Goal: Task Accomplishment & Management: Use online tool/utility

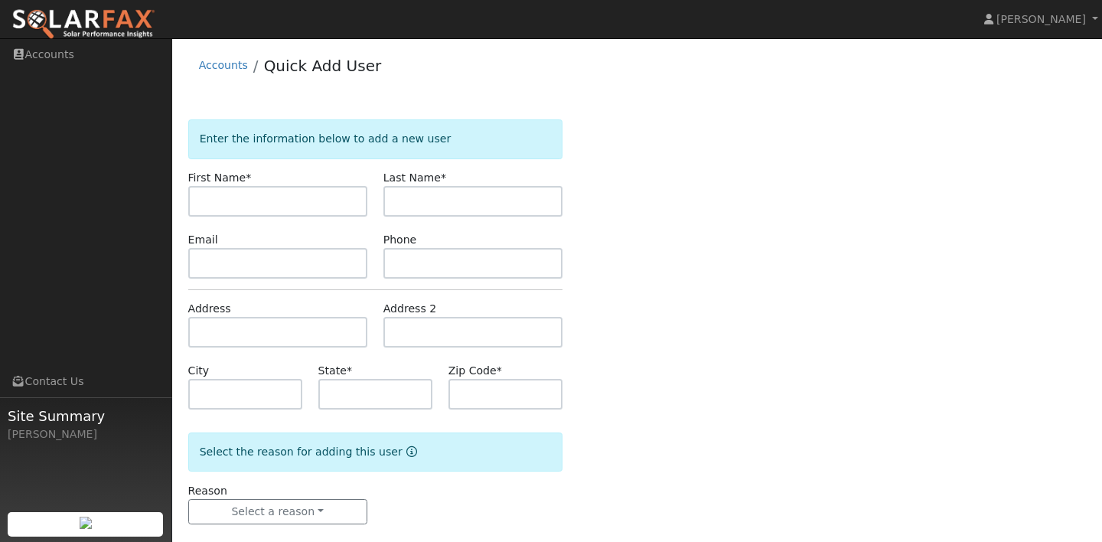
click at [480, 76] on div "Accounts Quick Add User" at bounding box center [637, 69] width 898 height 47
click at [338, 206] on input "text" at bounding box center [277, 201] width 179 height 31
click at [421, 208] on input "text" at bounding box center [472, 201] width 179 height 31
click at [340, 201] on input "Joe" at bounding box center [277, 201] width 179 height 31
type input "Johanne"
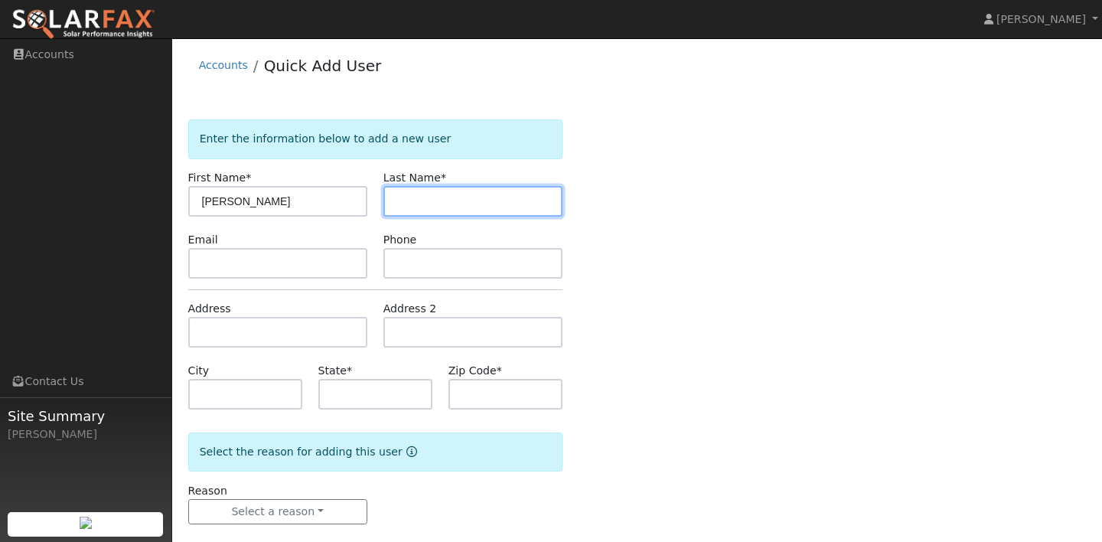
click at [438, 194] on input "text" at bounding box center [472, 201] width 179 height 31
type input "i"
type input "Gill"
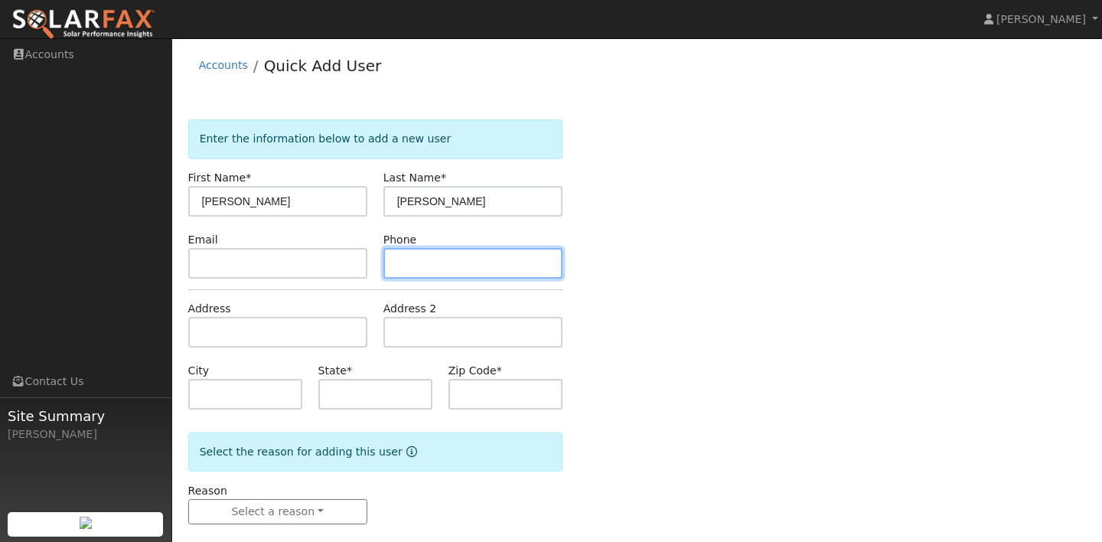
click at [400, 259] on input "text" at bounding box center [472, 263] width 179 height 31
type input "209-606-2560"
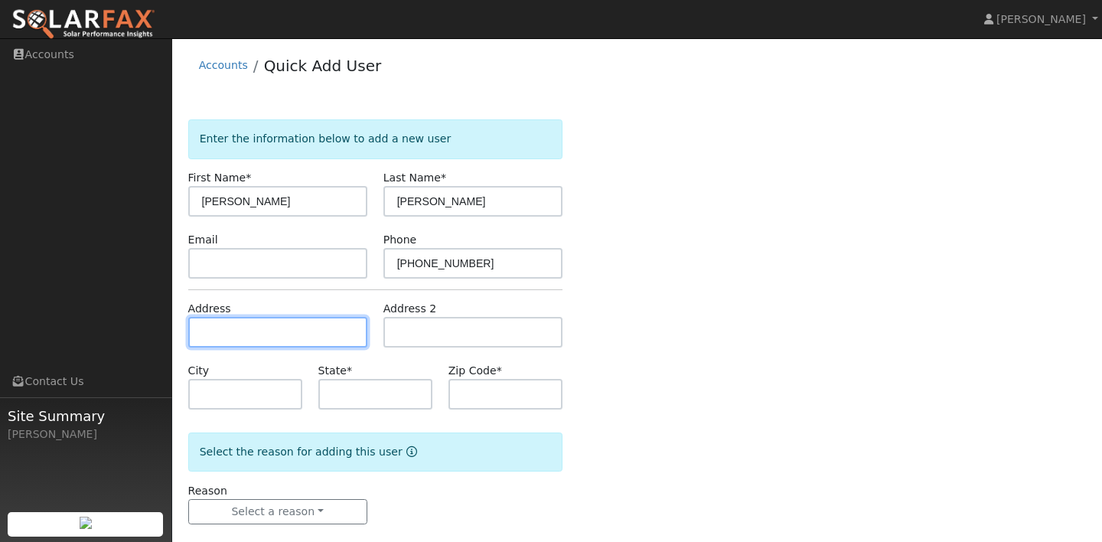
click at [272, 337] on input "text" at bounding box center [277, 332] width 179 height 31
type input "866"
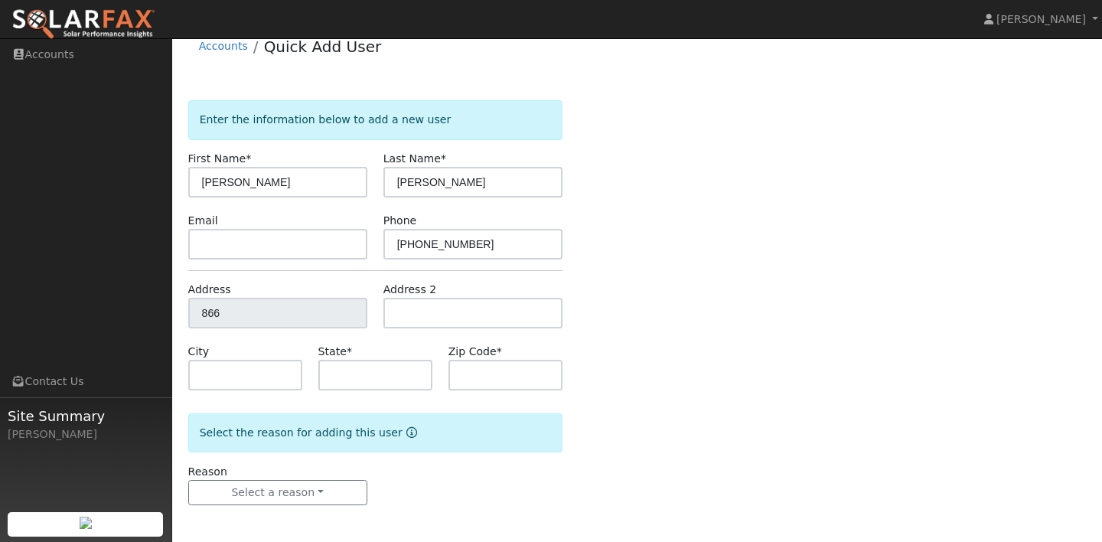
scroll to position [21, 0]
click at [252, 340] on form "Enter the information below to add a new user First Name * Johanne Last Name * …" at bounding box center [375, 316] width 374 height 435
click at [349, 386] on input "text" at bounding box center [375, 373] width 114 height 31
type input "CA"
click at [471, 370] on input "text" at bounding box center [505, 373] width 114 height 31
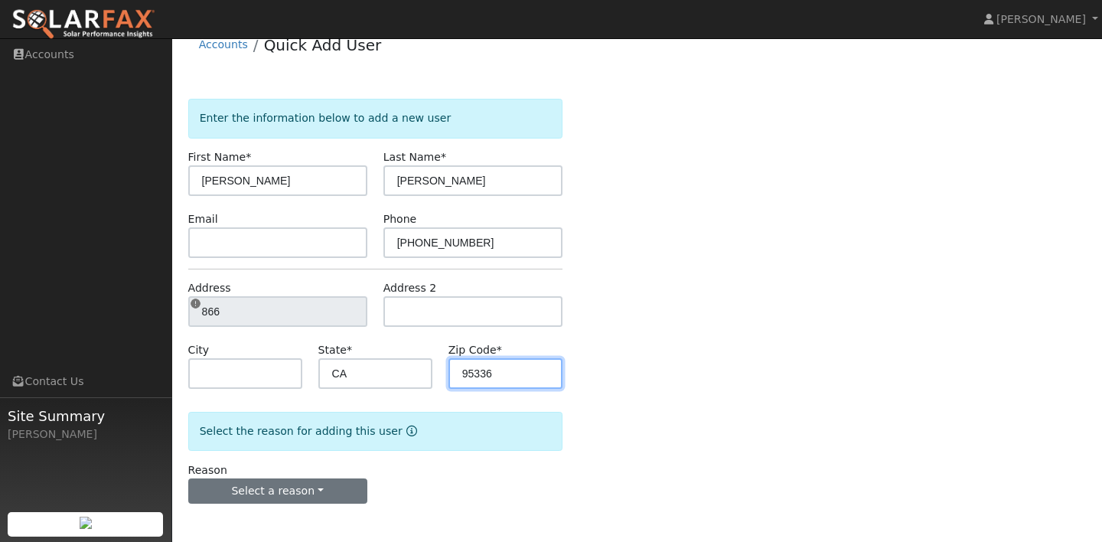
type input "95336"
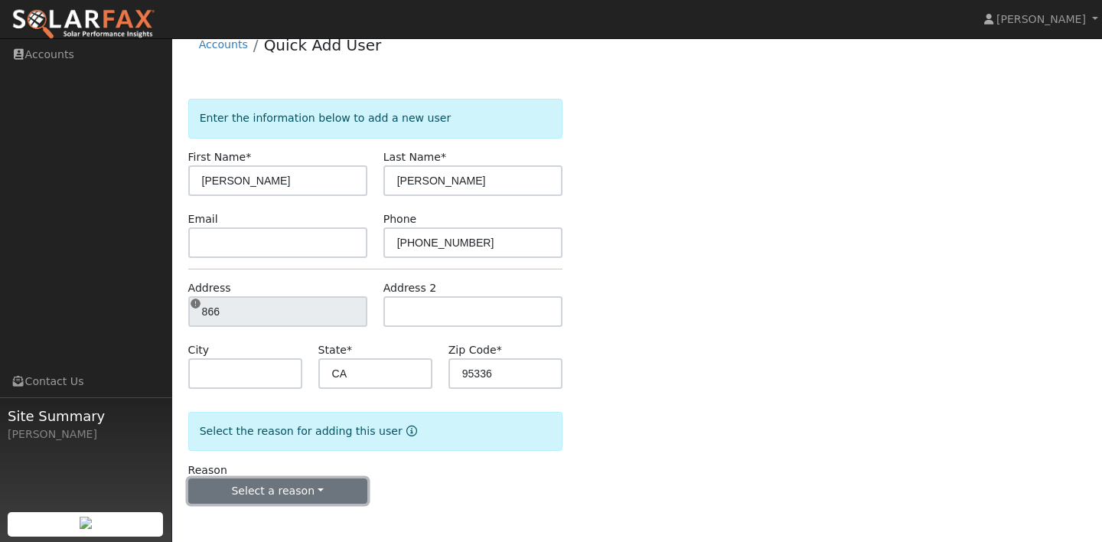
click at [347, 483] on button "Select a reason" at bounding box center [277, 491] width 179 height 26
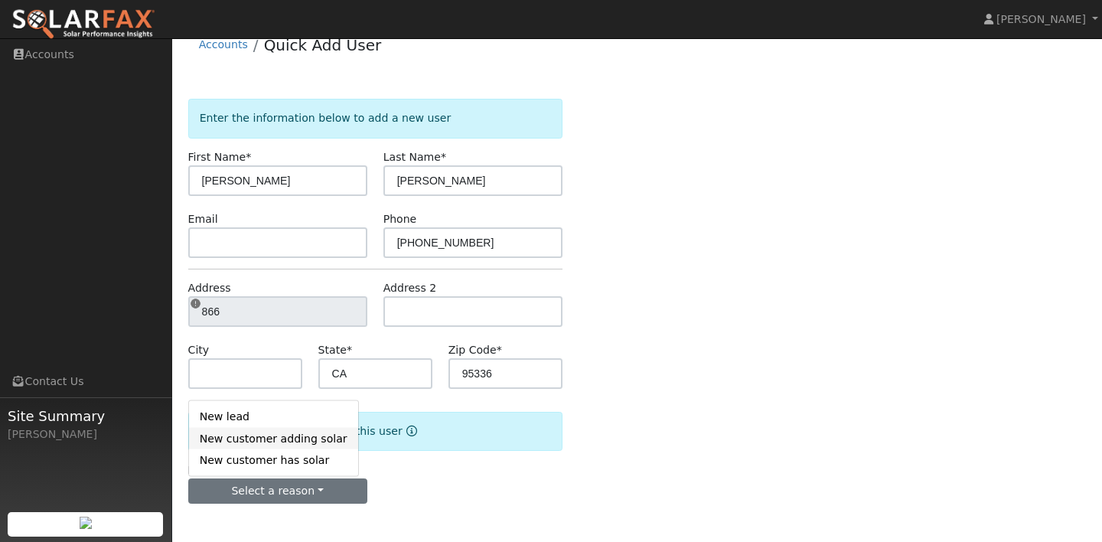
click at [269, 438] on link "New customer adding solar" at bounding box center [273, 438] width 169 height 21
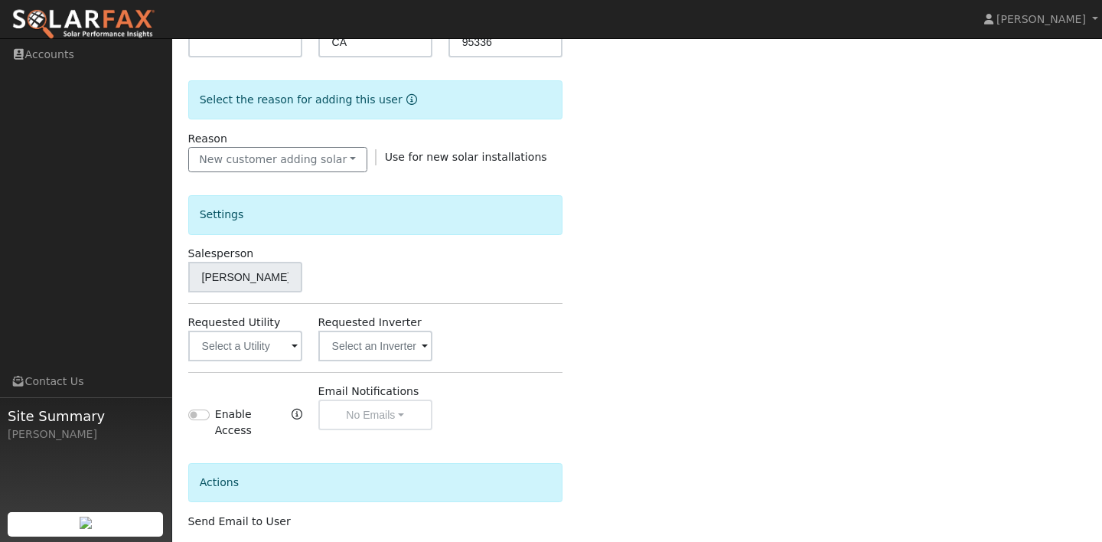
scroll to position [356, 0]
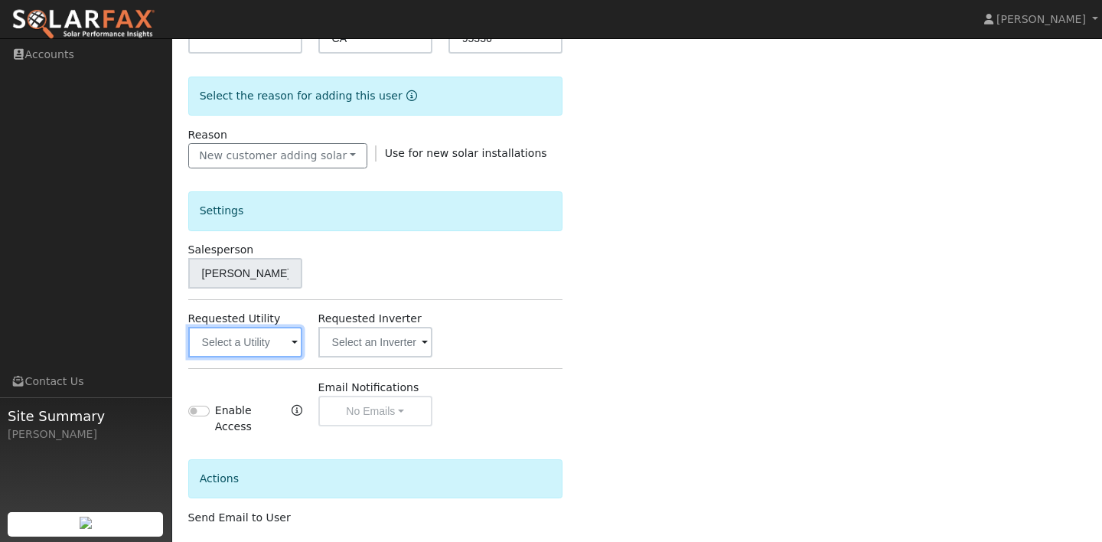
click at [277, 330] on input "text" at bounding box center [245, 342] width 114 height 31
click at [272, 340] on input "text" at bounding box center [245, 342] width 114 height 31
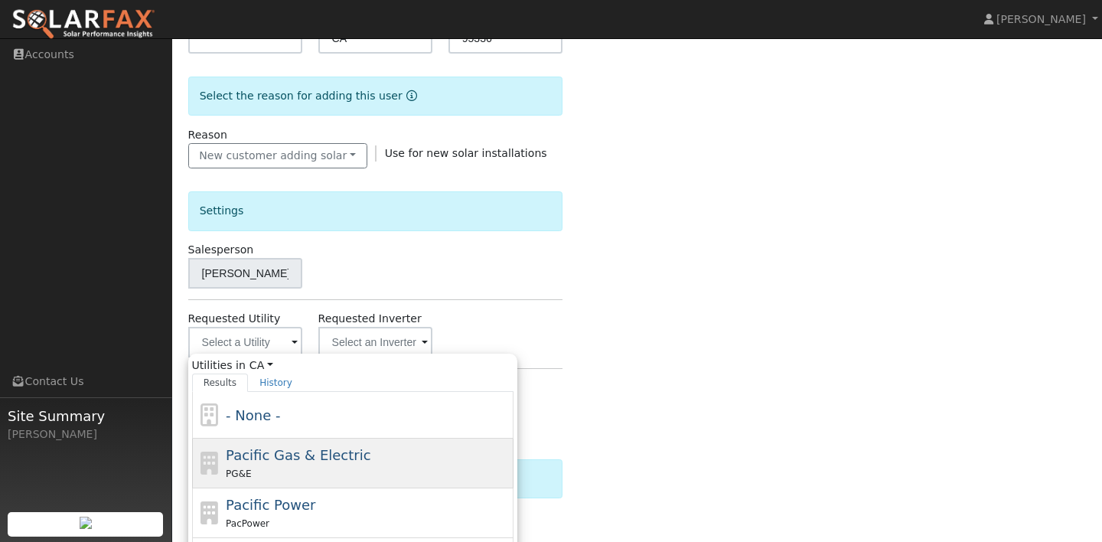
click at [271, 451] on span "Pacific Gas & Electric" at bounding box center [298, 455] width 145 height 16
type input "Pacific Gas & Electric"
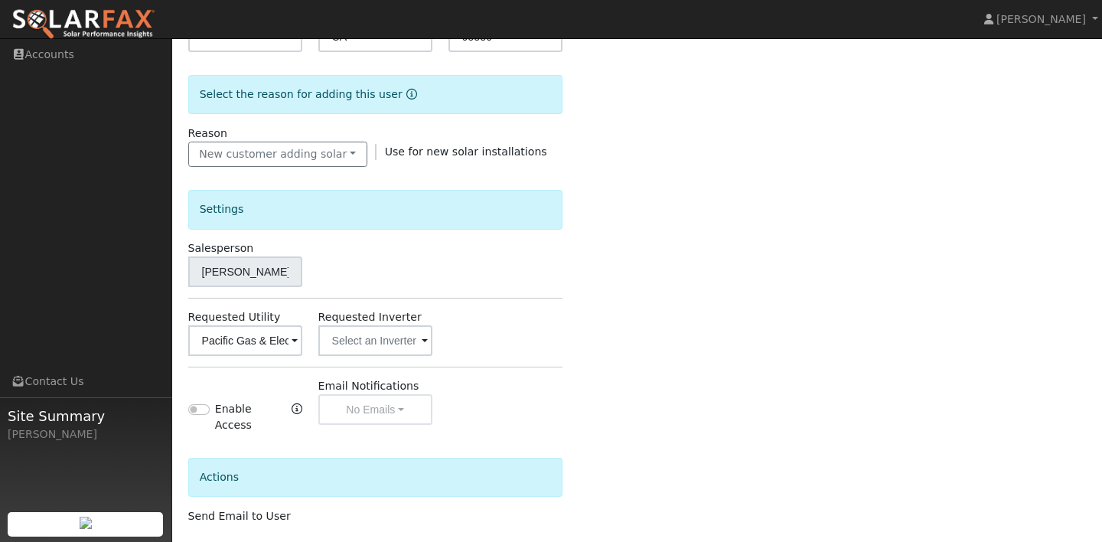
scroll to position [416, 0]
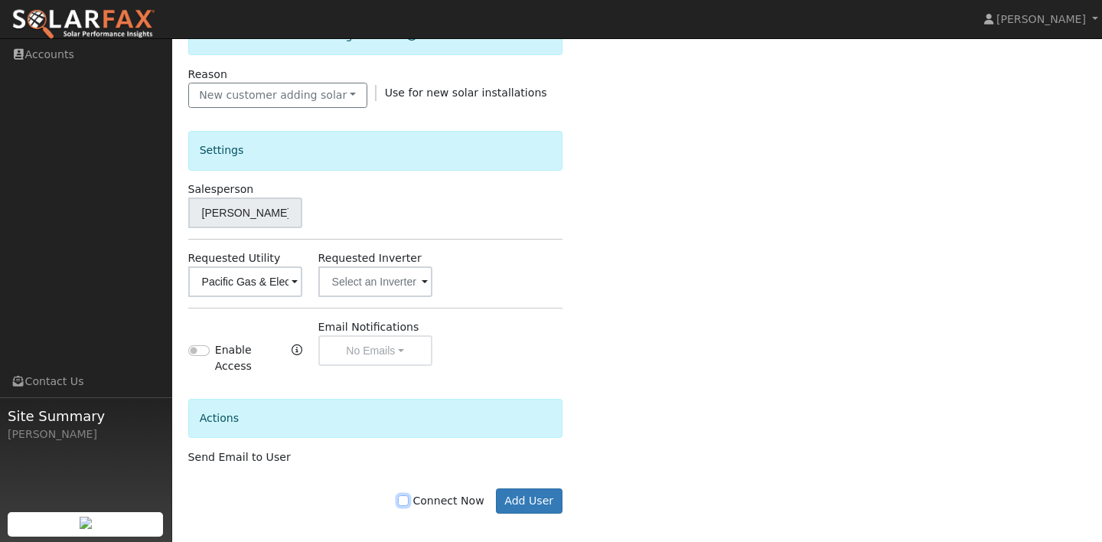
click at [408, 495] on input "Connect Now" at bounding box center [403, 500] width 11 height 11
checkbox input "true"
click at [531, 499] on button "Add User" at bounding box center [529, 501] width 67 height 26
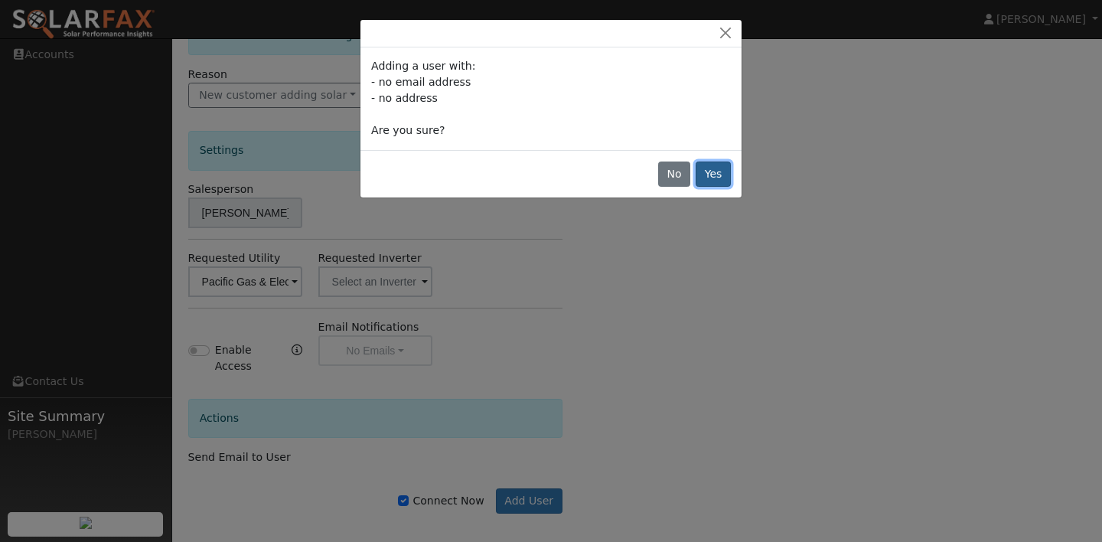
click at [710, 174] on button "Yes" at bounding box center [712, 174] width 35 height 26
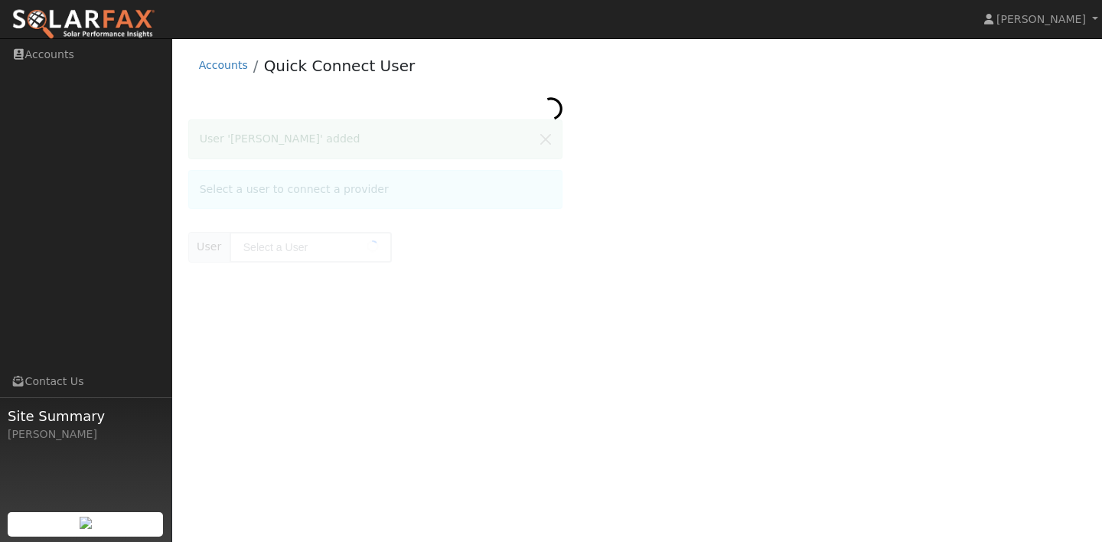
type input "[PERSON_NAME]"
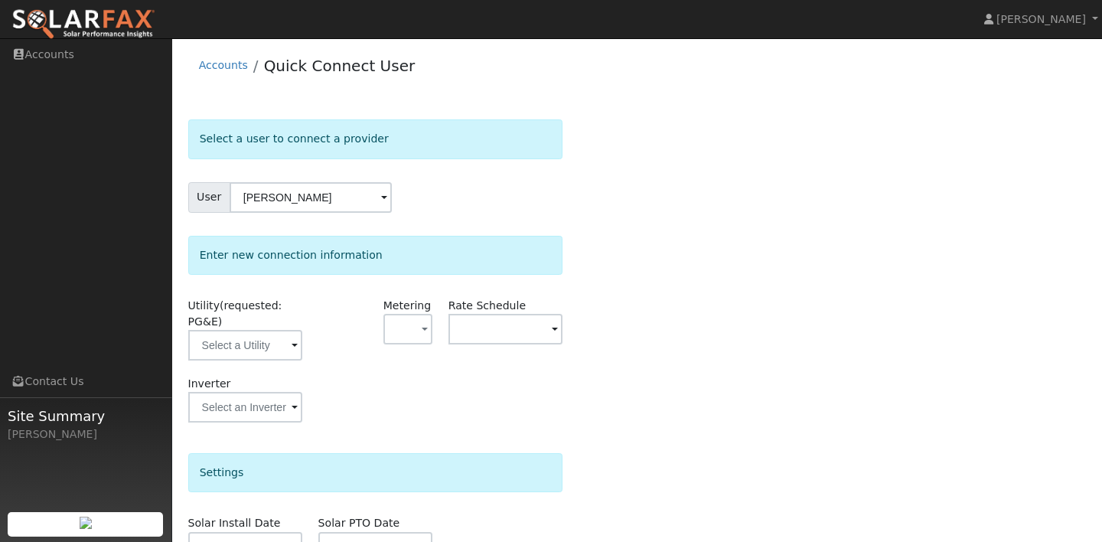
click at [710, 175] on div "Select a user to connect a provider User Johanne Gill Account Default Account D…" at bounding box center [637, 434] width 898 height 630
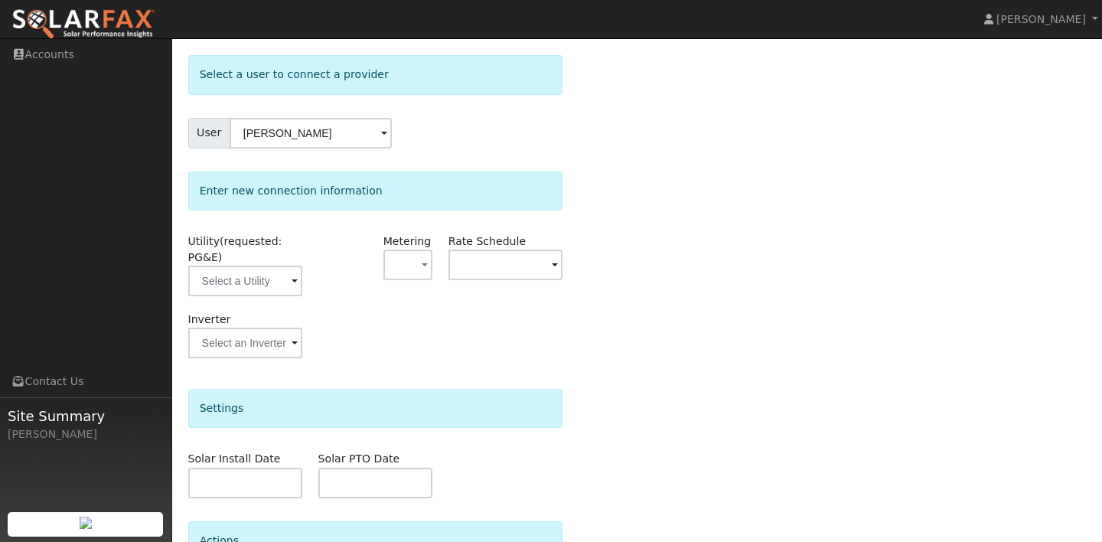
scroll to position [67, 0]
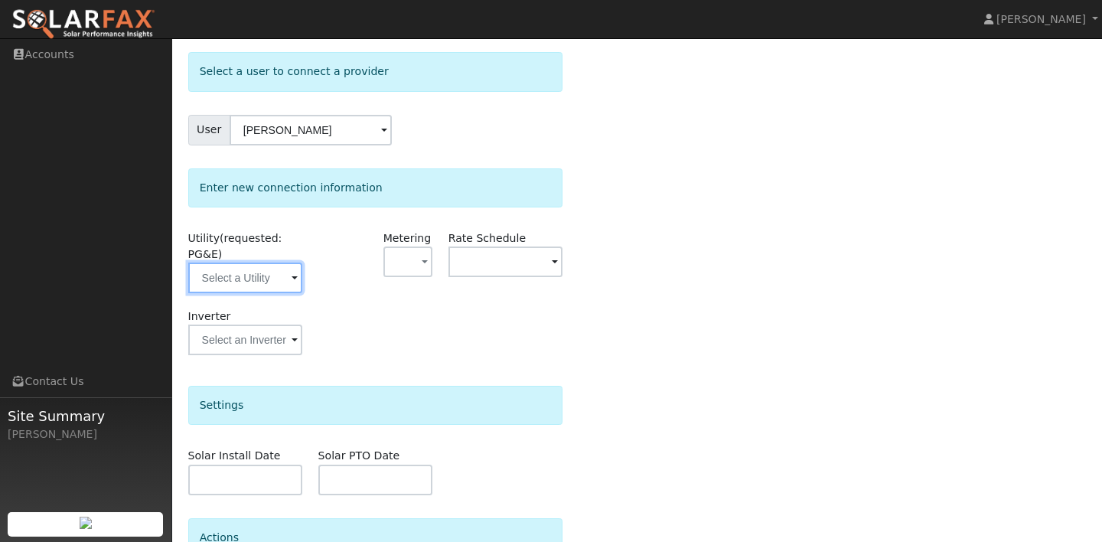
click at [282, 285] on input "text" at bounding box center [245, 277] width 114 height 31
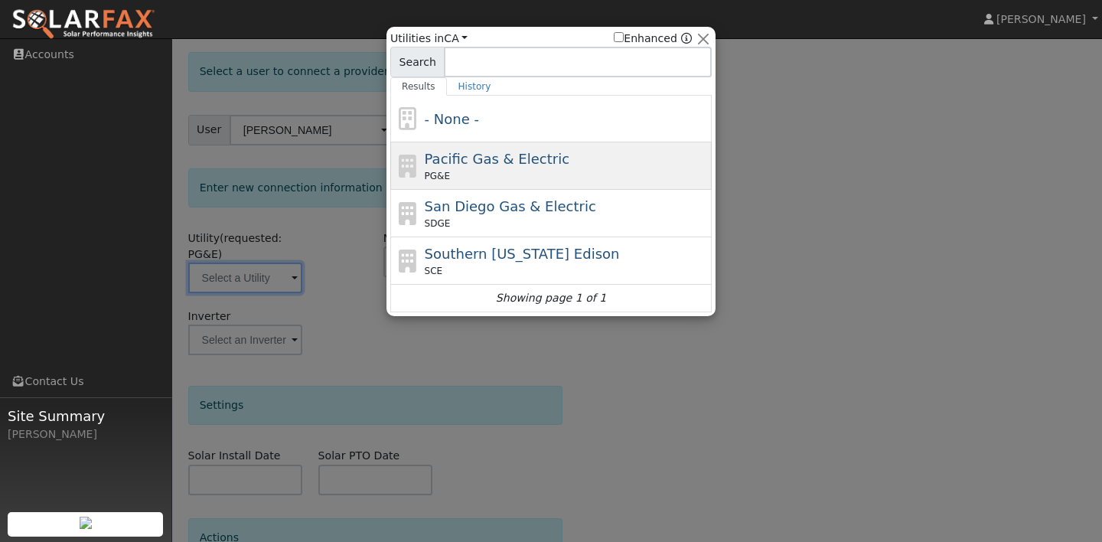
click at [461, 172] on div "PG&E" at bounding box center [567, 176] width 284 height 14
type input "PG&E"
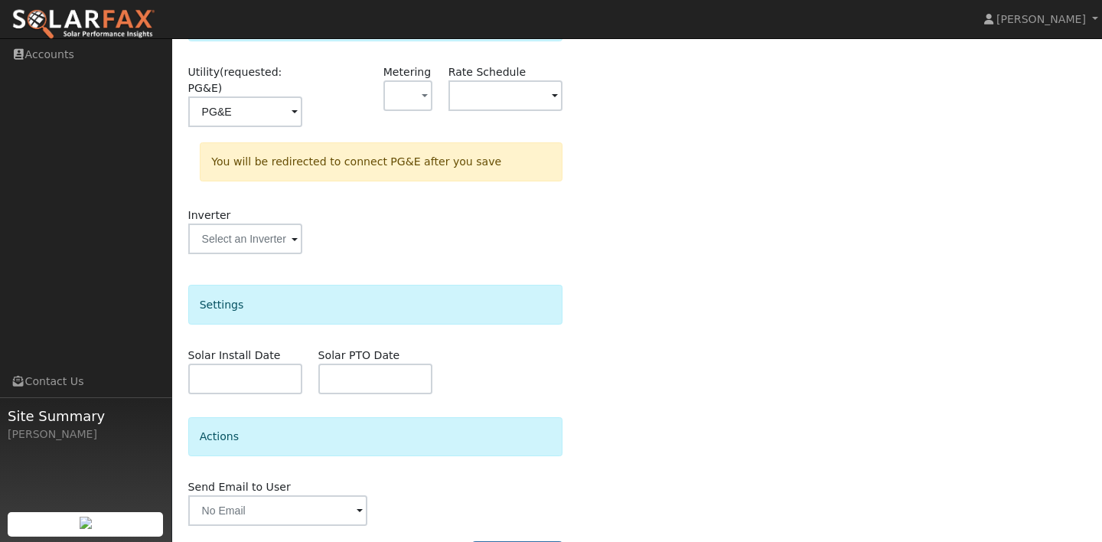
scroll to position [282, 0]
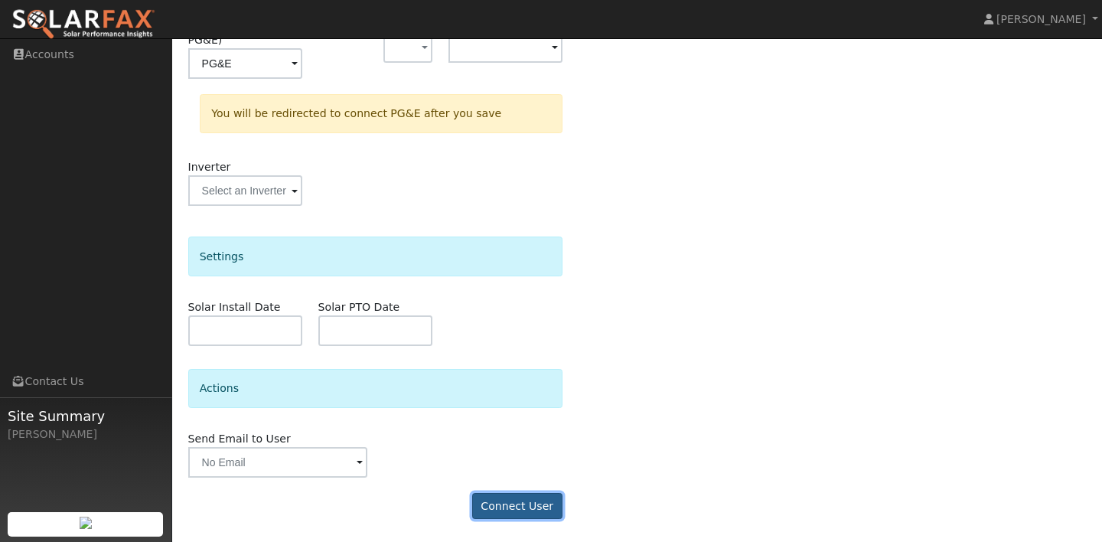
click at [497, 502] on button "Connect User" at bounding box center [517, 506] width 90 height 26
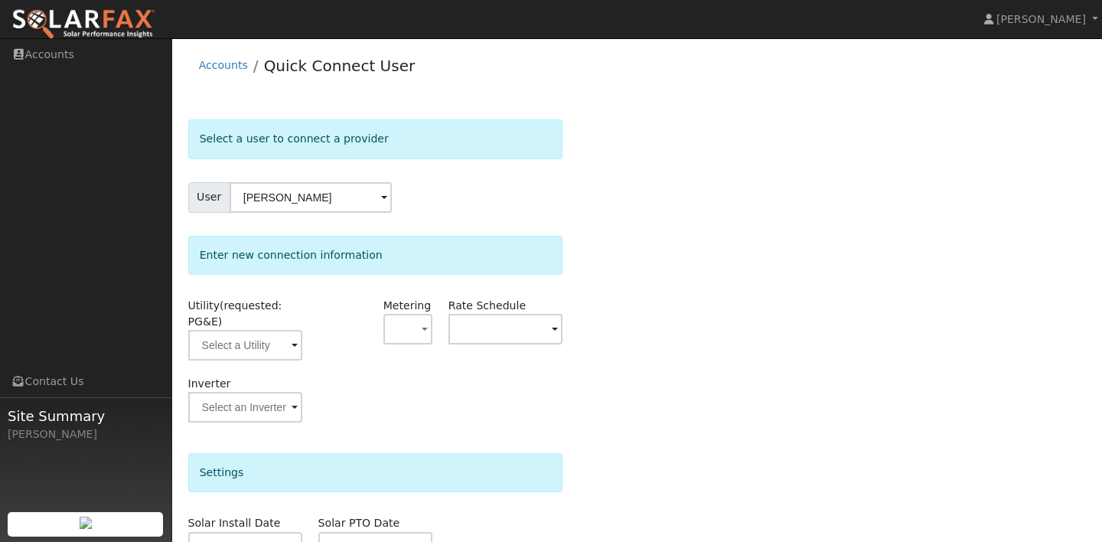
click at [649, 363] on div "Select a user to connect a provider User Johanne Gill Account Default Account D…" at bounding box center [637, 434] width 898 height 630
click at [236, 353] on input "text" at bounding box center [245, 345] width 114 height 31
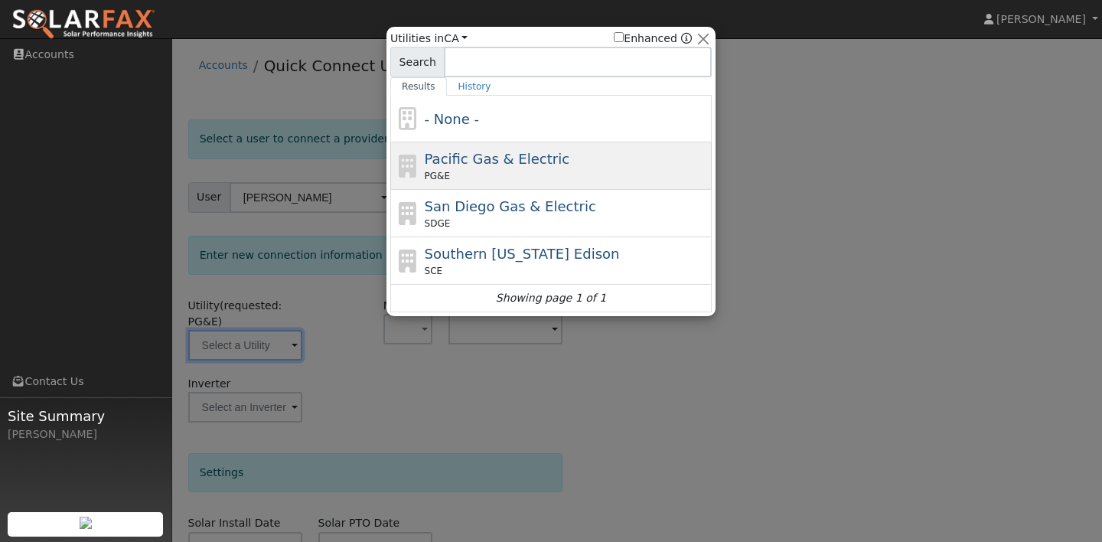
click at [472, 179] on div "PG&E" at bounding box center [567, 176] width 284 height 14
type input "PG&E"
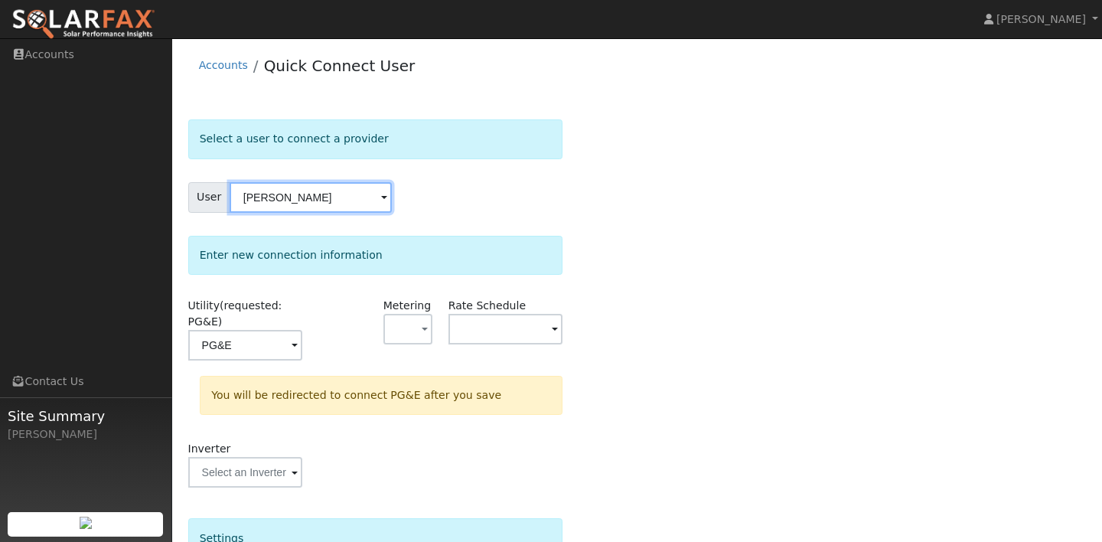
scroll to position [14, 0]
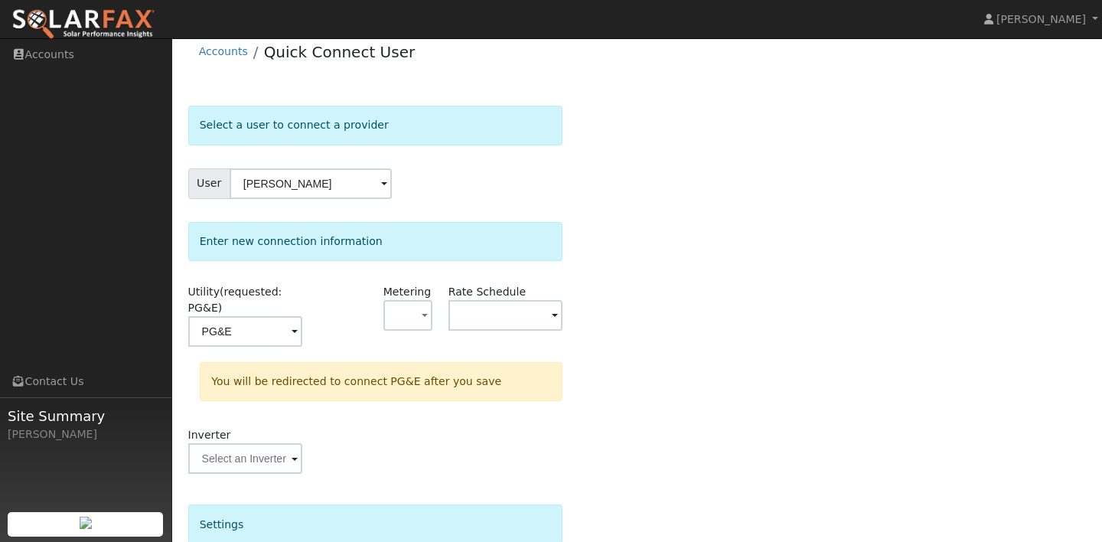
click at [587, 305] on div "Select a user to connect a provider User Johanne Gill Account Default Account D…" at bounding box center [637, 454] width 898 height 696
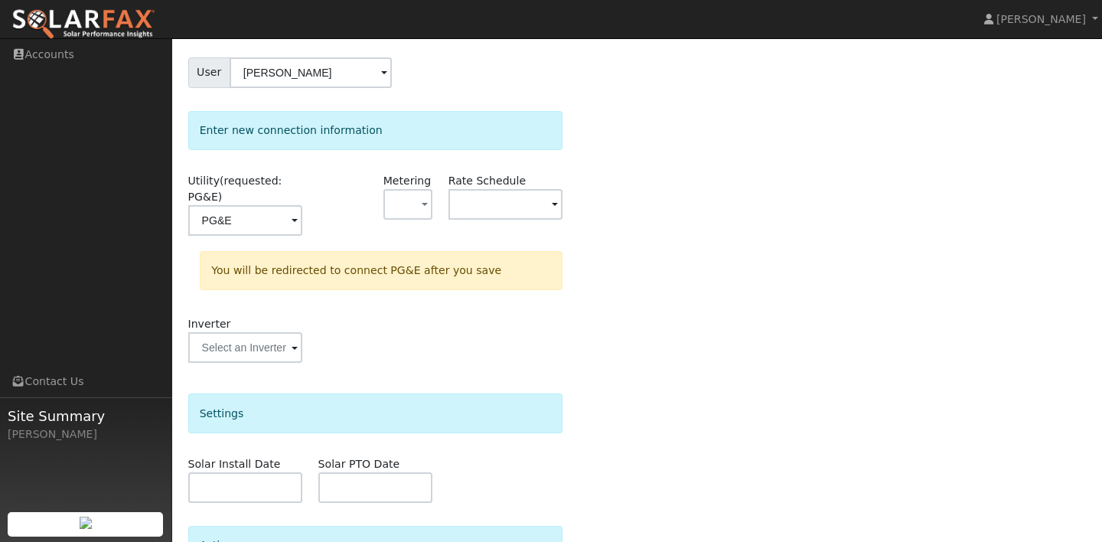
scroll to position [0, 0]
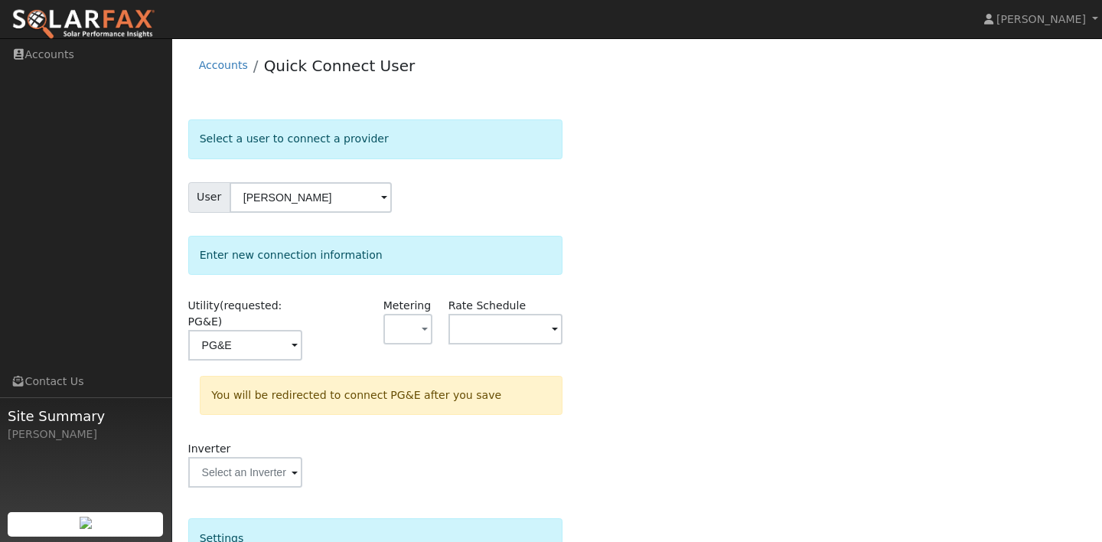
click at [628, 408] on div "Select a user to connect a provider User Johanne Gill Account Default Account D…" at bounding box center [637, 467] width 898 height 696
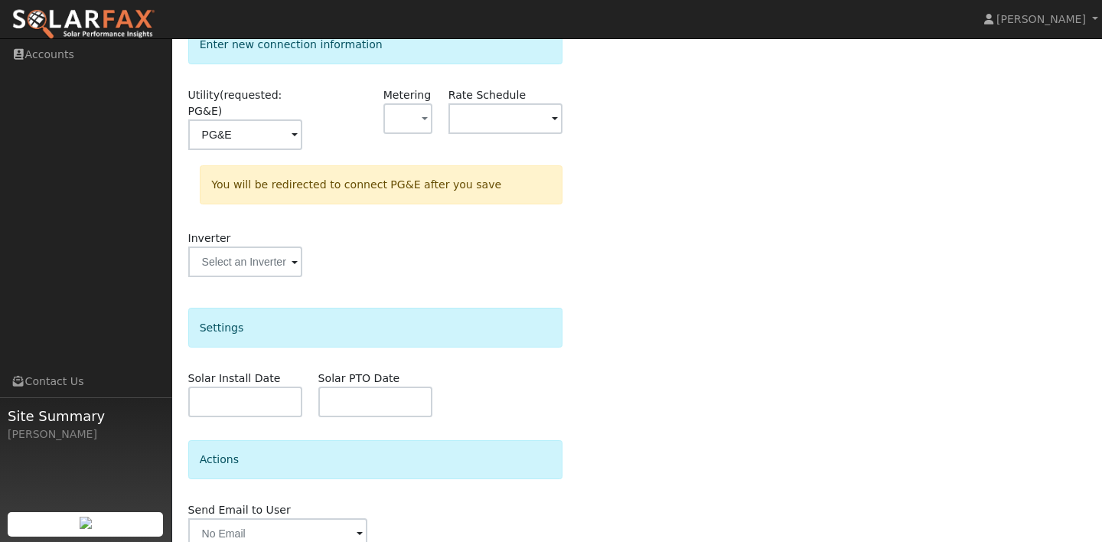
scroll to position [282, 0]
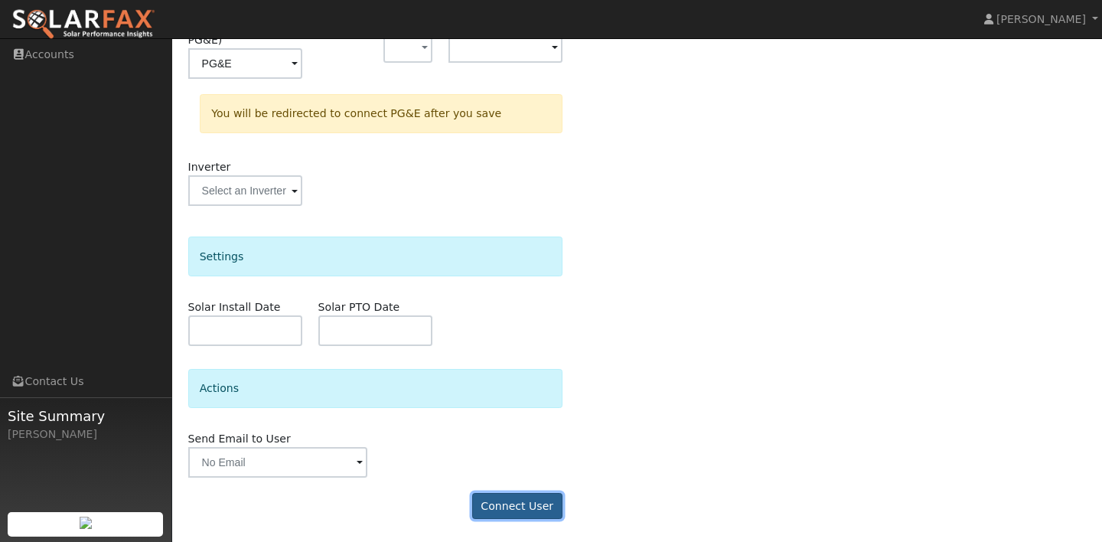
click at [531, 500] on button "Connect User" at bounding box center [517, 506] width 90 height 26
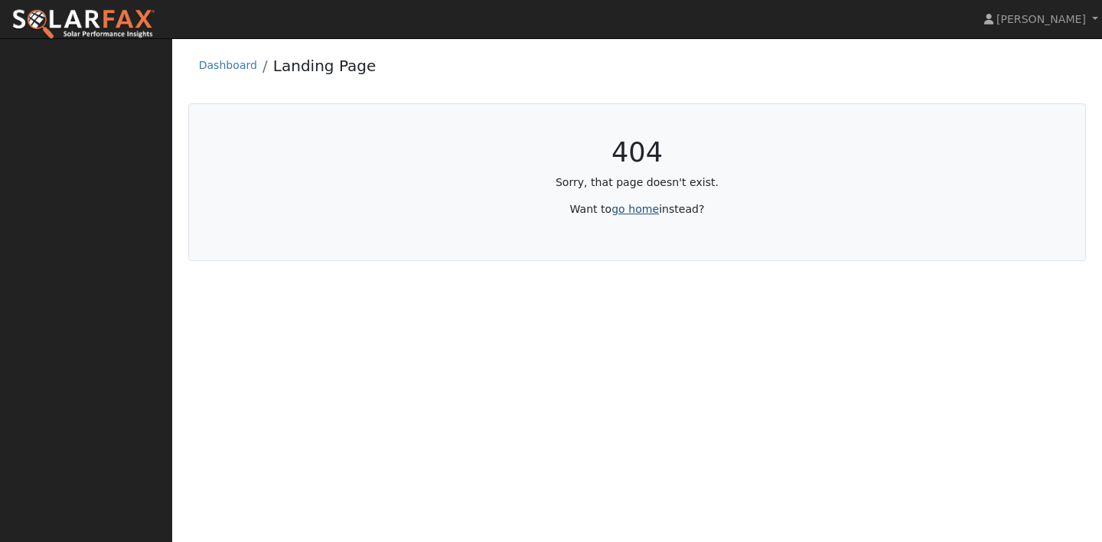
click at [633, 210] on link "go home" at bounding box center [634, 209] width 47 height 12
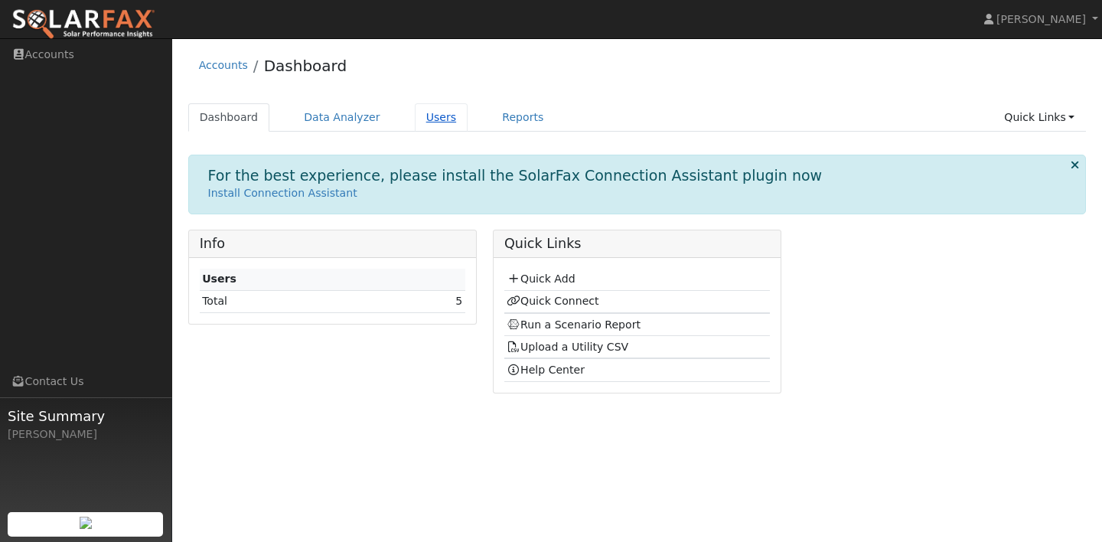
click at [415, 125] on link "Users" at bounding box center [442, 117] width 54 height 28
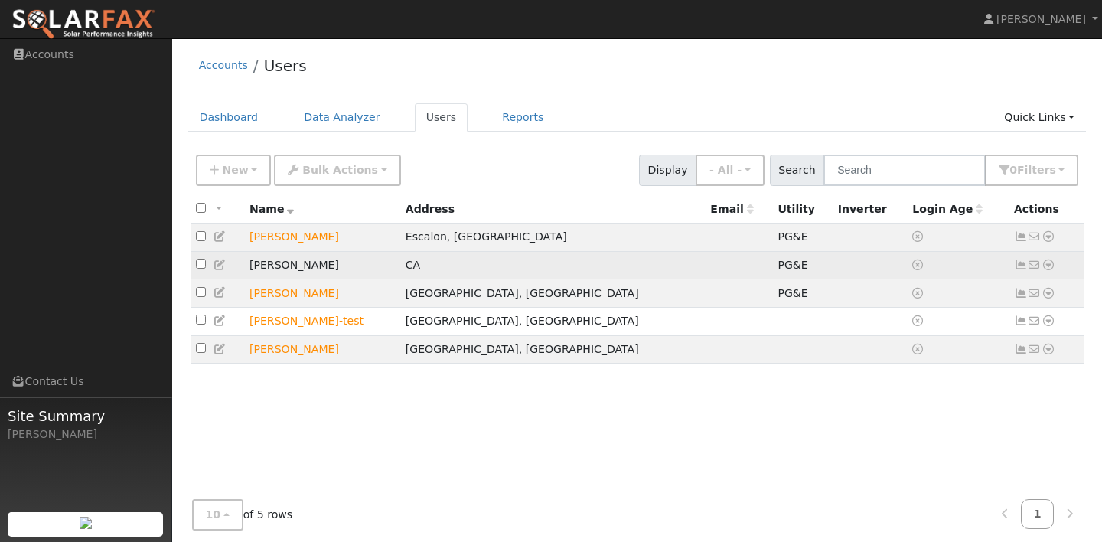
click at [352, 265] on td "[PERSON_NAME]" at bounding box center [322, 265] width 156 height 28
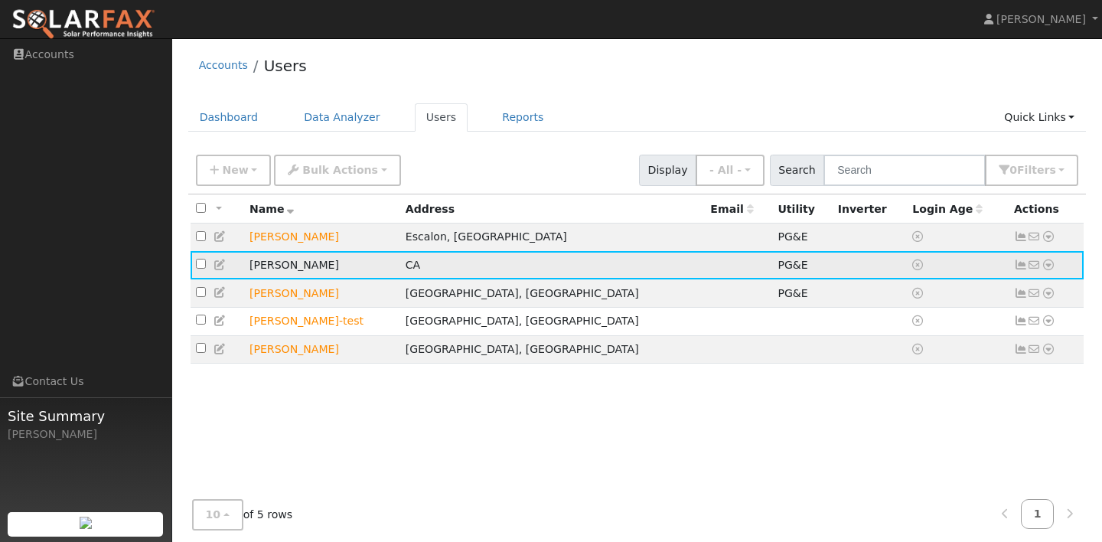
click at [352, 265] on td "Johanne Gill" at bounding box center [322, 265] width 156 height 28
click at [381, 270] on td "Johanne Gill" at bounding box center [322, 265] width 156 height 28
click at [1048, 270] on icon at bounding box center [1048, 264] width 14 height 11
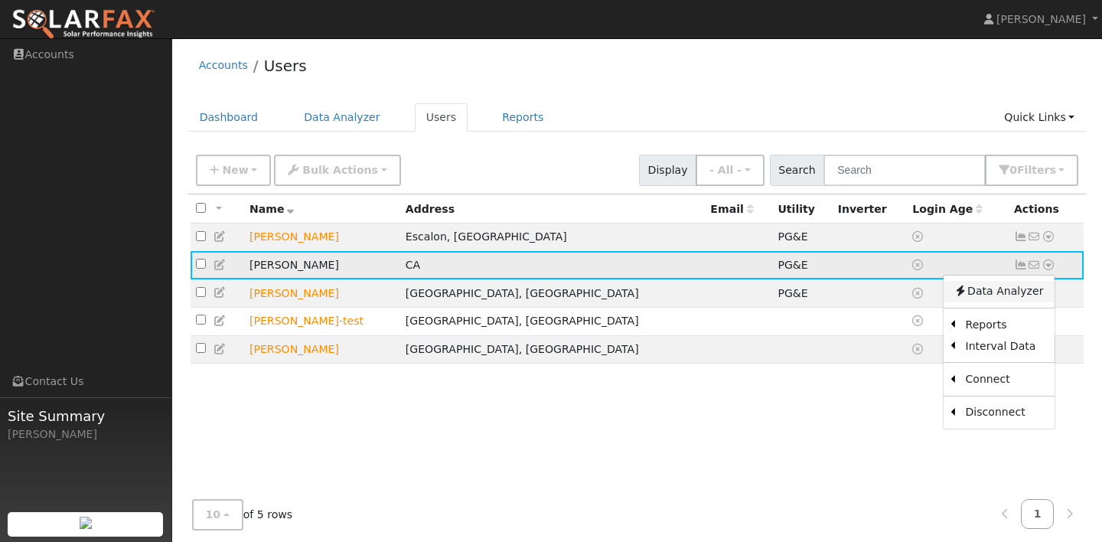
click at [1017, 292] on link "Data Analyzer" at bounding box center [997, 291] width 111 height 21
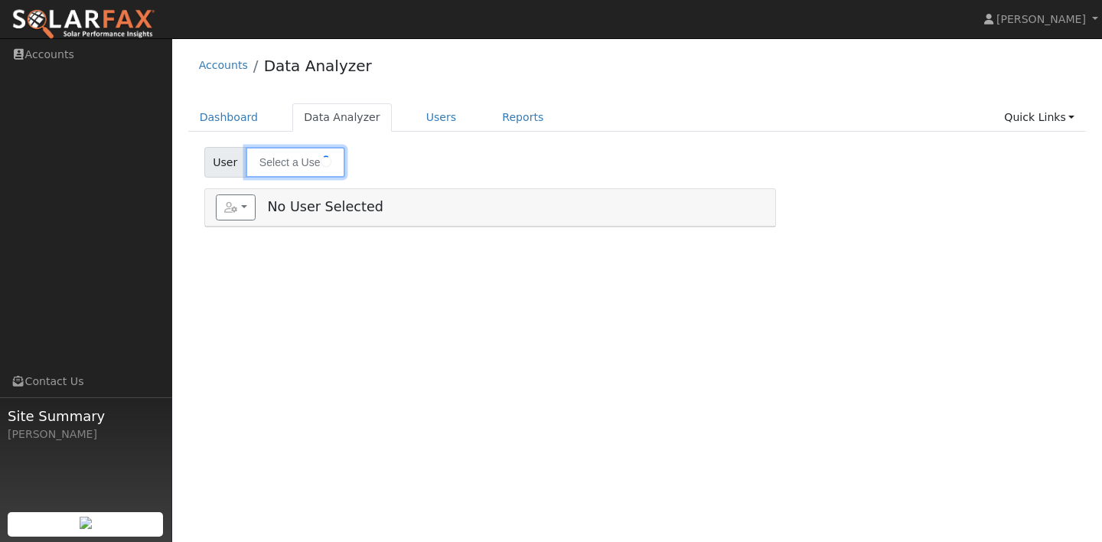
type input "[PERSON_NAME]"
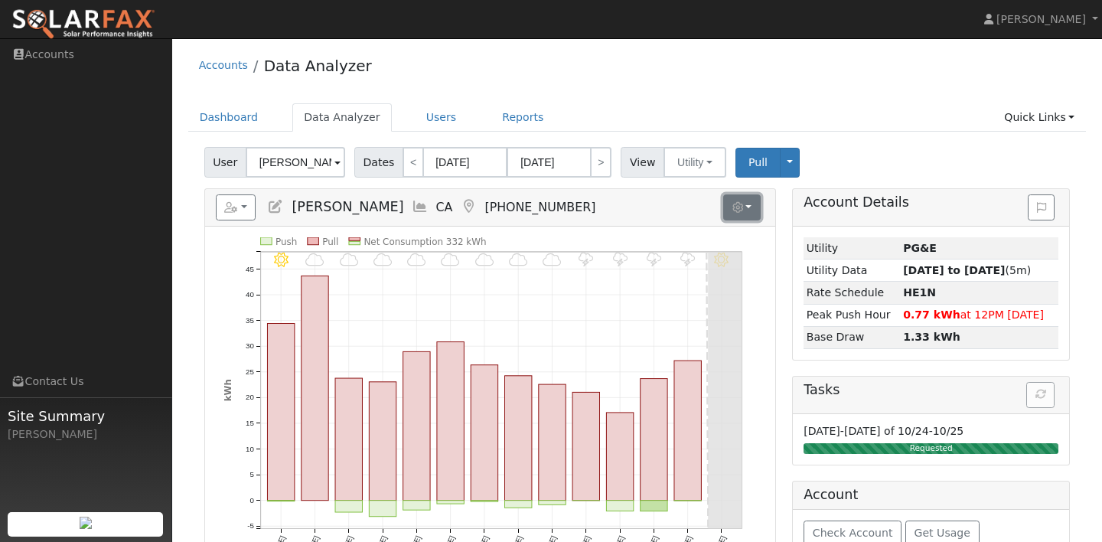
click at [735, 207] on icon "button" at bounding box center [737, 207] width 11 height 11
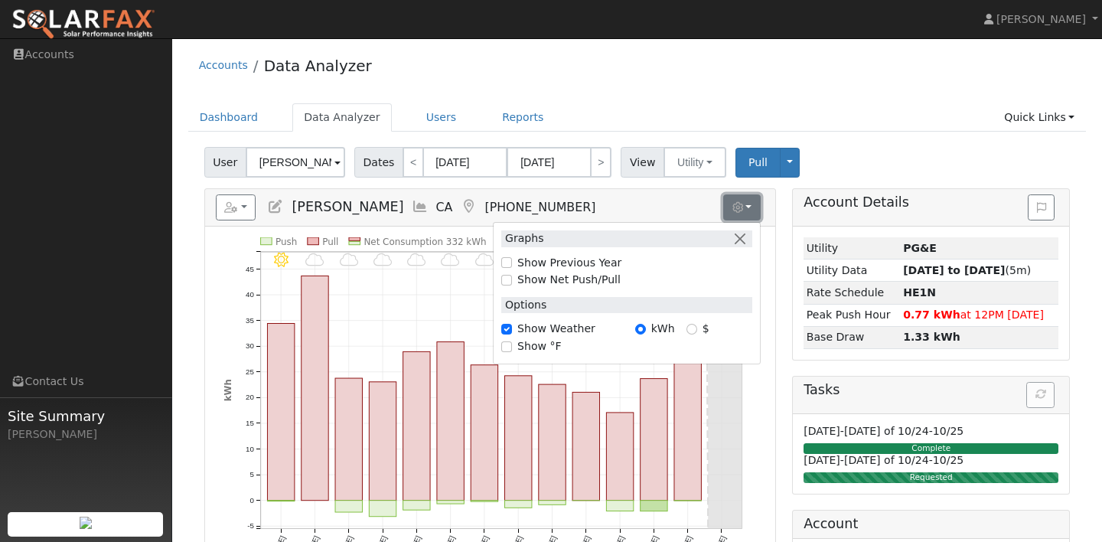
click at [735, 207] on icon "button" at bounding box center [737, 207] width 11 height 11
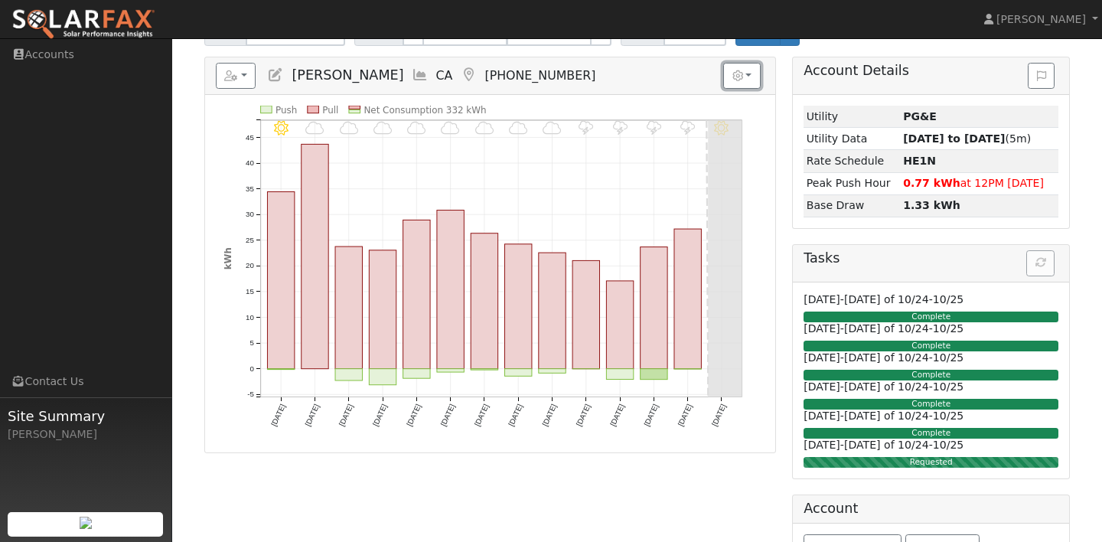
scroll to position [125, 0]
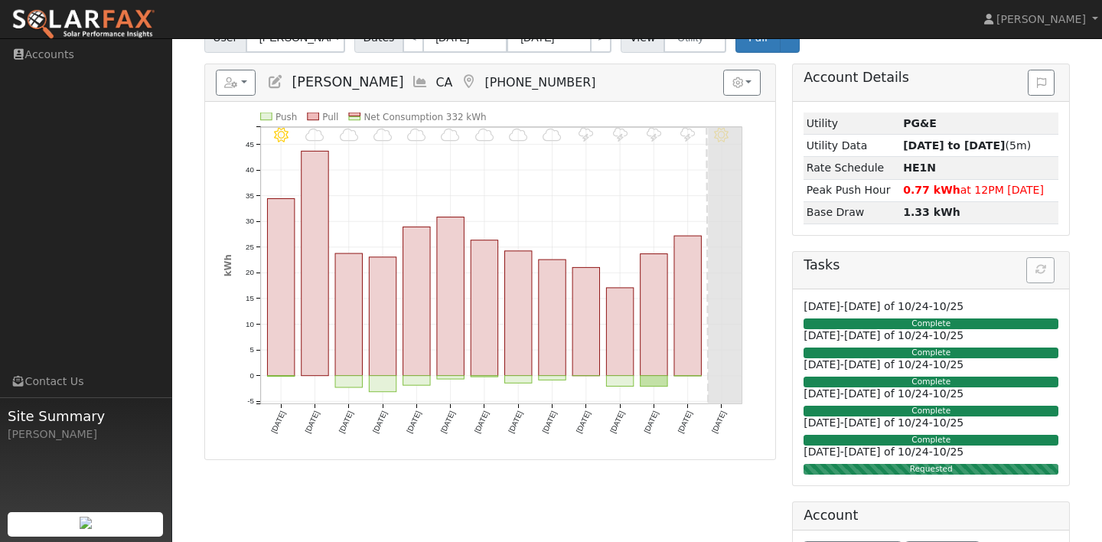
click at [779, 314] on div "Reports Scenario Health Check Energy Audit Account Timeline User Audit Trail In…" at bounding box center [490, 341] width 588 height 556
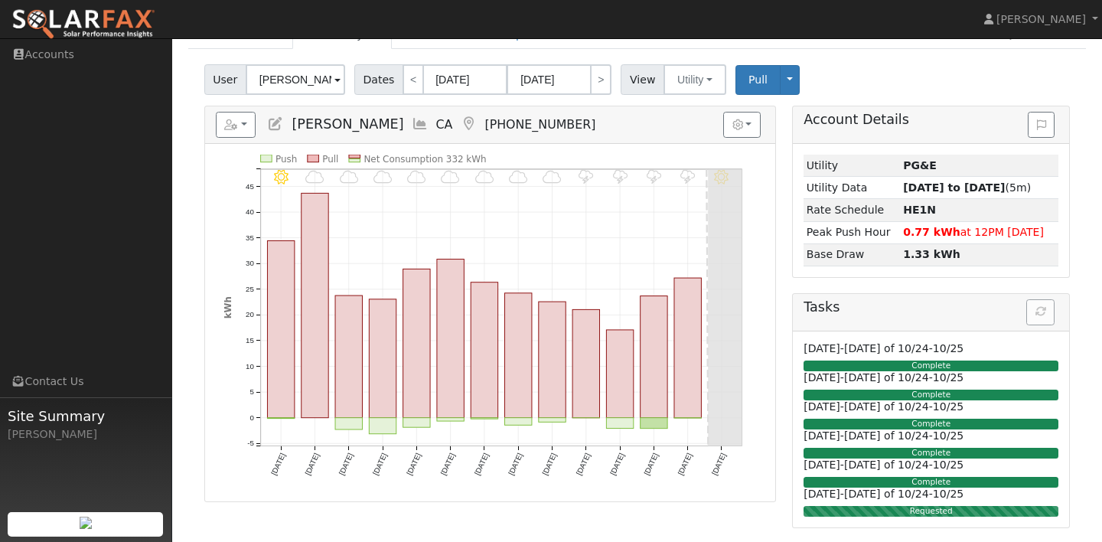
scroll to position [70, 0]
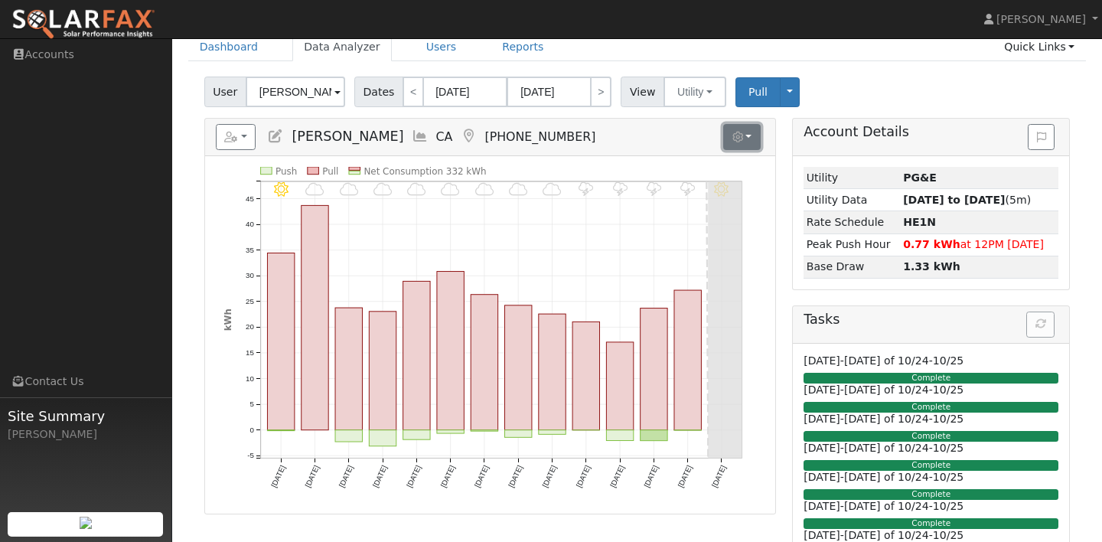
click at [738, 141] on icon "button" at bounding box center [737, 137] width 11 height 11
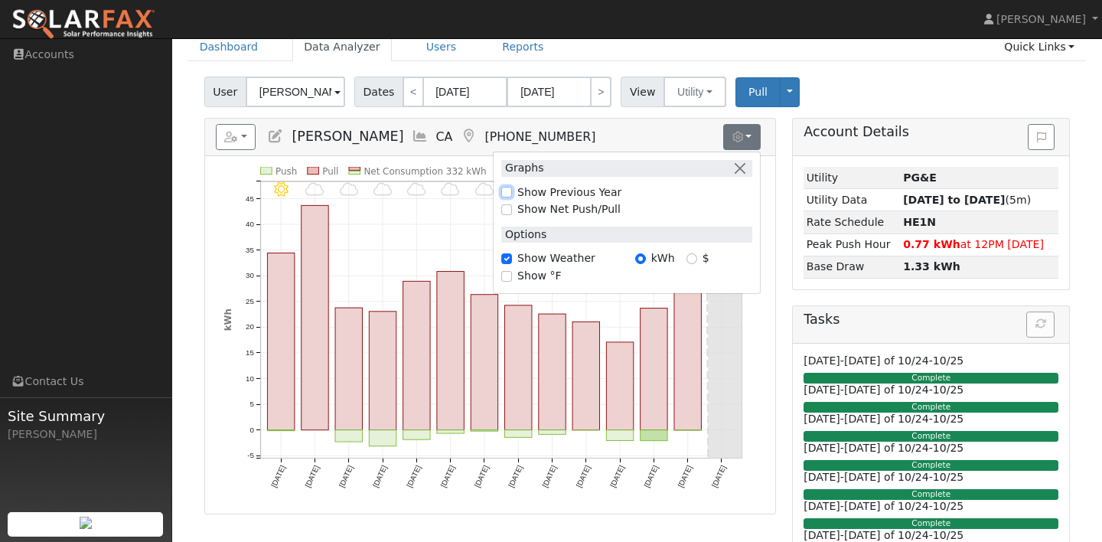
click at [503, 194] on input "Show Previous Year" at bounding box center [506, 192] width 11 height 11
click at [511, 192] on input "Show Previous Year" at bounding box center [506, 192] width 11 height 11
checkbox input "false"
click at [587, 145] on h5 "Reports Scenario Health Check Energy Audit Account Timeline User Audit Trail In…" at bounding box center [490, 137] width 548 height 26
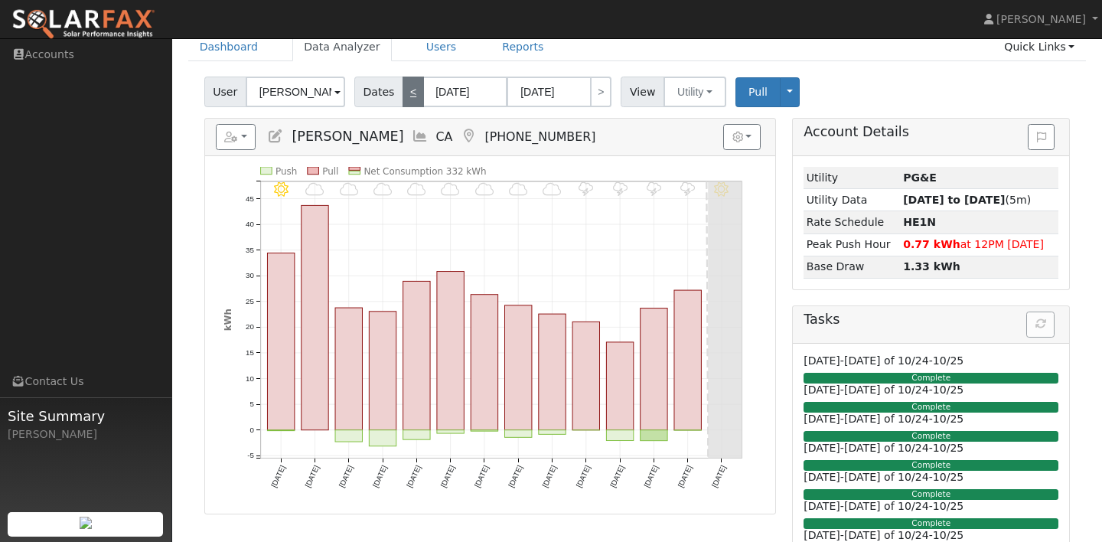
click at [412, 94] on link "<" at bounding box center [412, 91] width 21 height 31
type input "[DATE]"
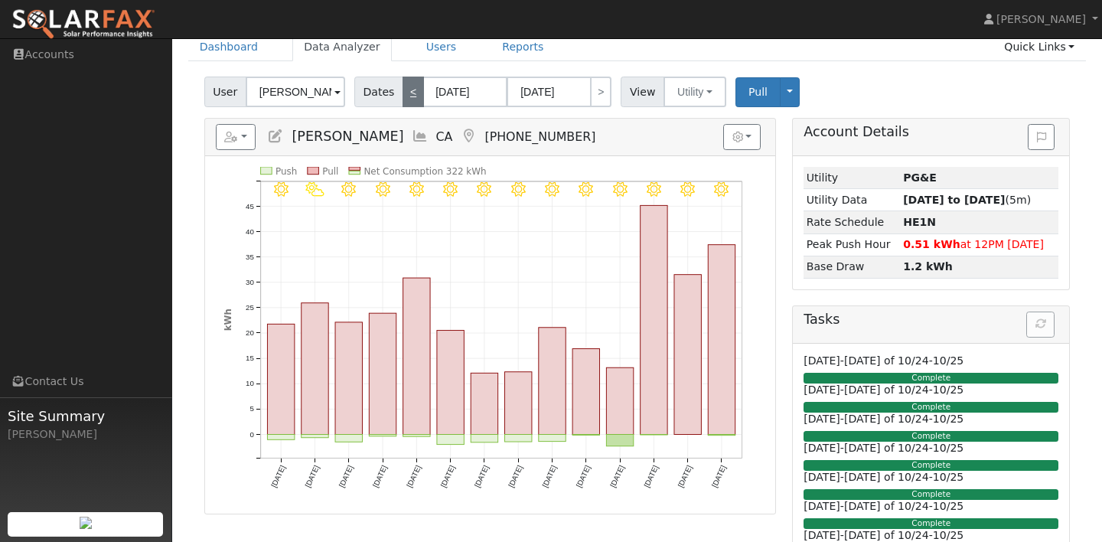
click at [412, 94] on link "<" at bounding box center [412, 91] width 21 height 31
type input "[DATE]"
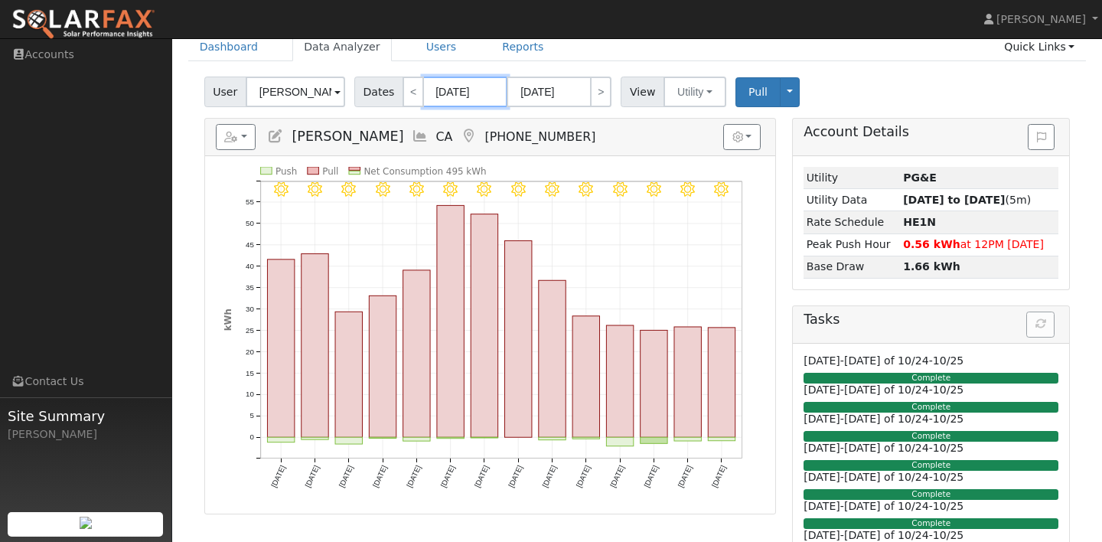
click at [464, 88] on input "[DATE]" at bounding box center [465, 91] width 84 height 31
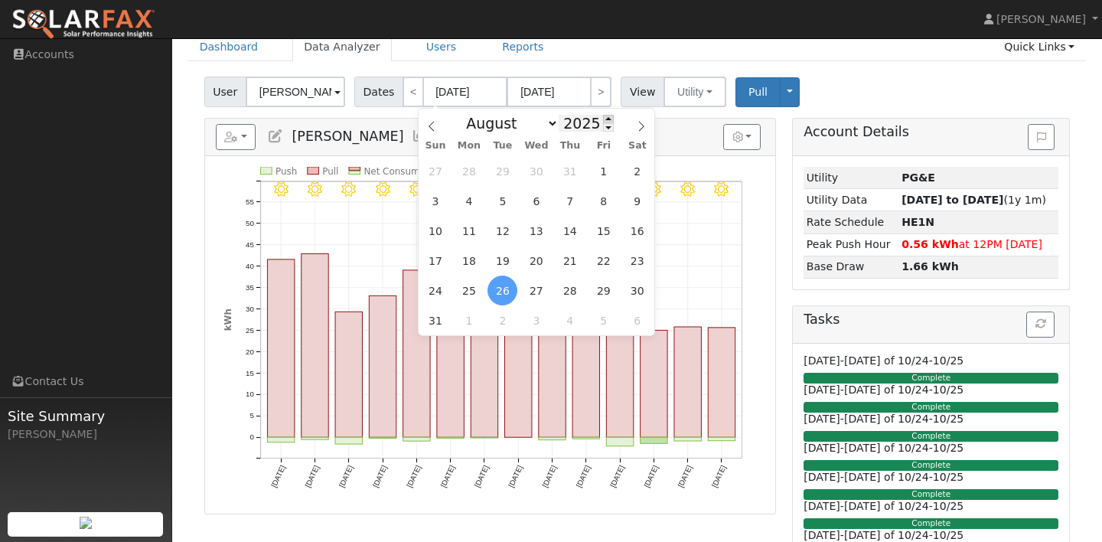
click at [603, 119] on span at bounding box center [608, 119] width 11 height 8
click at [603, 128] on span at bounding box center [608, 127] width 11 height 8
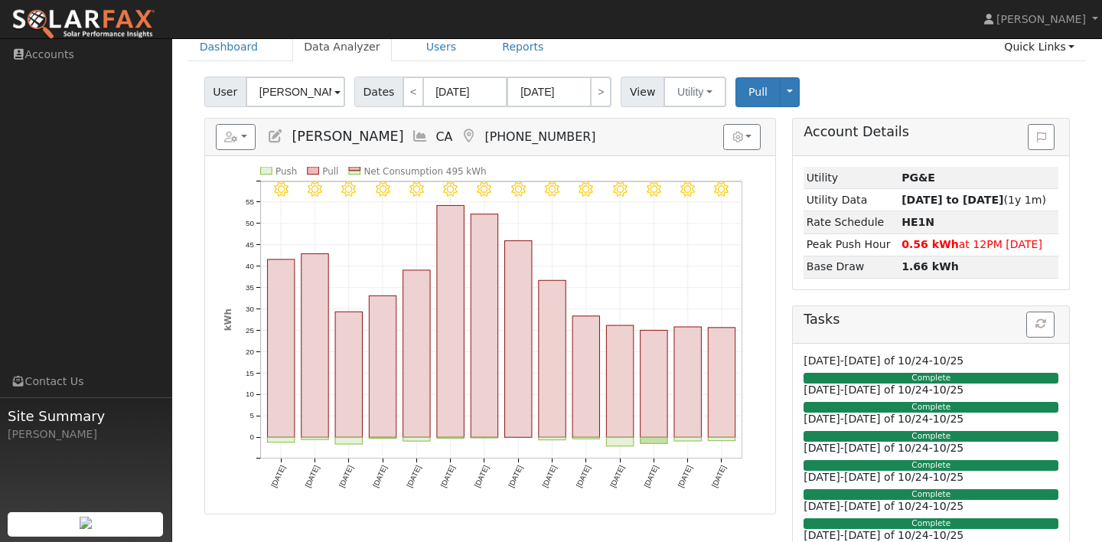
click at [678, 136] on h5 "Reports Scenario Health Check Energy Audit Account Timeline User Audit Trail In…" at bounding box center [490, 137] width 548 height 26
click at [481, 90] on input "[DATE]" at bounding box center [465, 91] width 84 height 31
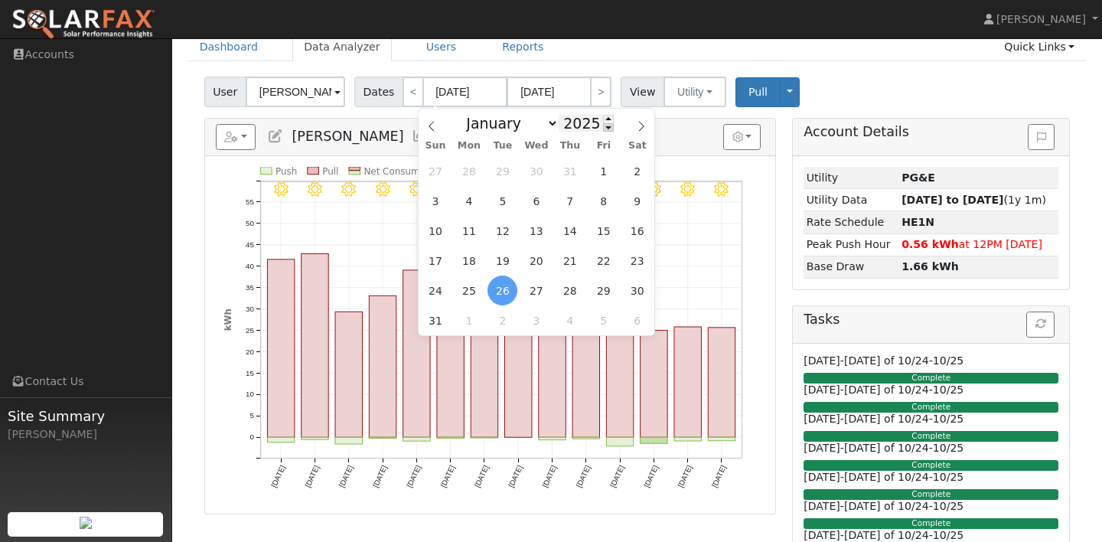
click at [603, 129] on span at bounding box center [608, 127] width 11 height 8
type input "2024"
click at [507, 258] on span "20" at bounding box center [502, 261] width 30 height 30
type input "08/20/2024"
type input "09/02/2024"
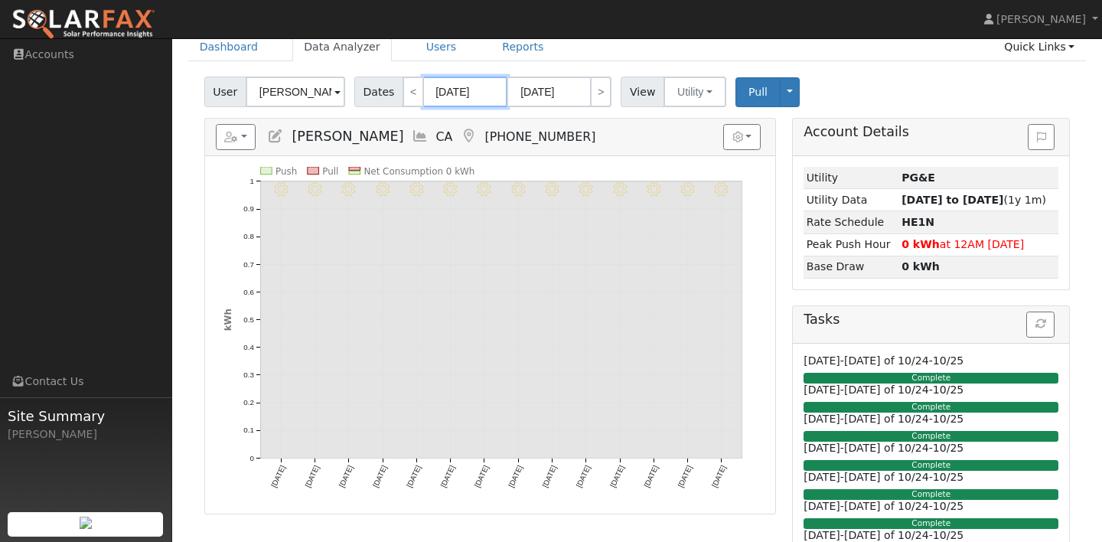
click at [480, 102] on input "08/20/2024" at bounding box center [465, 91] width 84 height 31
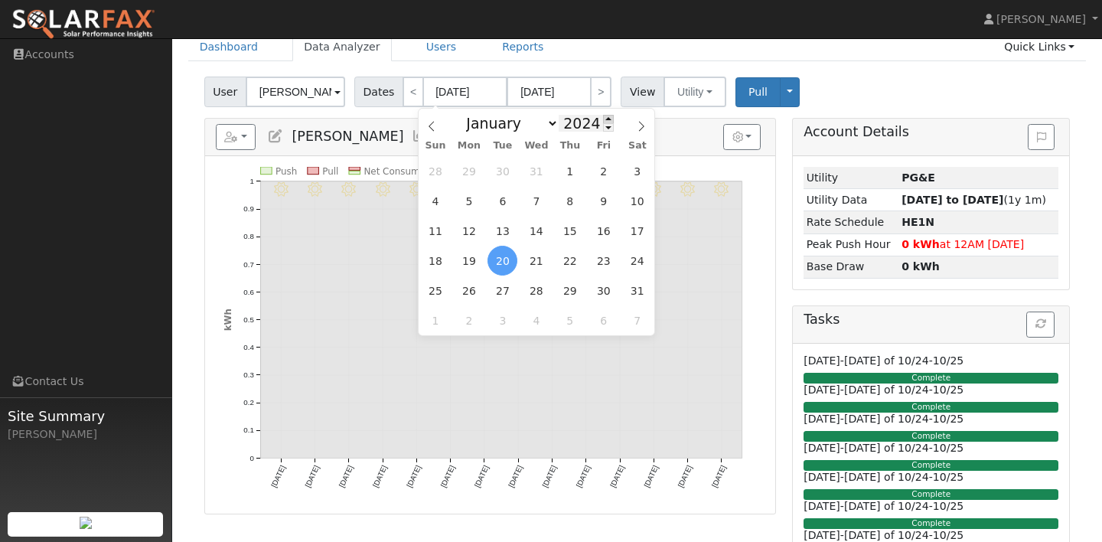
click at [603, 120] on span at bounding box center [608, 119] width 11 height 8
type input "2025"
click at [502, 288] on span "26" at bounding box center [502, 290] width 30 height 30
type input "[DATE]"
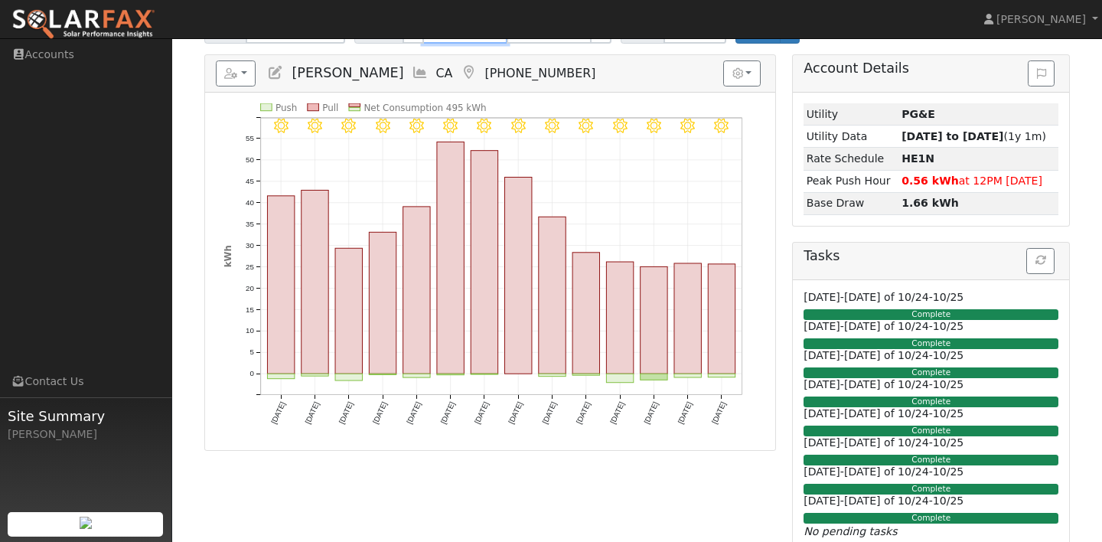
scroll to position [0, 0]
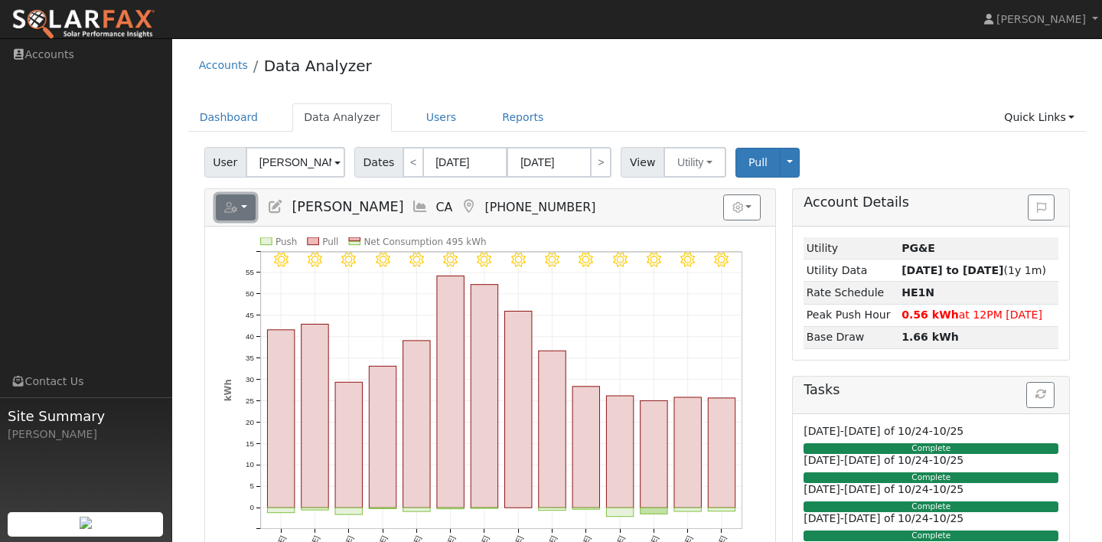
click at [239, 220] on button "button" at bounding box center [236, 207] width 41 height 26
click at [242, 216] on button "button" at bounding box center [236, 207] width 41 height 26
click at [246, 207] on button "button" at bounding box center [236, 207] width 41 height 26
click at [244, 216] on button "button" at bounding box center [236, 207] width 41 height 26
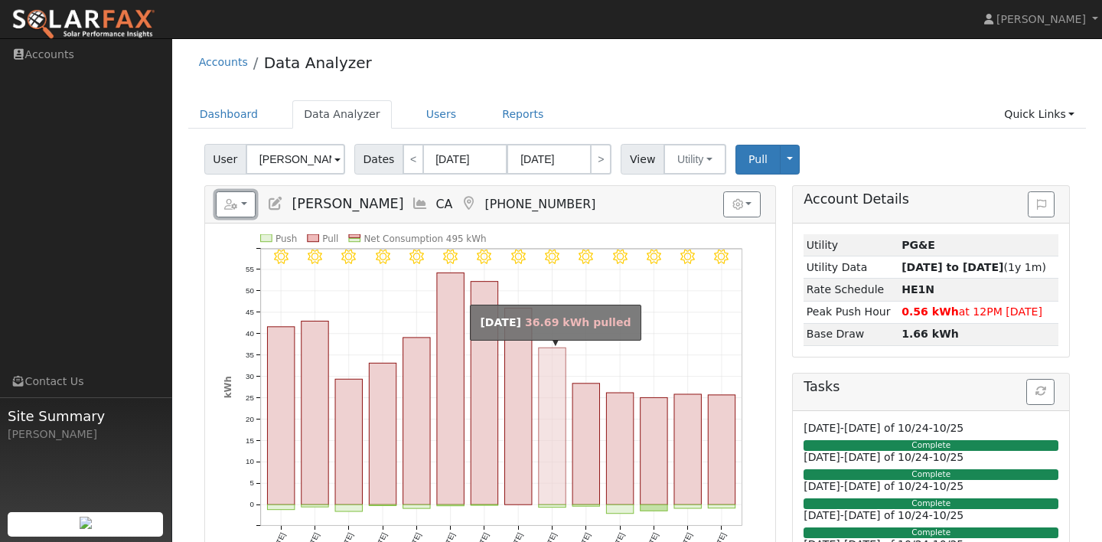
scroll to position [1, 0]
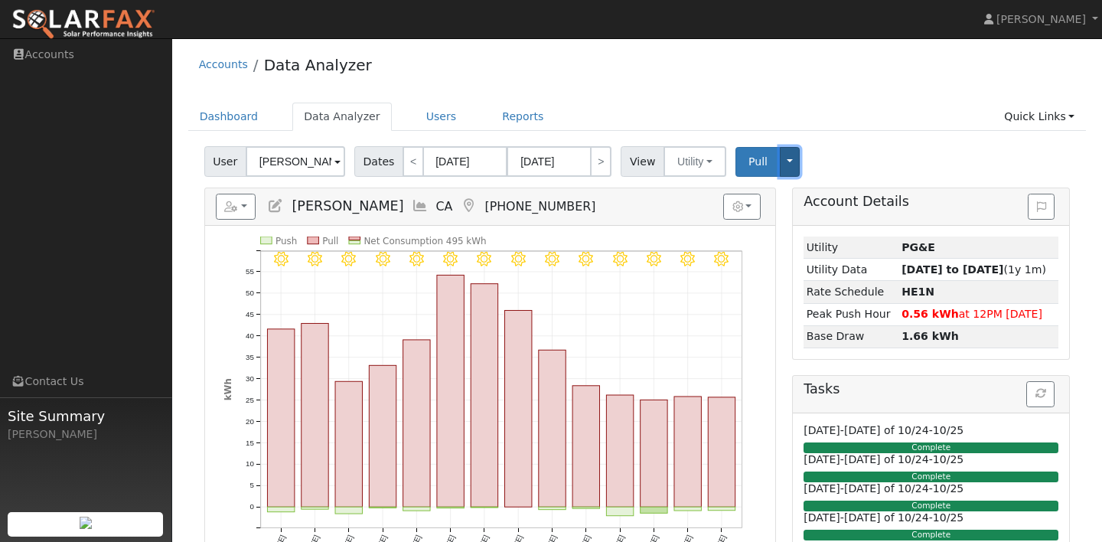
click at [791, 167] on button "Toggle Dropdown" at bounding box center [790, 162] width 20 height 30
click at [790, 167] on button "Toggle Dropdown" at bounding box center [790, 162] width 20 height 30
click at [755, 167] on span "Pull" at bounding box center [757, 161] width 19 height 12
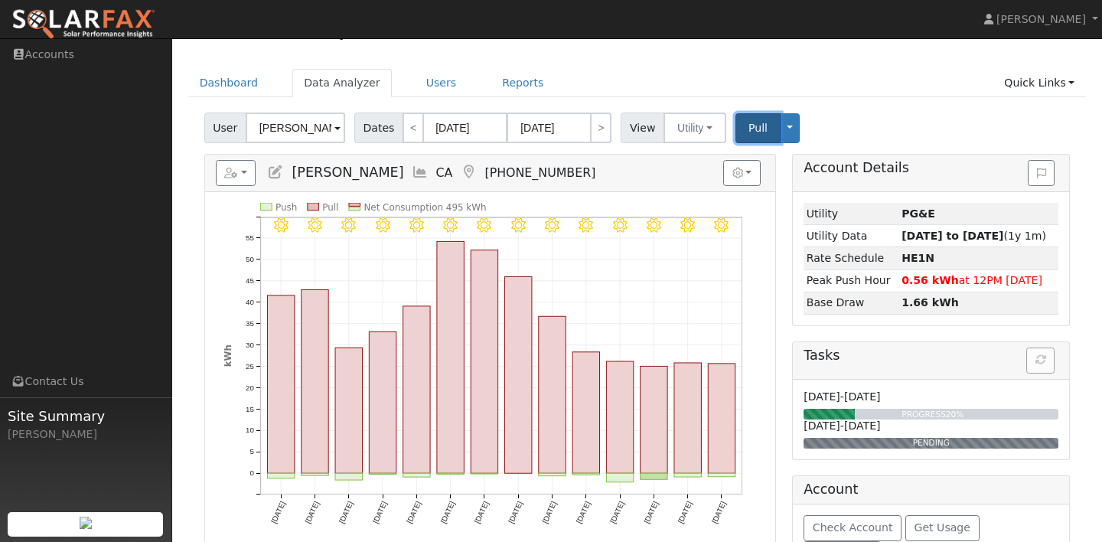
scroll to position [42, 0]
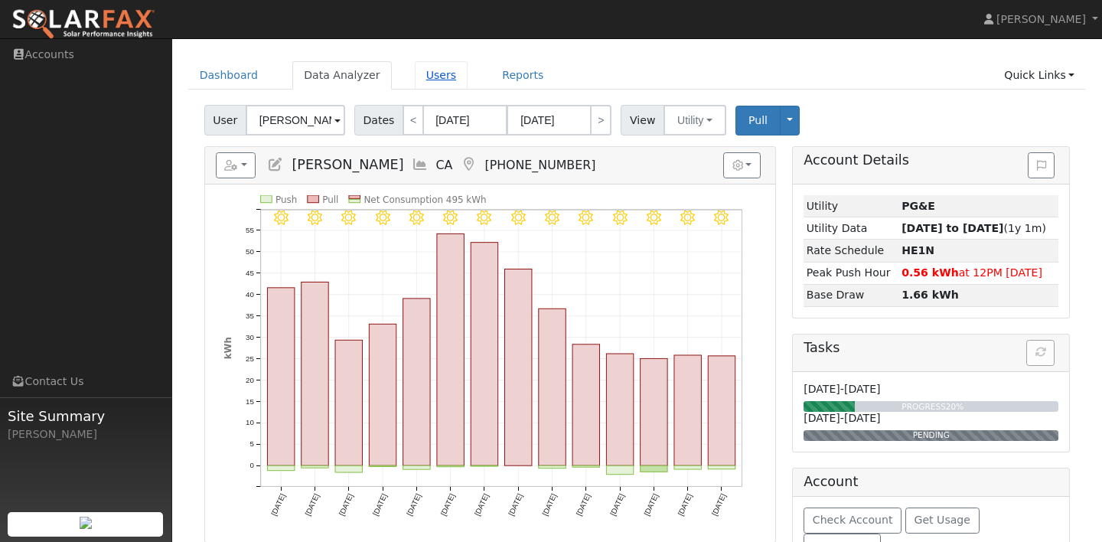
click at [417, 80] on link "Users" at bounding box center [442, 75] width 54 height 28
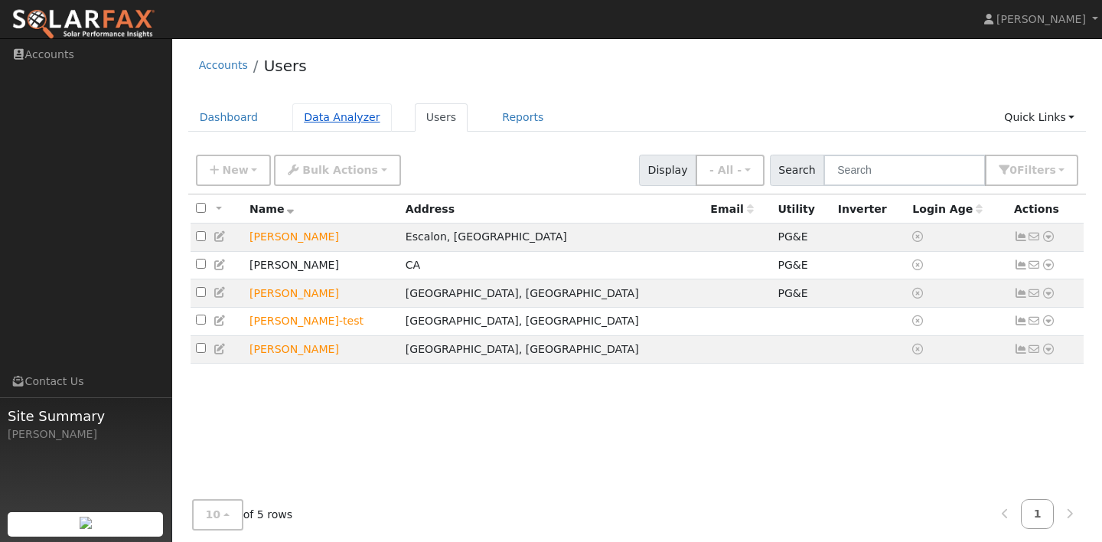
click at [340, 118] on link "Data Analyzer" at bounding box center [341, 117] width 99 height 28
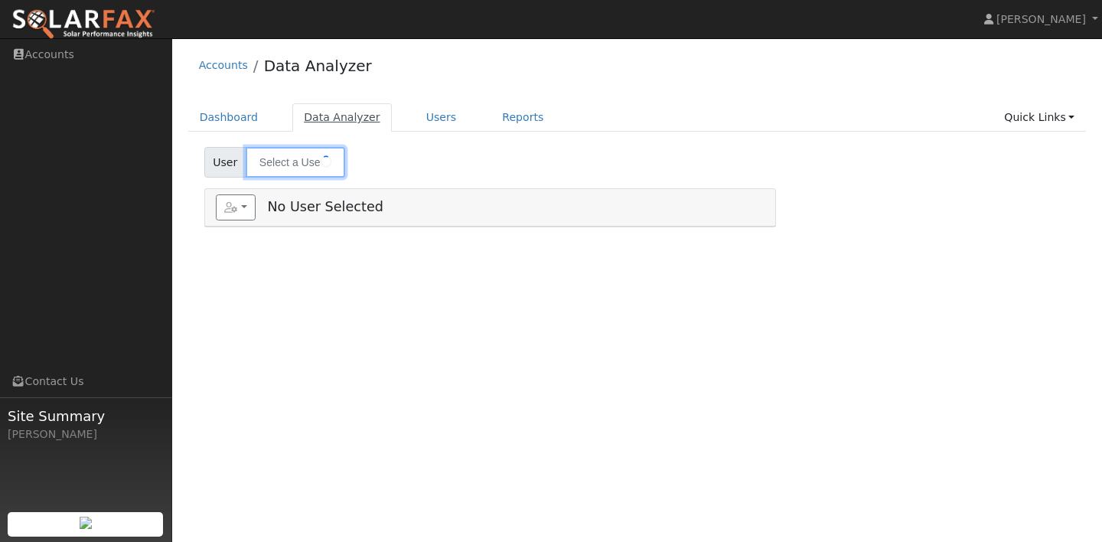
type input "[PERSON_NAME]"
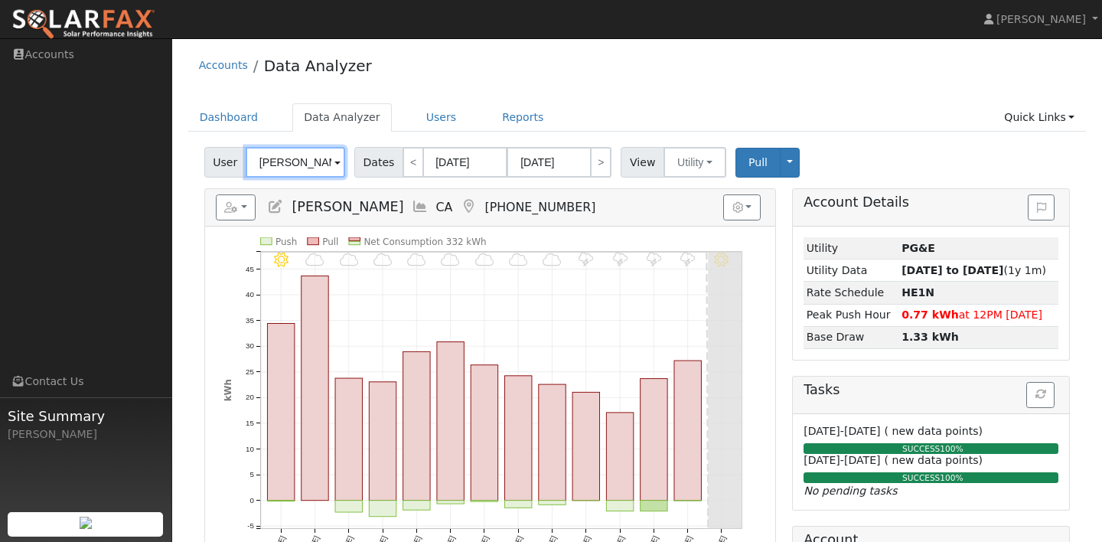
scroll to position [86, 0]
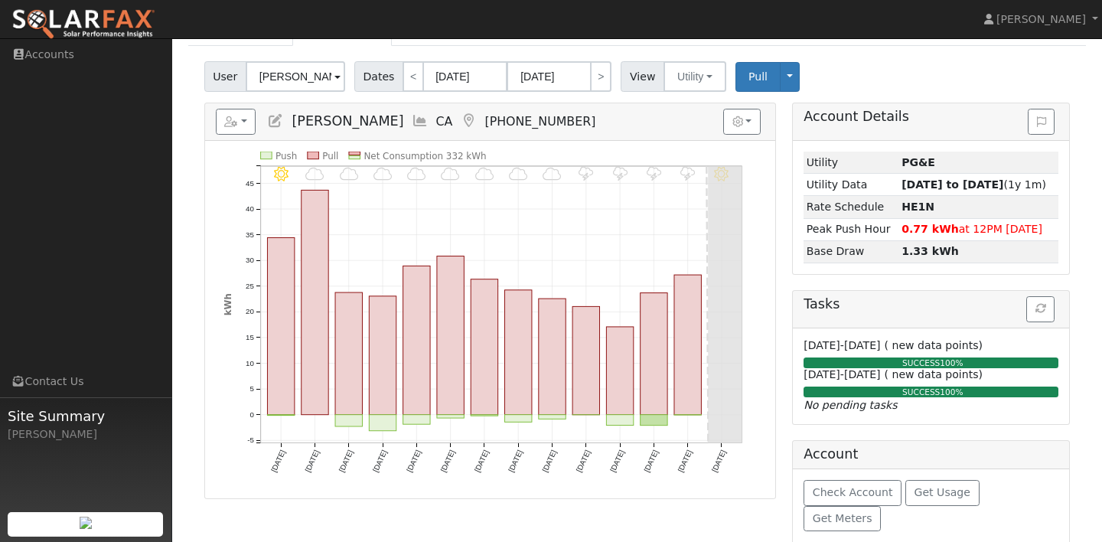
click at [611, 108] on div "Reports Scenario Health Check Energy Audit Account Timeline User Audit Trail In…" at bounding box center [490, 121] width 570 height 37
click at [764, 90] on button "Pull" at bounding box center [757, 77] width 45 height 30
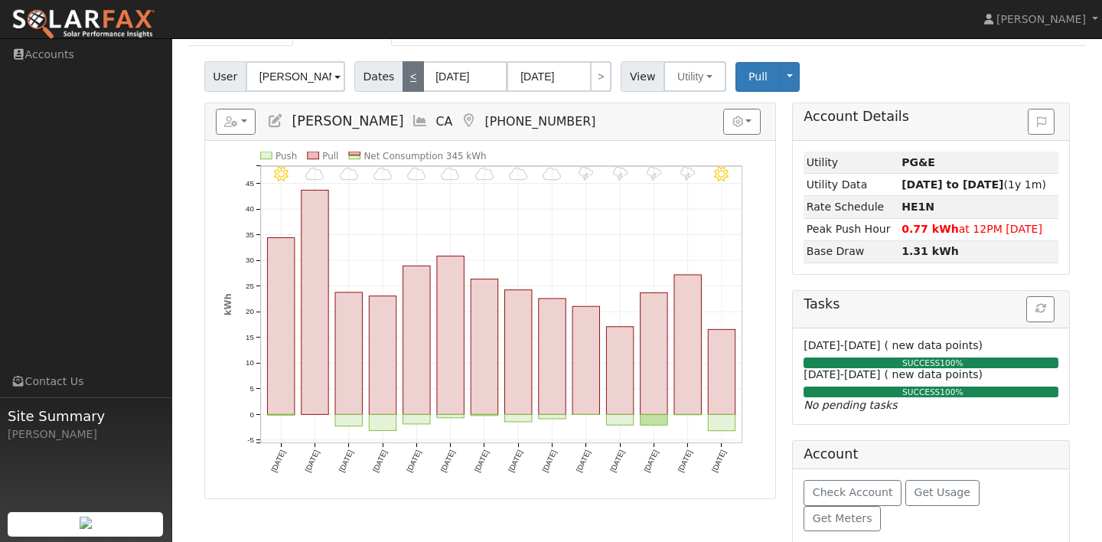
click at [409, 77] on link "<" at bounding box center [412, 76] width 21 height 31
type input "[DATE]"
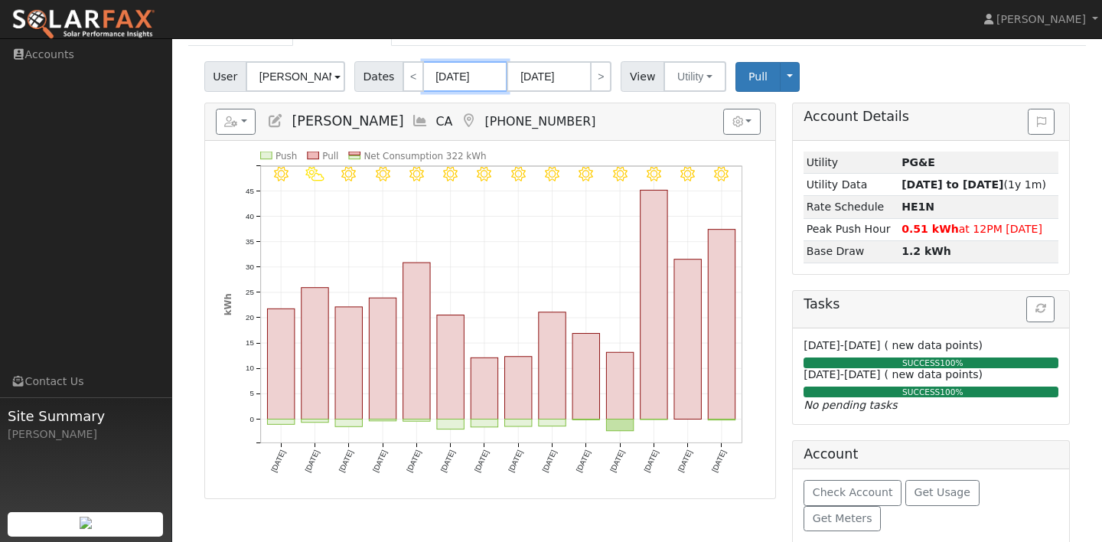
click at [462, 80] on input "[DATE]" at bounding box center [465, 76] width 84 height 31
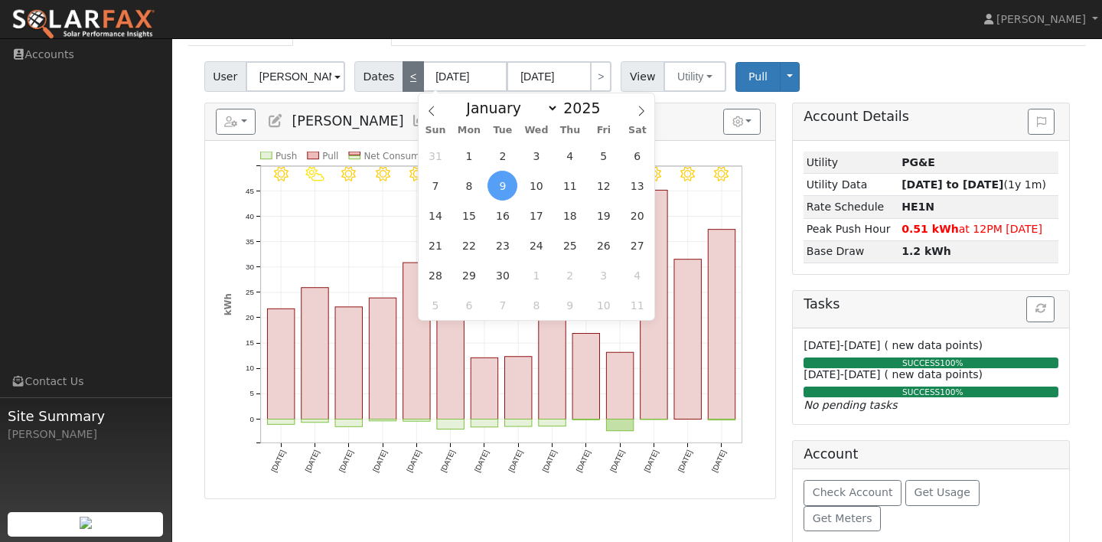
click at [408, 79] on link "<" at bounding box center [412, 76] width 21 height 31
type input "[DATE]"
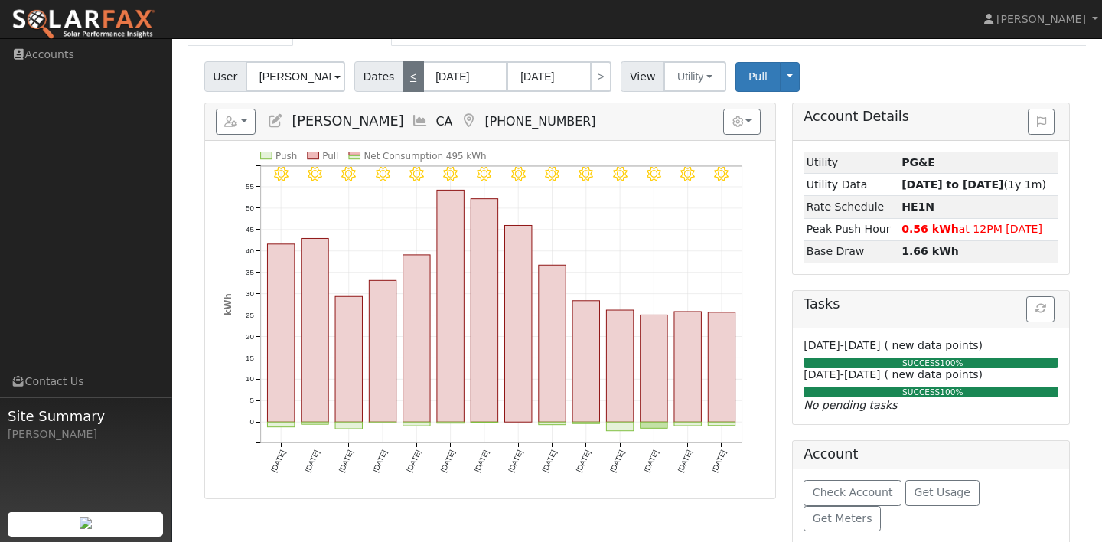
click at [413, 83] on link "<" at bounding box center [412, 76] width 21 height 31
type input "[DATE]"
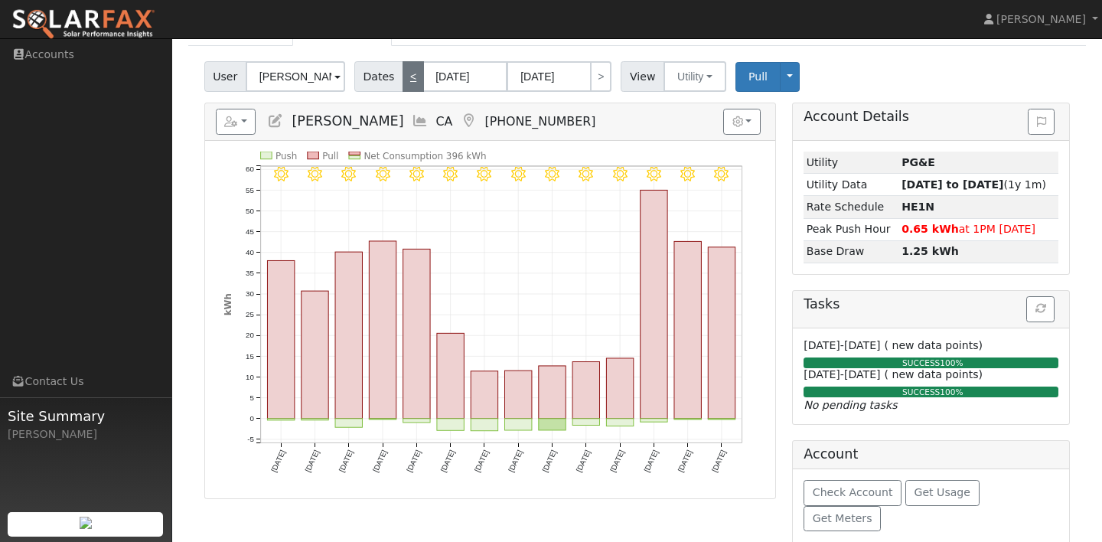
click at [410, 80] on link "<" at bounding box center [412, 76] width 21 height 31
type input "[DATE]"
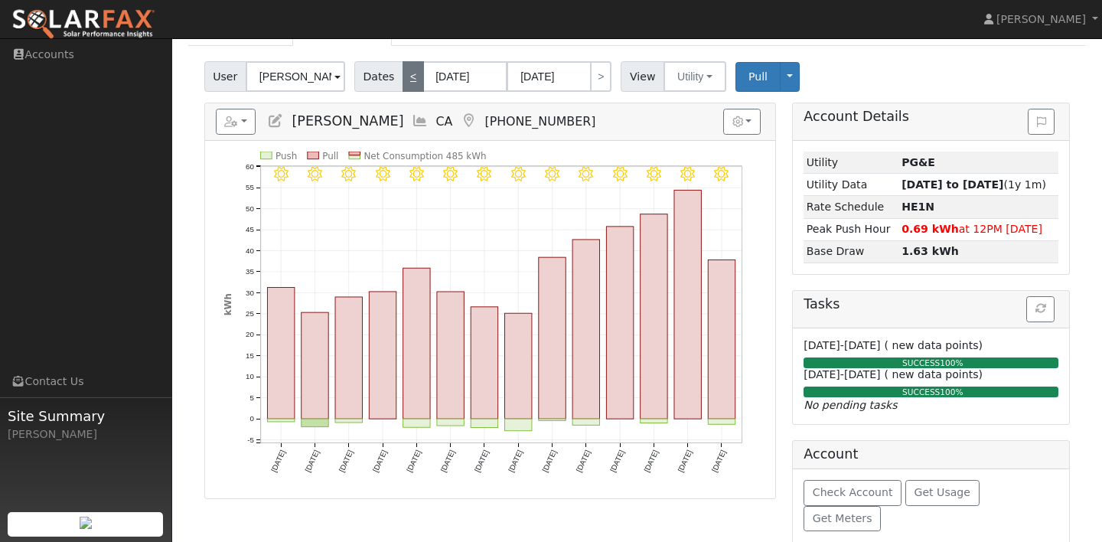
click at [409, 81] on link "<" at bounding box center [412, 76] width 21 height 31
type input "[DATE]"
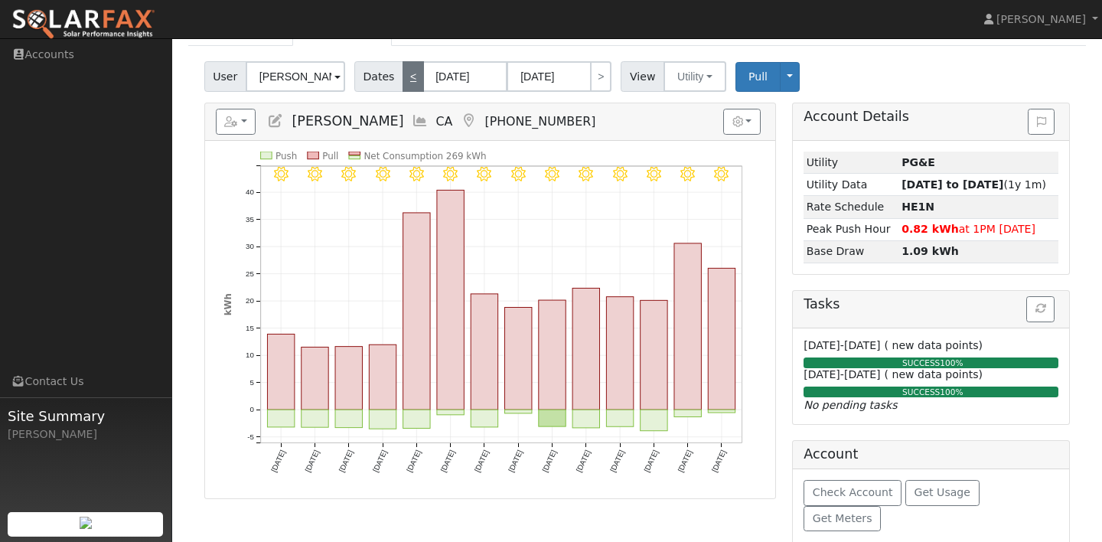
click at [408, 83] on link "<" at bounding box center [412, 76] width 21 height 31
type input "[DATE]"
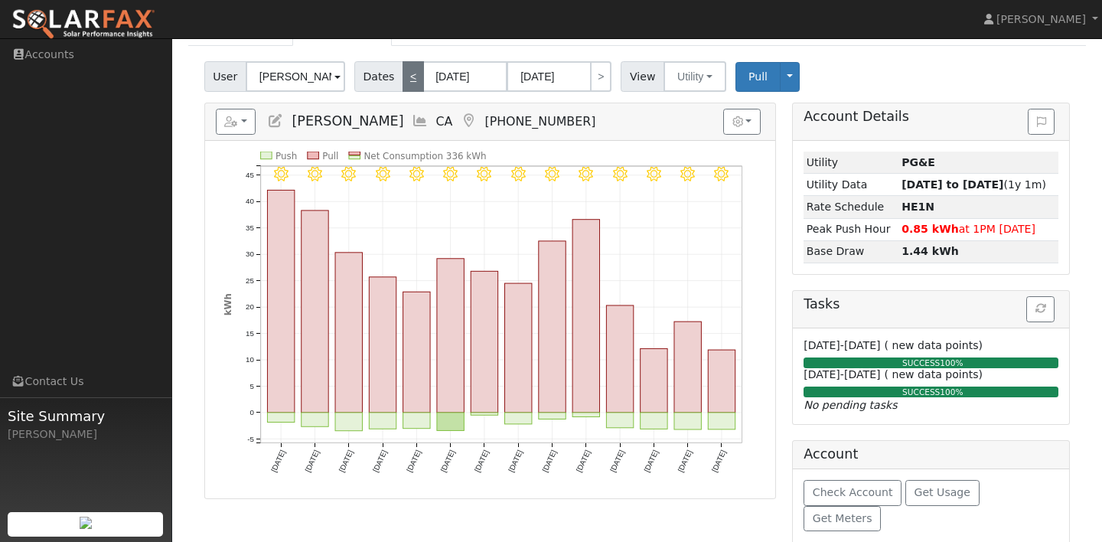
click at [408, 83] on link "<" at bounding box center [412, 76] width 21 height 31
type input "[DATE]"
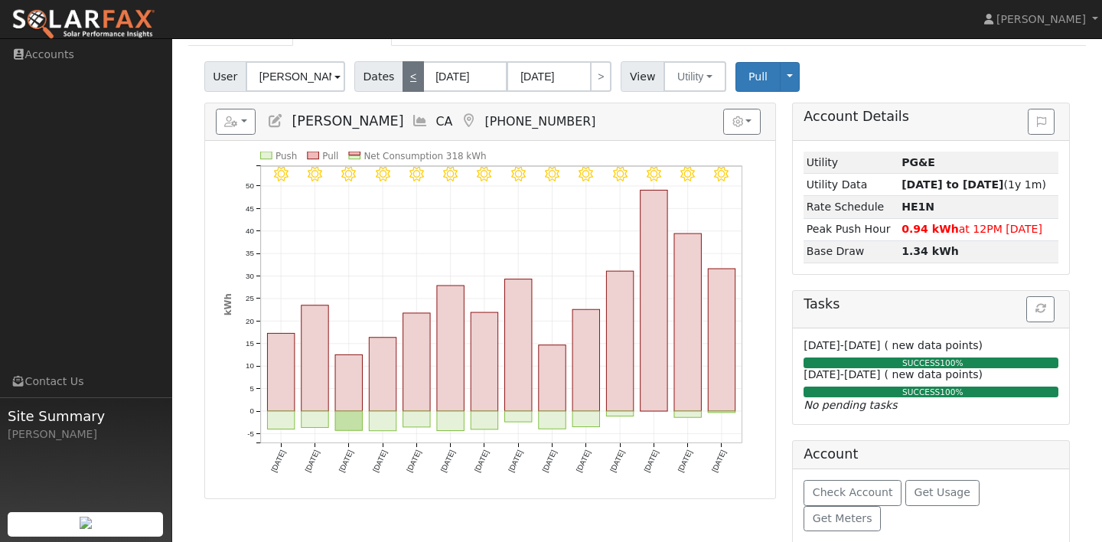
click at [408, 83] on link "<" at bounding box center [412, 76] width 21 height 31
type input "[DATE]"
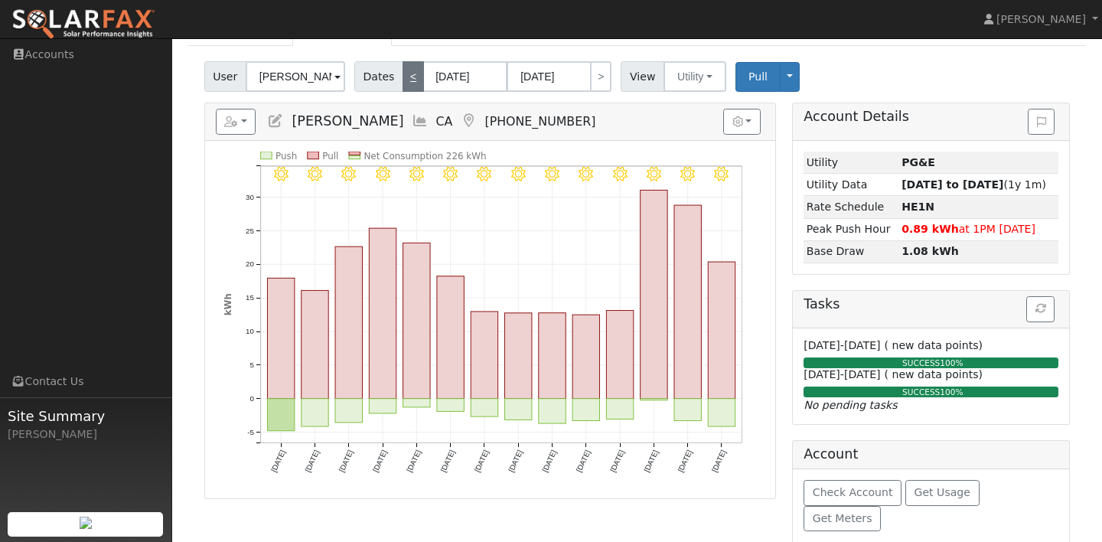
click at [408, 83] on link "<" at bounding box center [412, 76] width 21 height 31
type input "[DATE]"
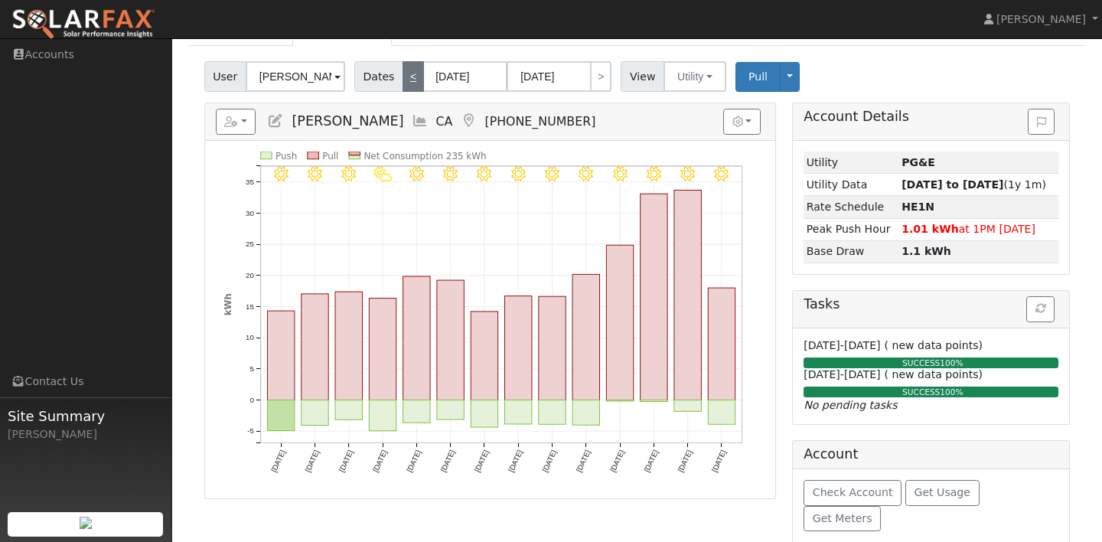
click at [408, 83] on link "<" at bounding box center [412, 76] width 21 height 31
type input "[DATE]"
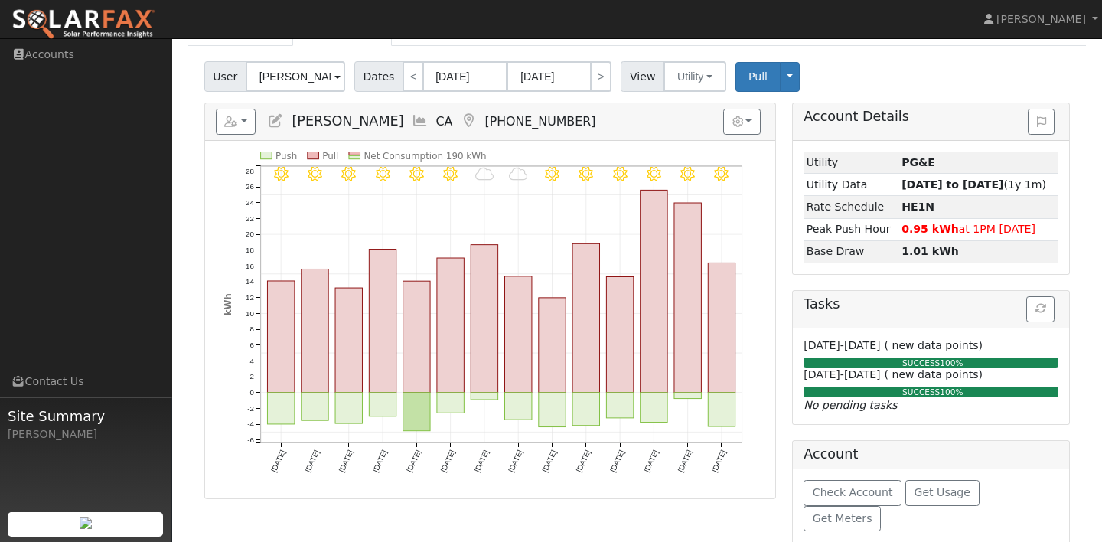
scroll to position [0, 0]
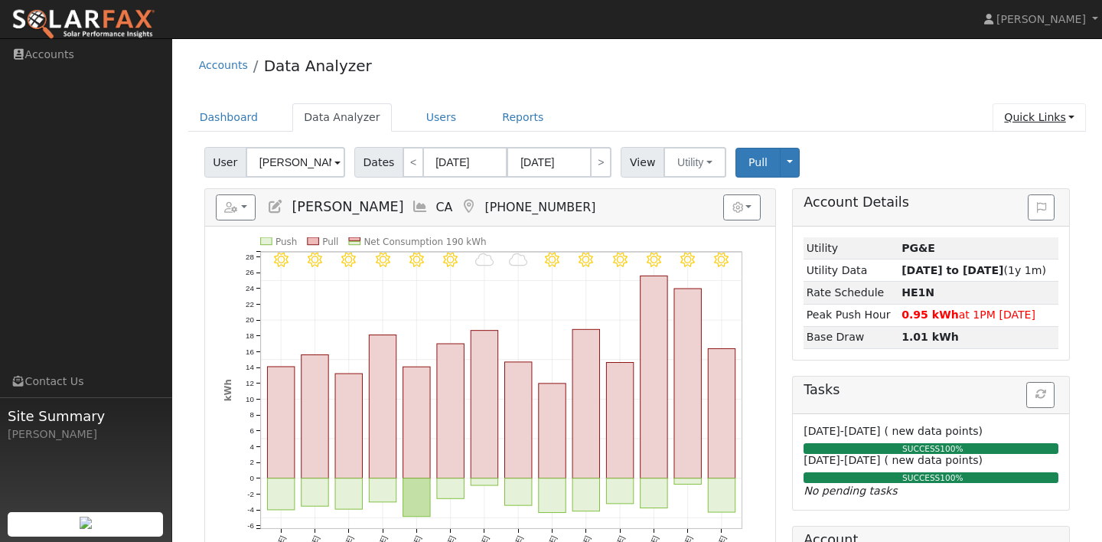
click at [1069, 116] on link "Quick Links" at bounding box center [1038, 117] width 93 height 28
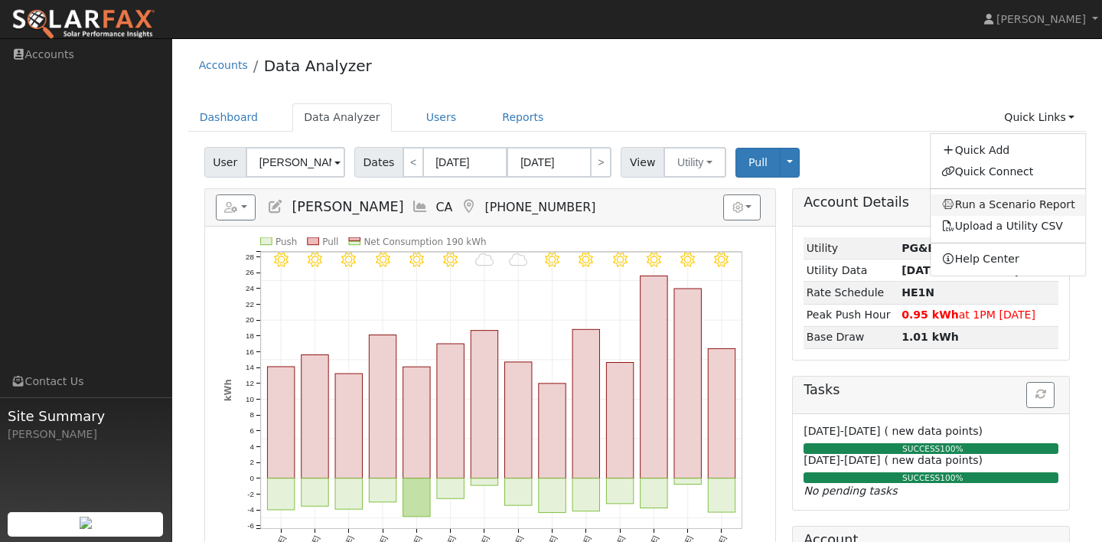
click at [1022, 207] on link "Run a Scenario Report" at bounding box center [1007, 204] width 155 height 21
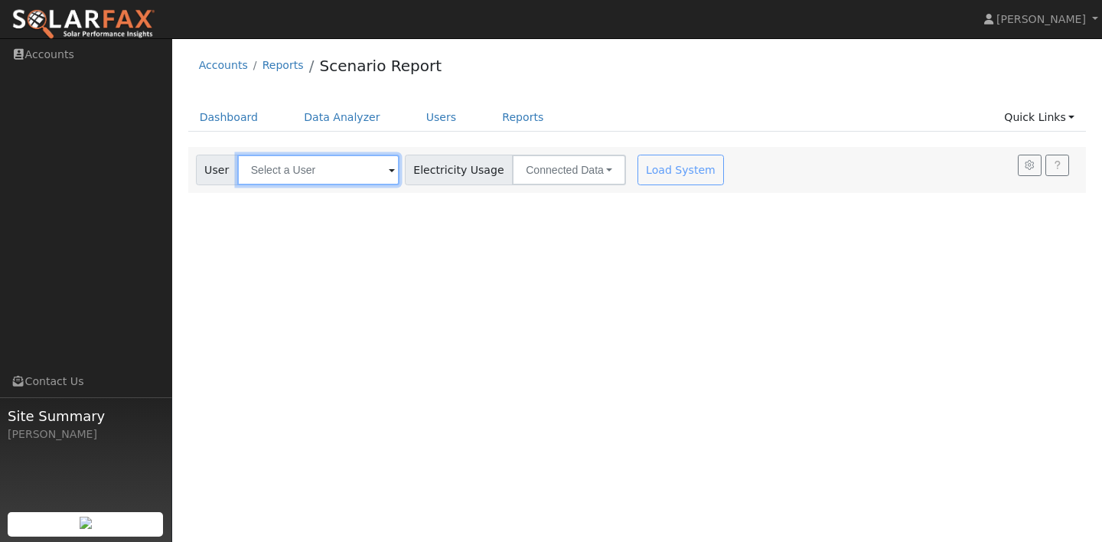
click at [353, 161] on input "text" at bounding box center [318, 170] width 162 height 31
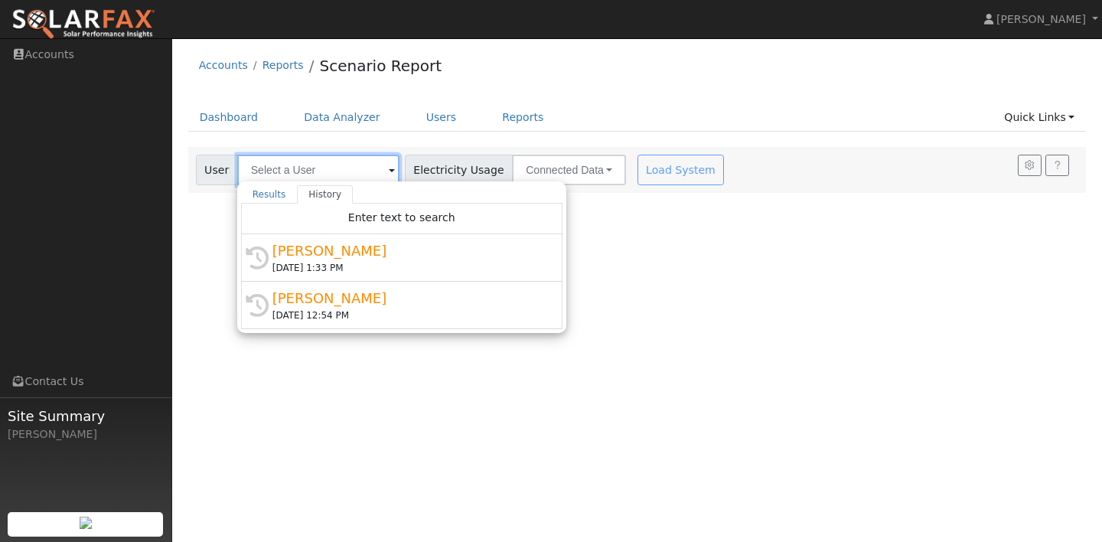
click at [360, 169] on input "text" at bounding box center [318, 170] width 162 height 31
click at [363, 171] on input "text" at bounding box center [318, 170] width 162 height 31
click at [389, 171] on span at bounding box center [392, 171] width 6 height 18
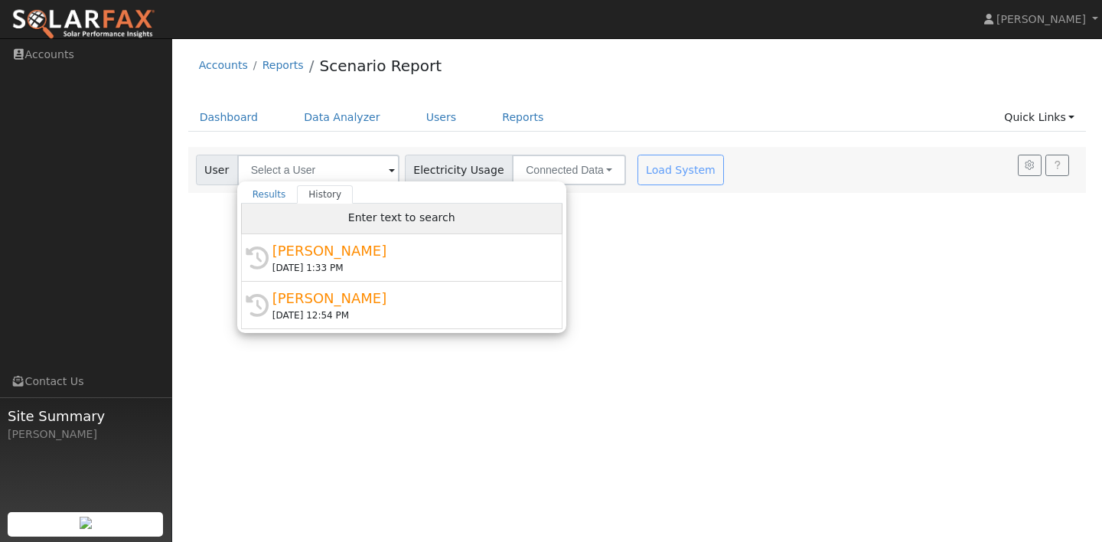
click at [319, 216] on div "Enter text to search" at bounding box center [401, 218] width 321 height 31
click at [365, 225] on div "Enter text to search" at bounding box center [401, 218] width 321 height 31
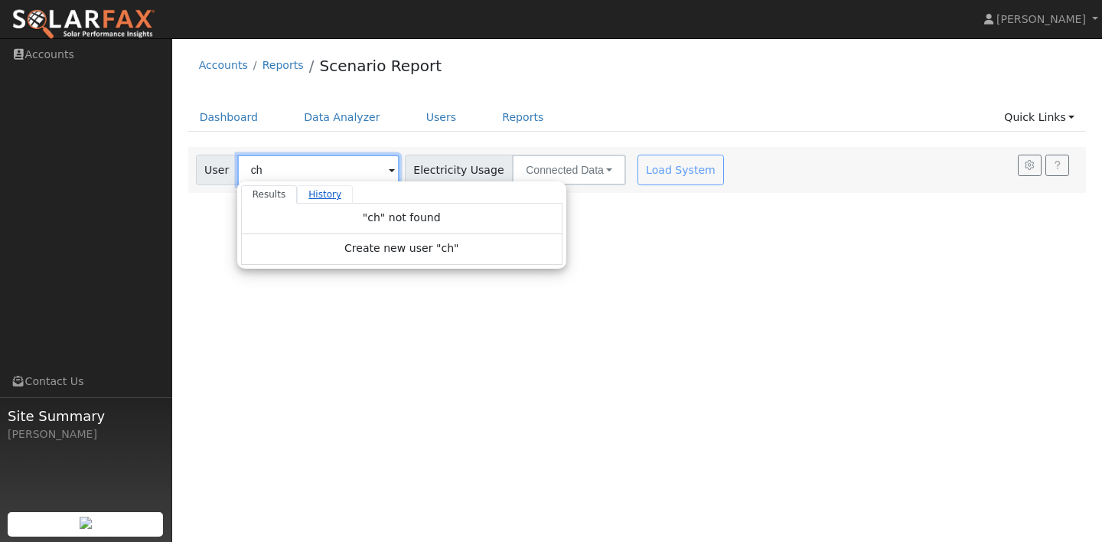
type input "c"
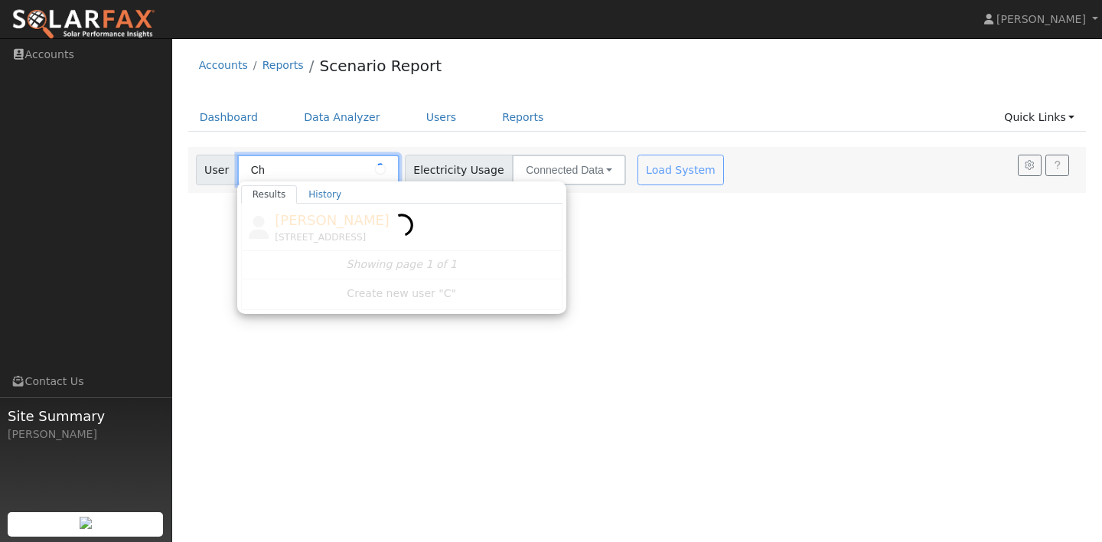
type input "C"
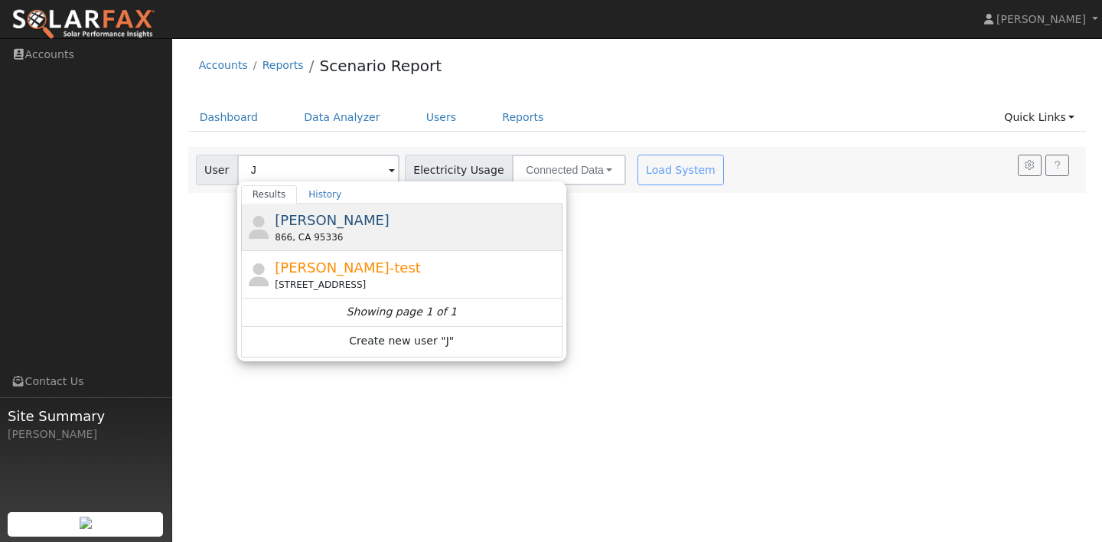
click at [303, 232] on div "866, CA 95336" at bounding box center [417, 237] width 284 height 14
type input "[PERSON_NAME]"
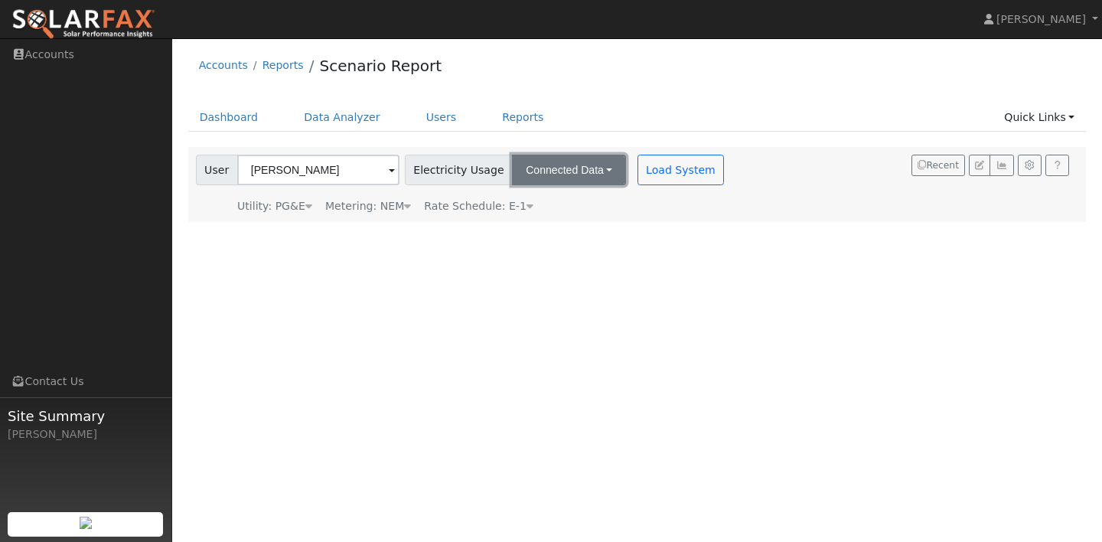
click at [575, 171] on button "Connected Data" at bounding box center [569, 170] width 114 height 31
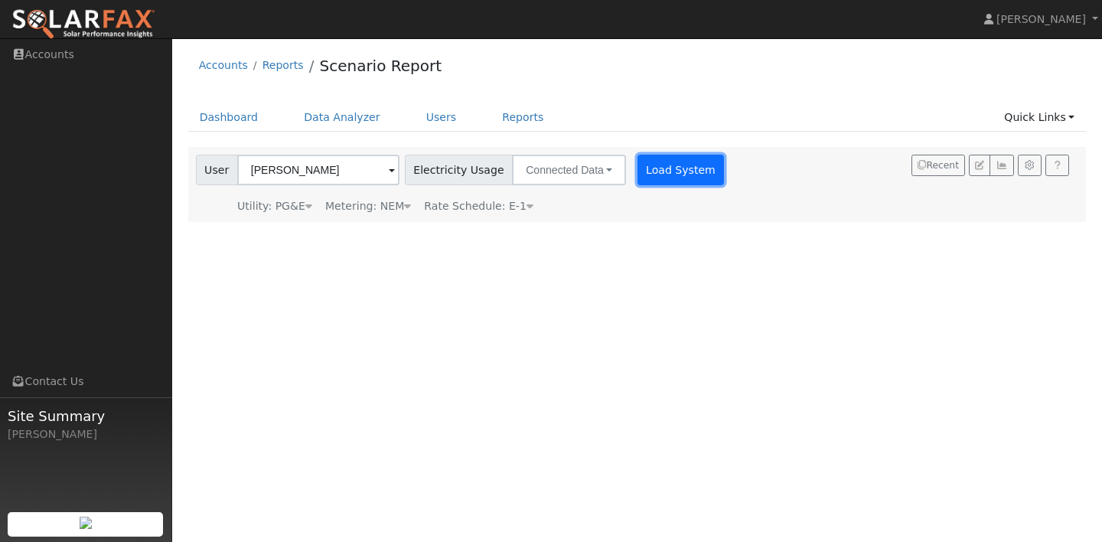
click at [637, 173] on button "Load System" at bounding box center [680, 170] width 87 height 31
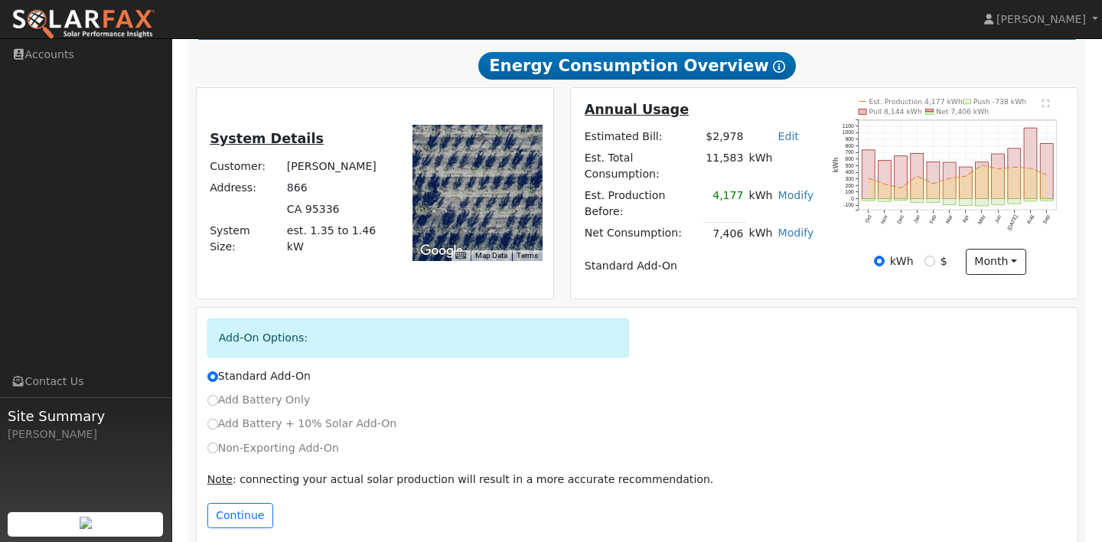
scroll to position [276, 0]
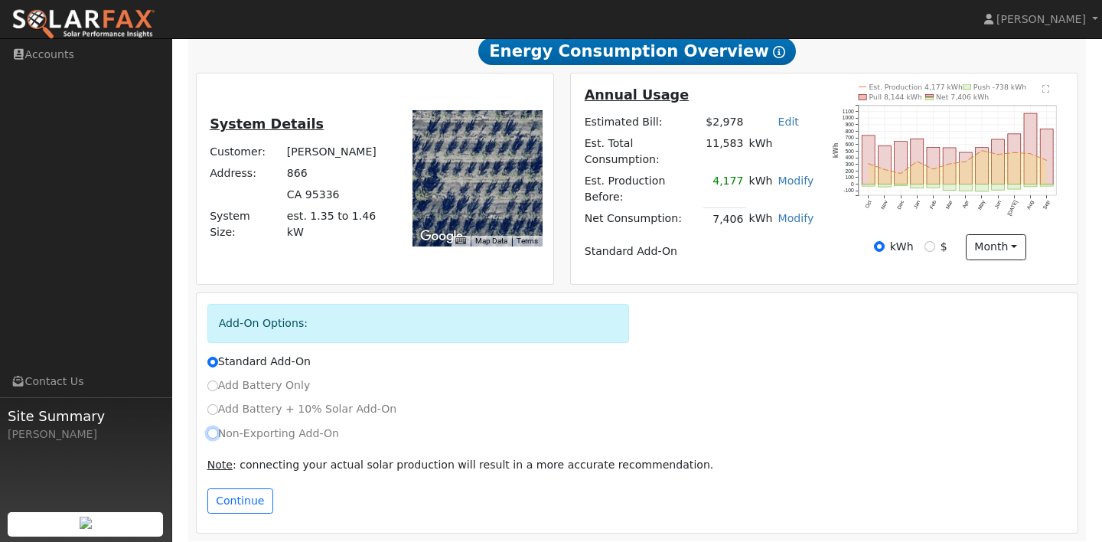
click at [213, 428] on input "Non-Exporting Add-On" at bounding box center [212, 433] width 11 height 11
radio input "true"
radio input "false"
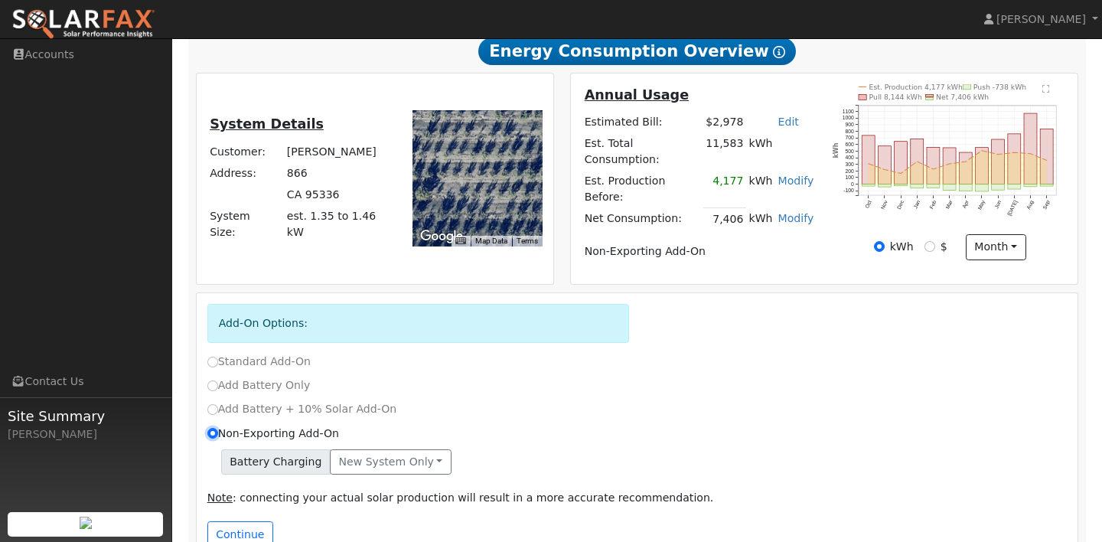
scroll to position [309, 0]
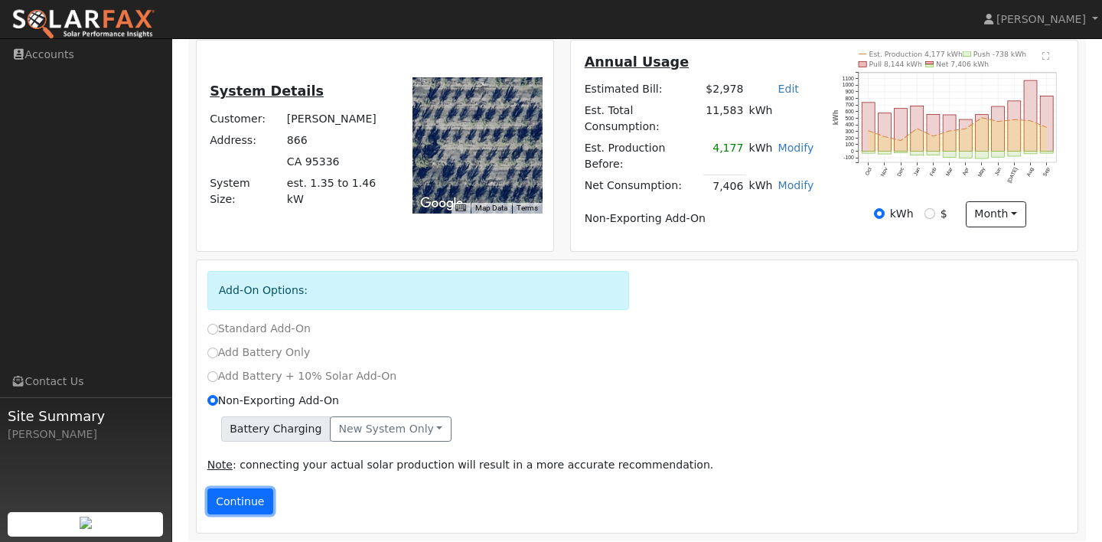
click at [243, 488] on button "Continue" at bounding box center [240, 501] width 66 height 26
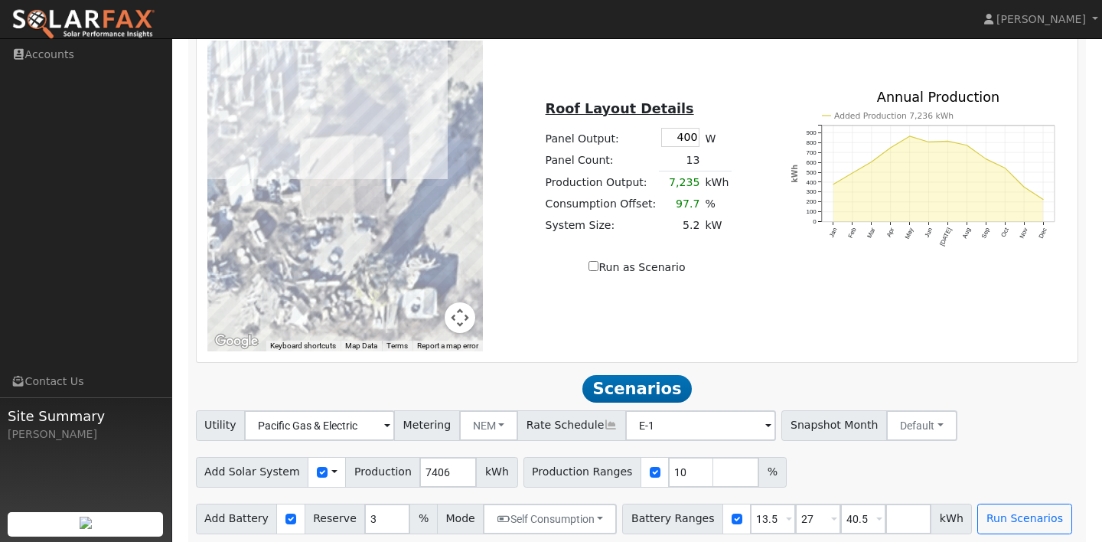
scroll to position [823, 0]
click at [668, 461] on input "10" at bounding box center [691, 470] width 46 height 31
type input "150"
type input "0"
click at [723, 467] on input "0" at bounding box center [736, 470] width 46 height 31
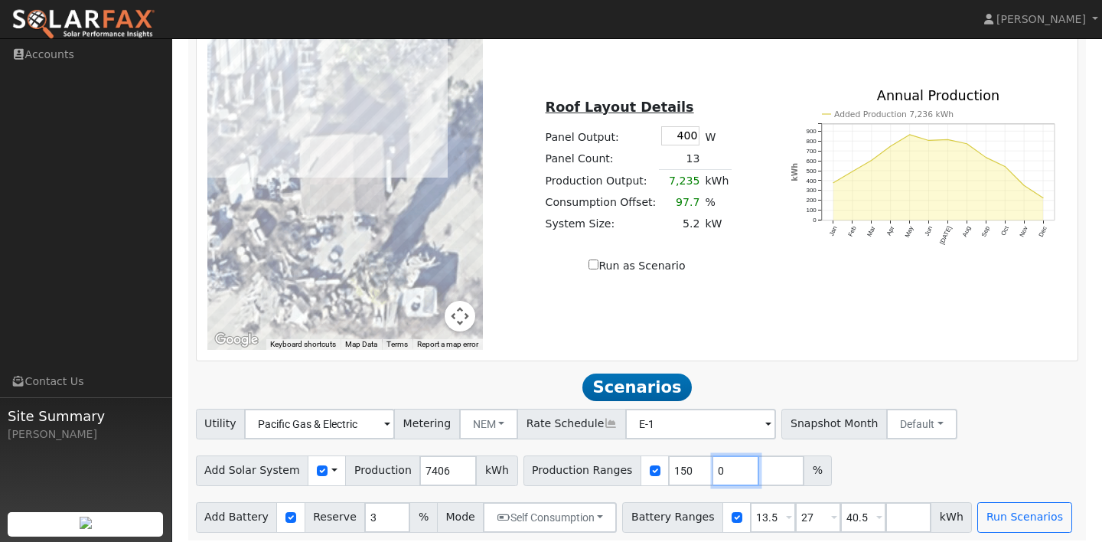
type input "0"
type input "150"
click at [668, 465] on input "0" at bounding box center [691, 470] width 46 height 31
type input "150"
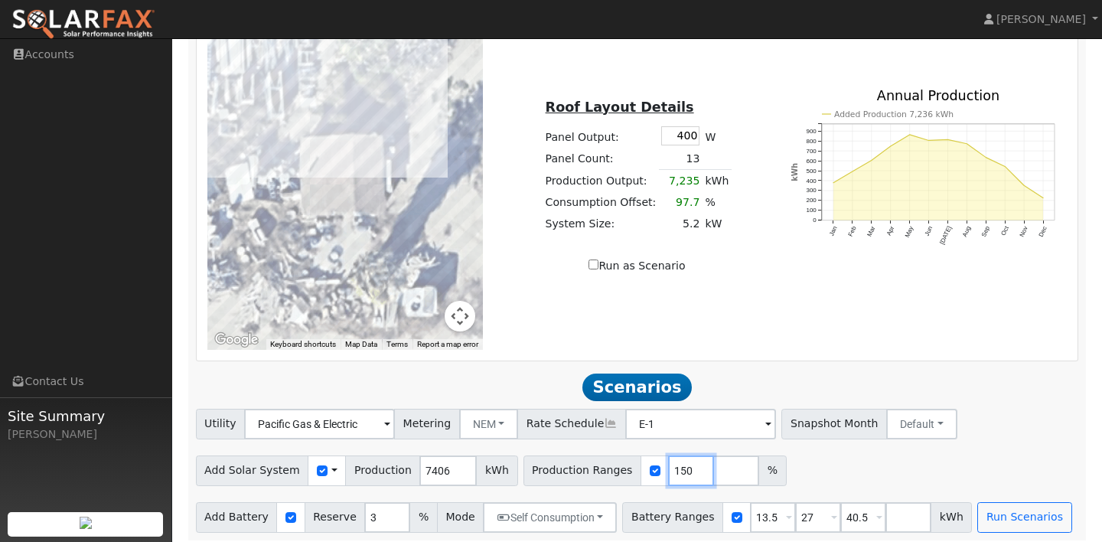
type input "150"
click at [713, 466] on input "number" at bounding box center [736, 470] width 46 height 31
type input "120"
type input "150"
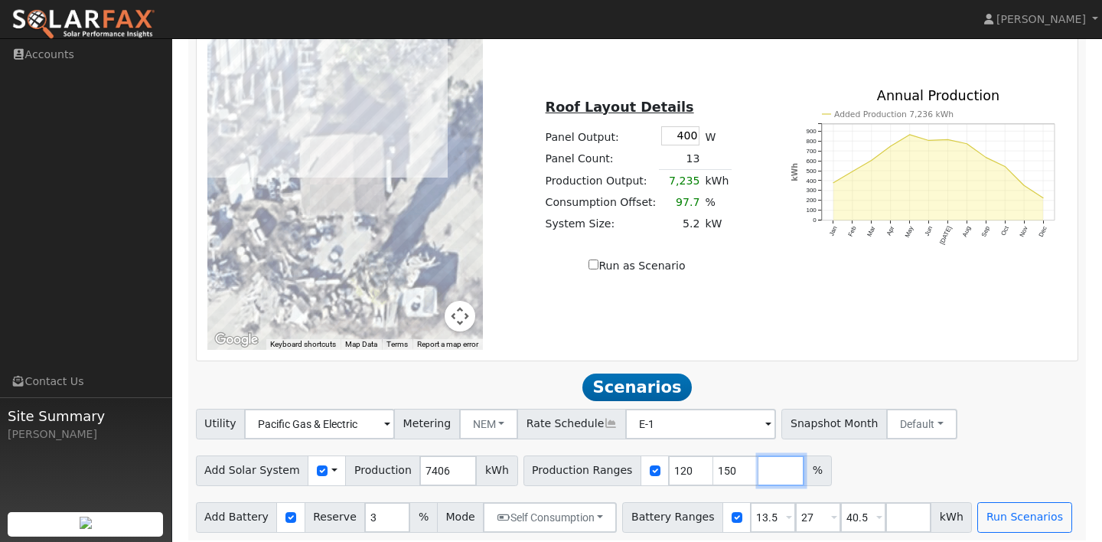
click at [758, 473] on input "number" at bounding box center [781, 470] width 46 height 31
type input "135"
type input "150"
click at [892, 483] on div "Utility Pacific Gas & Electric Metering NEM NEM NBT Rate Schedule E-1 - None - …" at bounding box center [636, 470] width 899 height 124
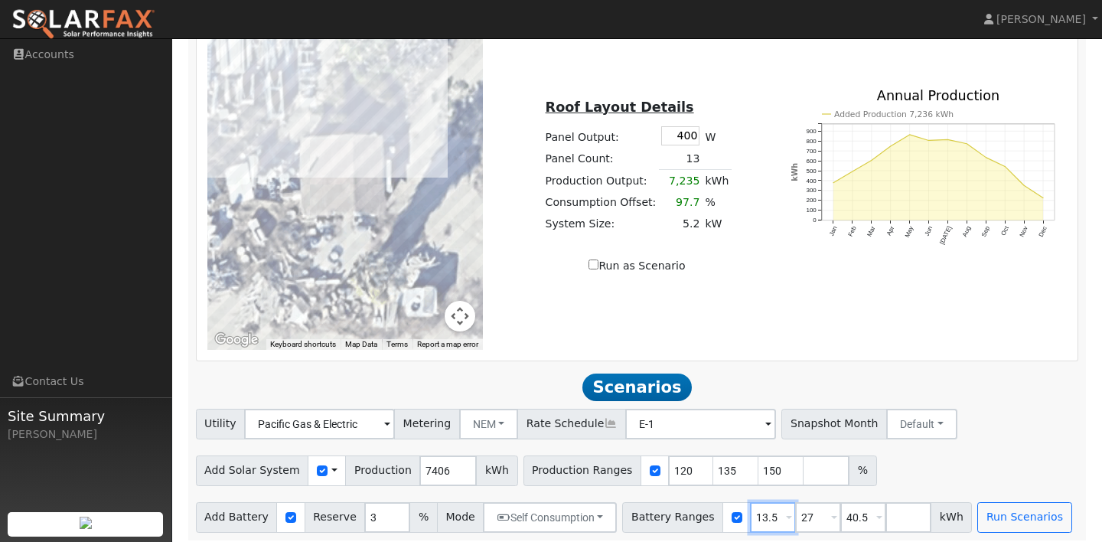
click at [760, 513] on input "13.5" at bounding box center [773, 517] width 46 height 31
type input "27"
type input "40.5"
type input "4"
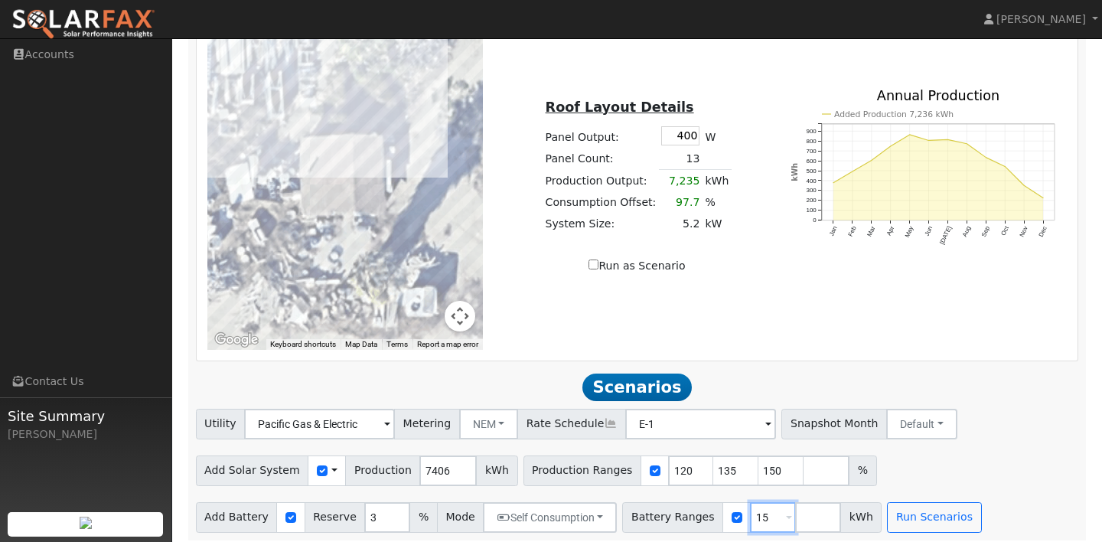
type input "15"
click at [795, 509] on input "number" at bounding box center [818, 517] width 46 height 31
type input "30"
click at [925, 469] on div "Add Solar System Use CSV Data Production 7406 kWh Production Ranges 120 135 150…" at bounding box center [637, 468] width 888 height 36
click at [932, 509] on button "Run Scenarios" at bounding box center [979, 517] width 94 height 31
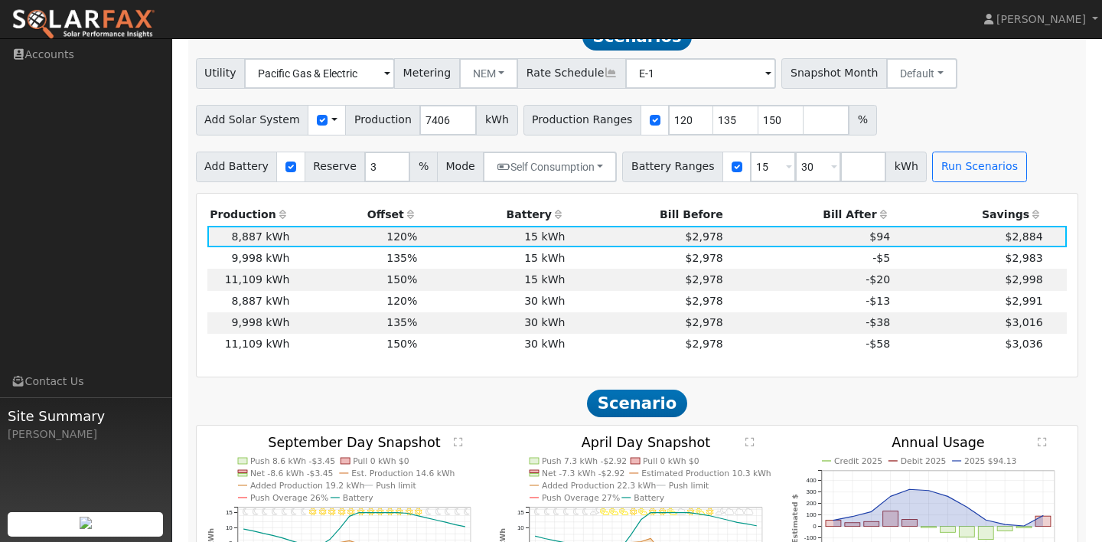
scroll to position [1170, 0]
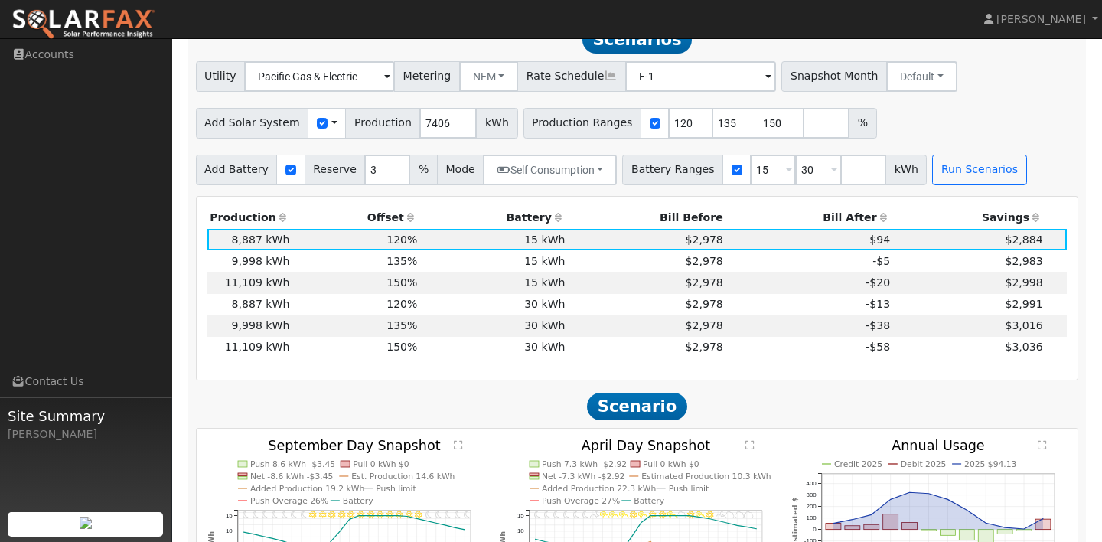
click at [1038, 212] on icon at bounding box center [1036, 217] width 14 height 11
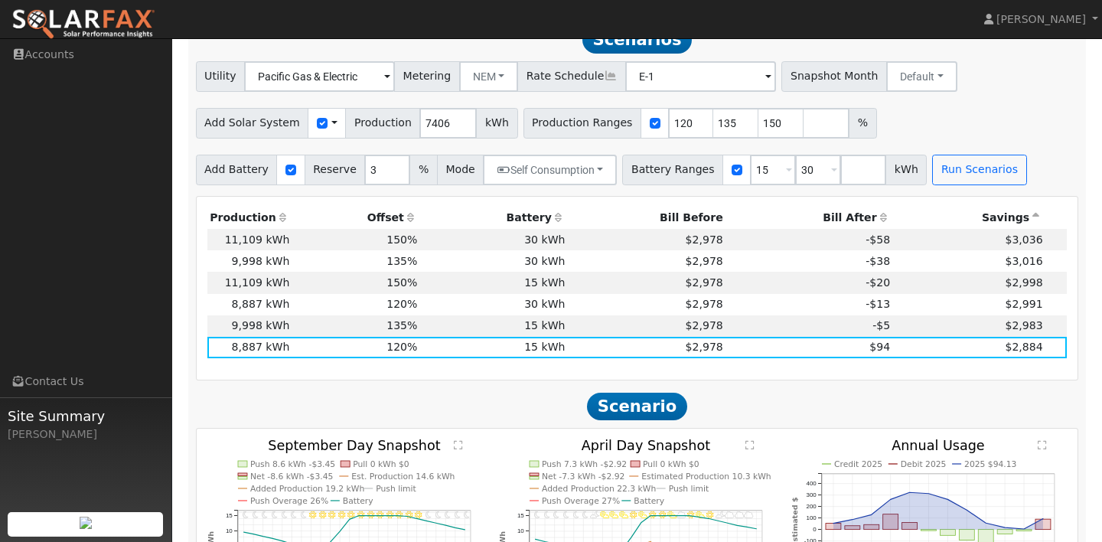
click at [877, 212] on icon at bounding box center [884, 217] width 14 height 11
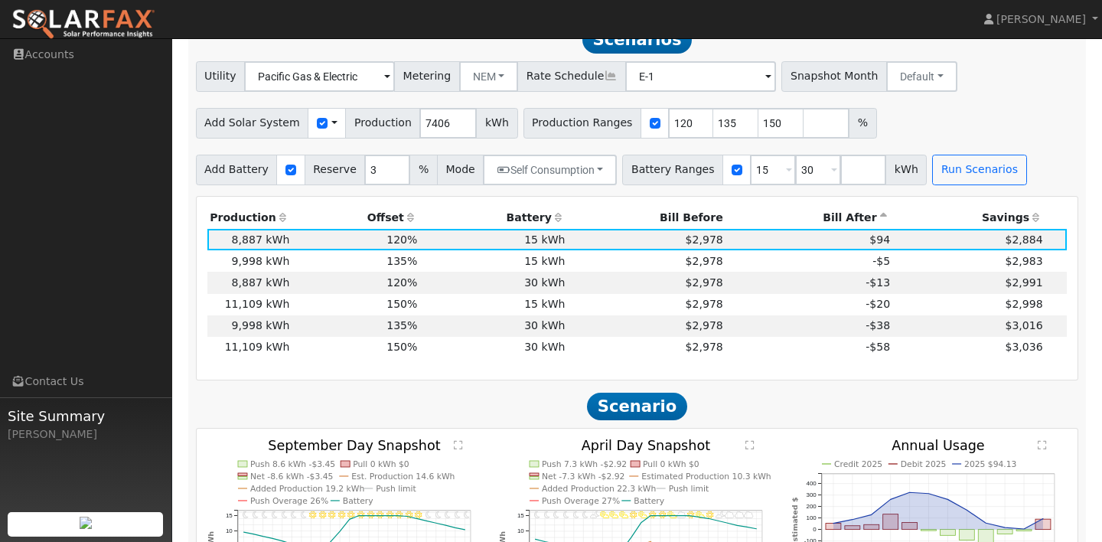
click at [877, 212] on icon at bounding box center [884, 217] width 14 height 11
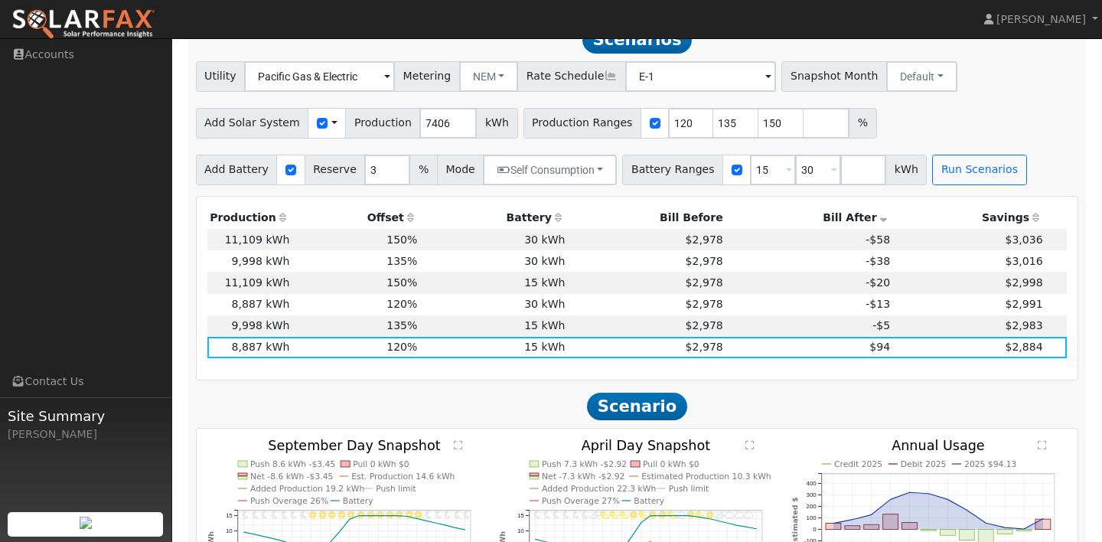
click at [406, 212] on icon at bounding box center [411, 217] width 14 height 11
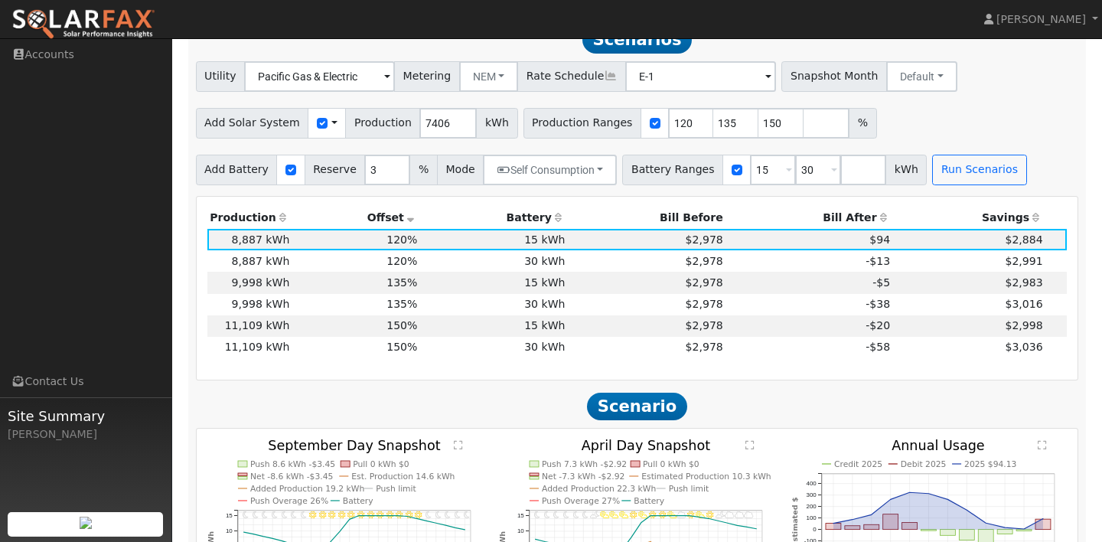
click at [406, 212] on icon at bounding box center [411, 217] width 14 height 11
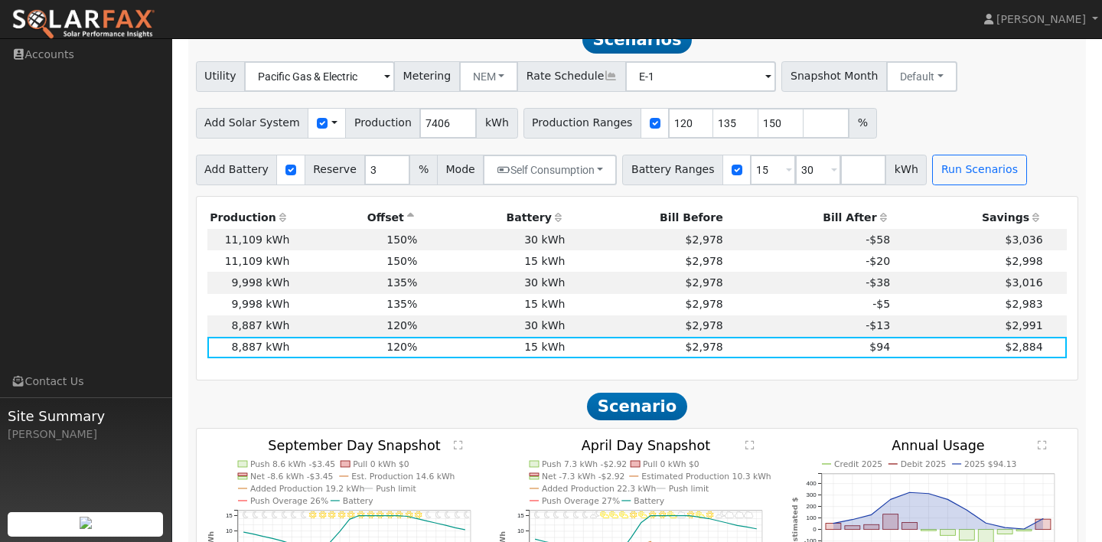
click at [858, 398] on h2 "Scenario" at bounding box center [637, 406] width 883 height 28
click at [553, 213] on icon at bounding box center [559, 217] width 14 height 11
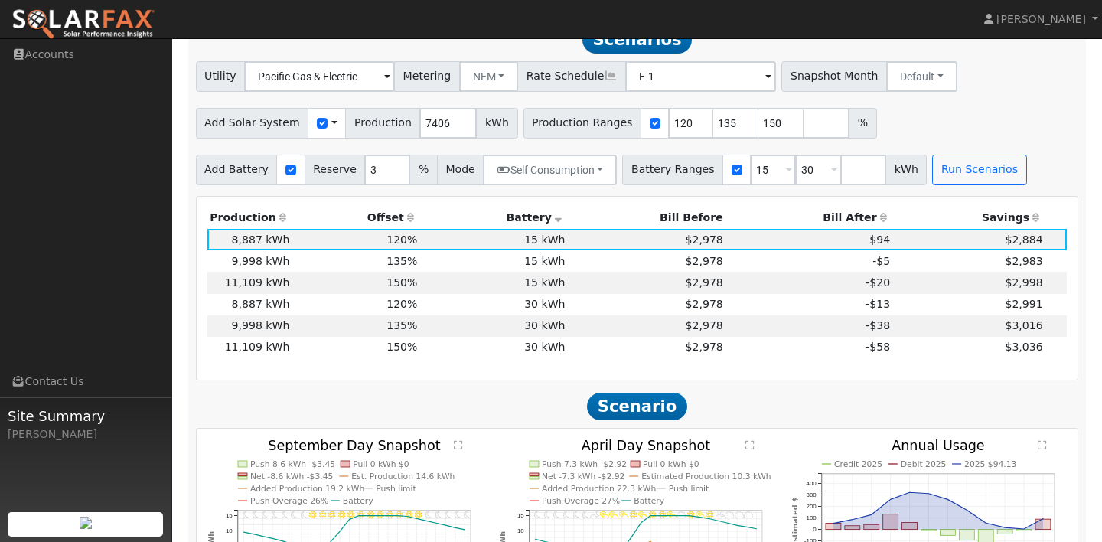
click at [553, 213] on icon at bounding box center [559, 217] width 14 height 11
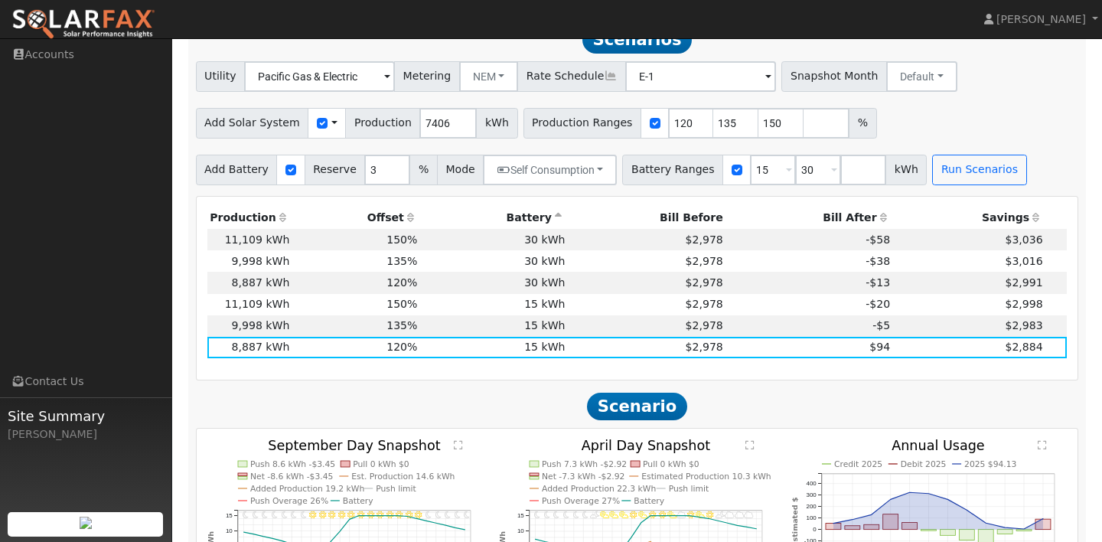
click at [768, 392] on h2 "Scenario" at bounding box center [637, 406] width 883 height 28
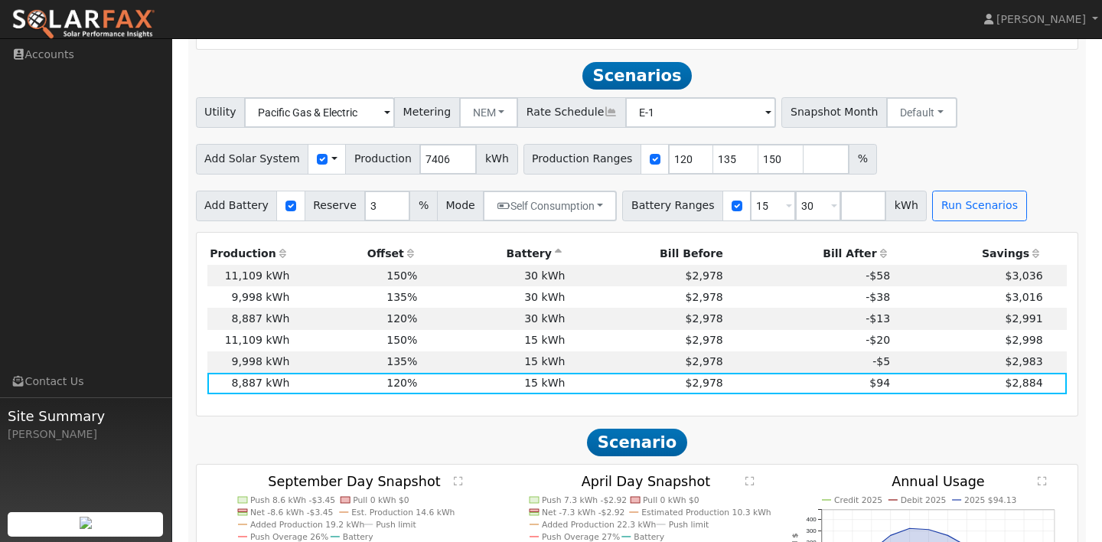
scroll to position [1133, 0]
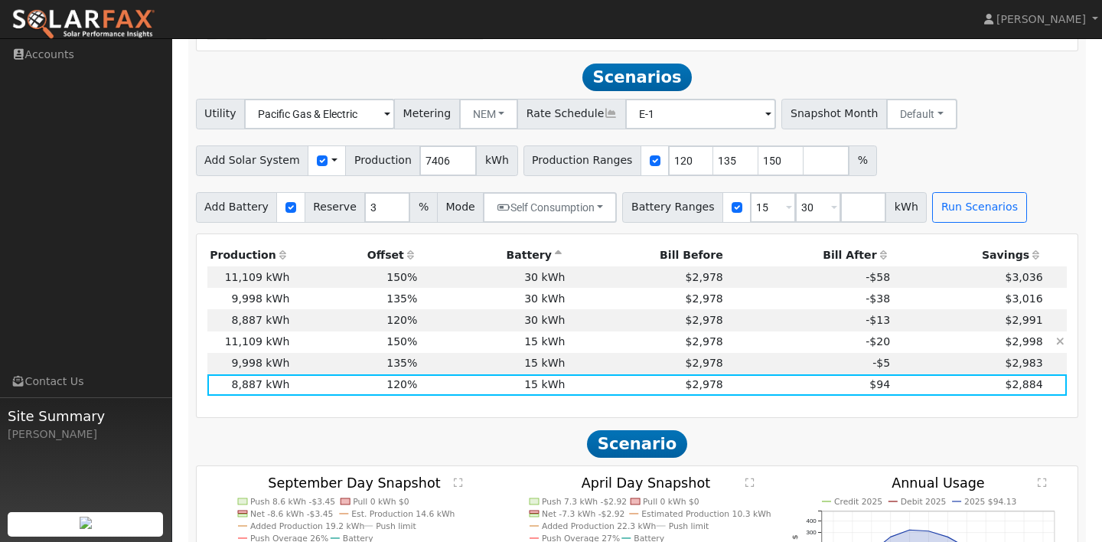
click at [814, 337] on td "-$20" at bounding box center [808, 341] width 167 height 21
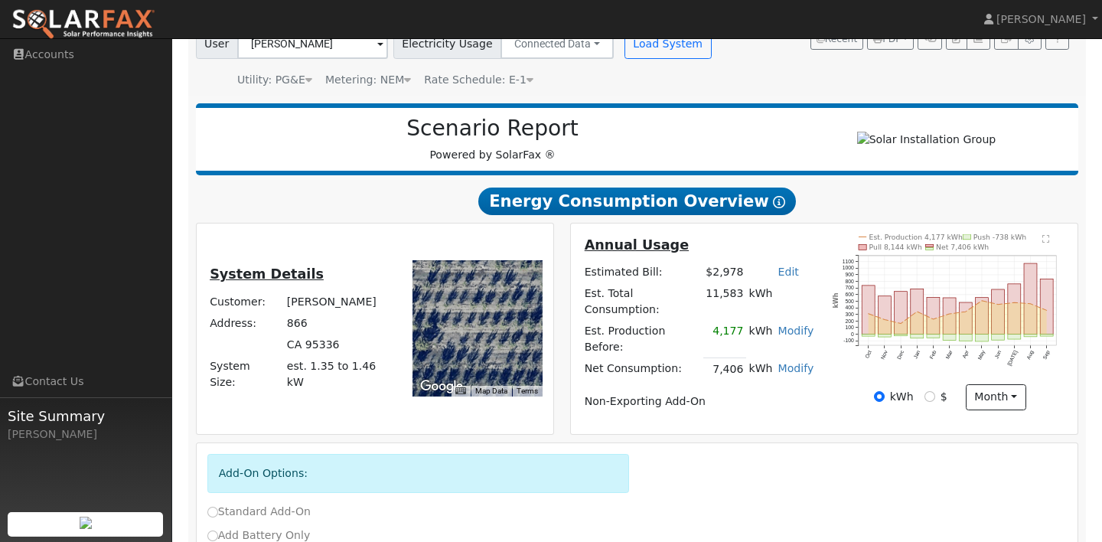
scroll to position [0, 0]
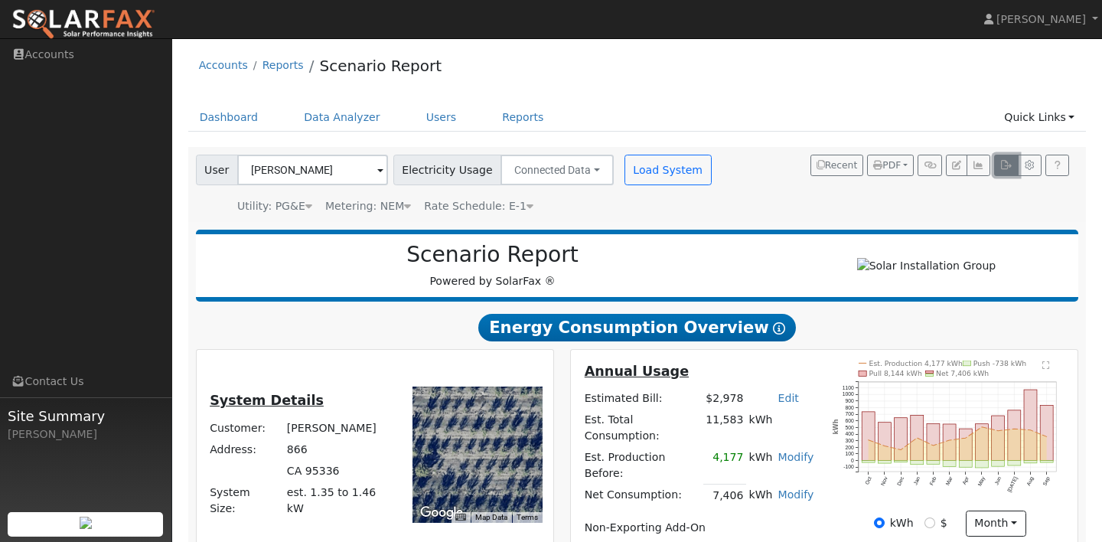
click at [1005, 171] on button "button" at bounding box center [1006, 165] width 24 height 21
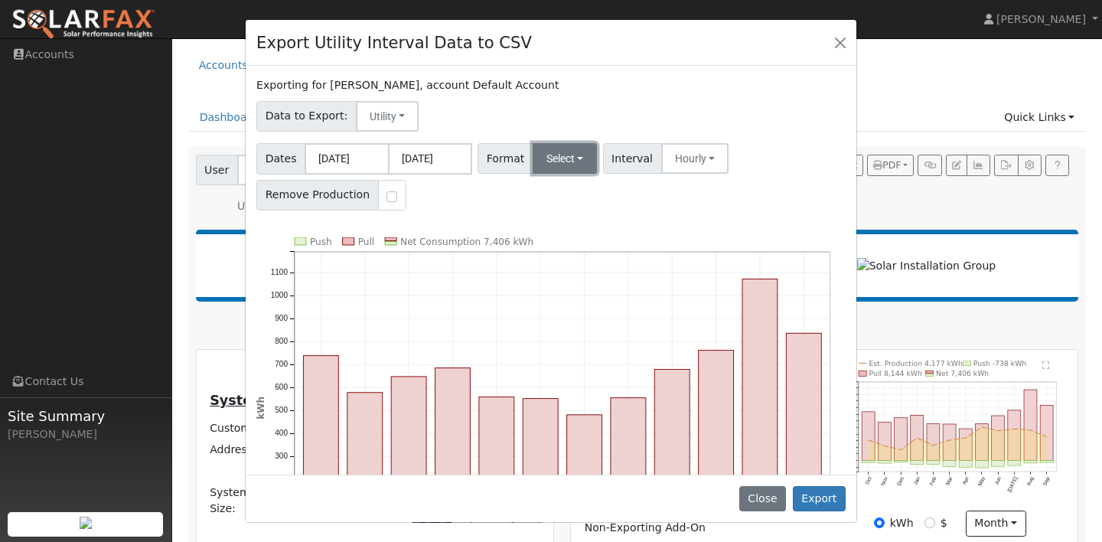
click at [555, 155] on button "Select" at bounding box center [564, 158] width 65 height 31
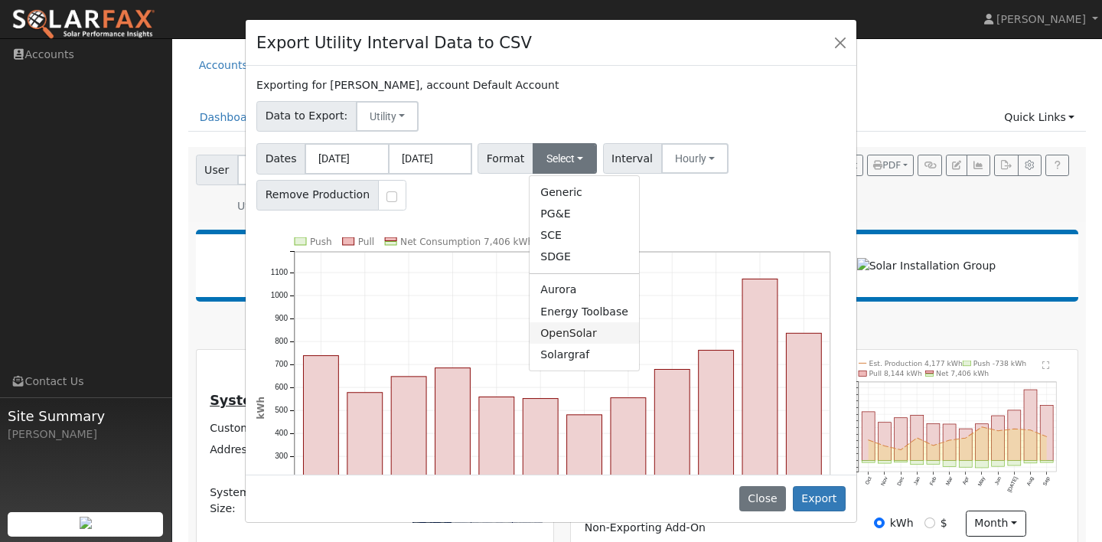
click at [593, 335] on link "OpenSolar" at bounding box center [583, 332] width 109 height 21
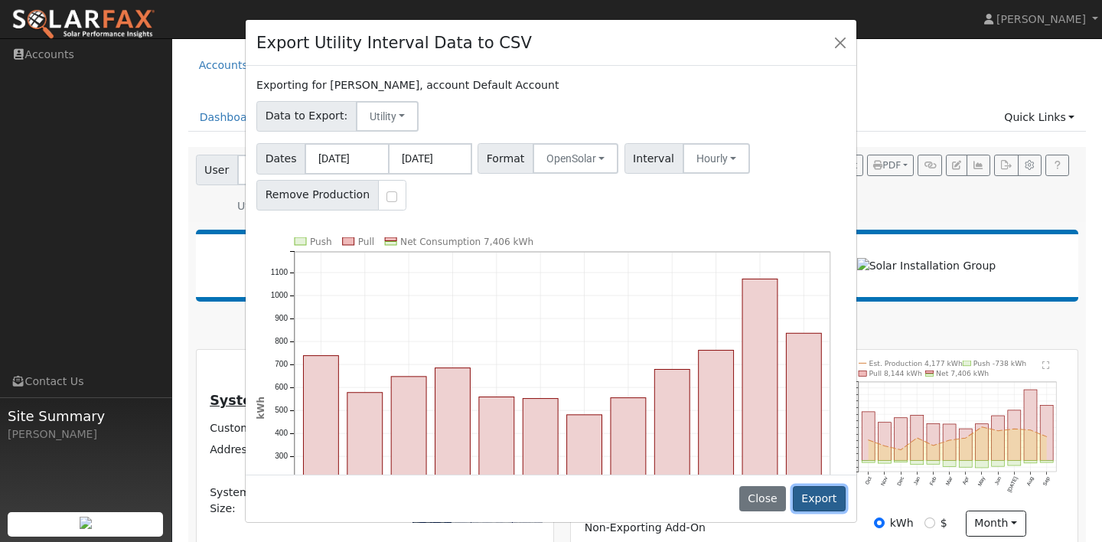
click at [830, 500] on button "Export" at bounding box center [819, 499] width 53 height 26
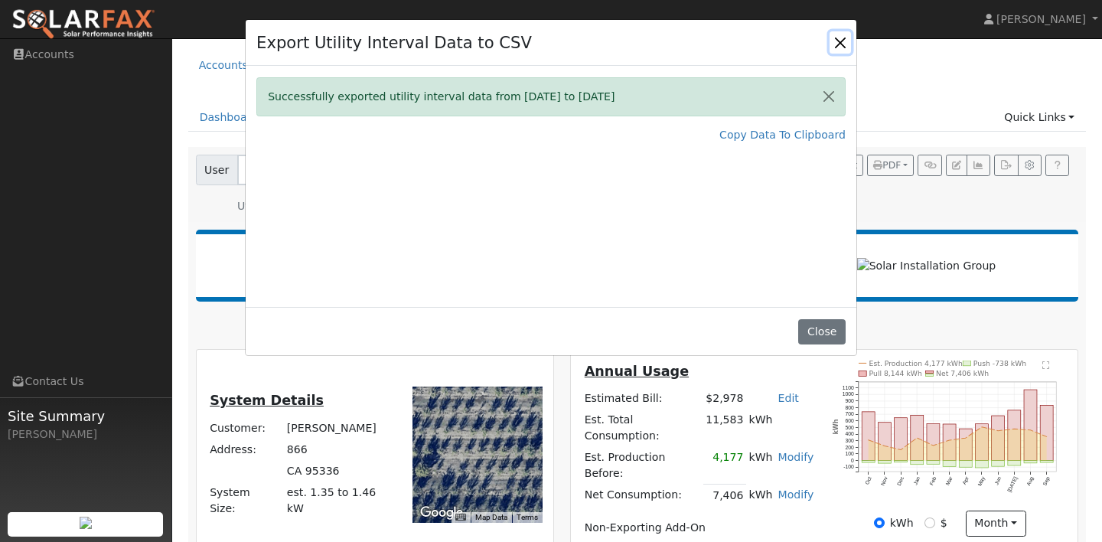
click at [838, 47] on button "Close" at bounding box center [839, 41] width 21 height 21
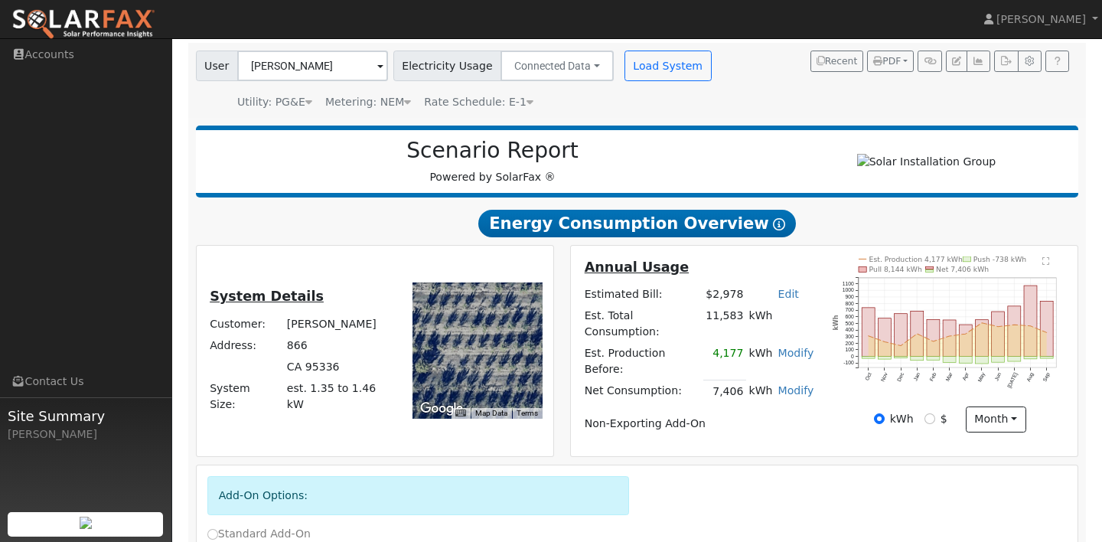
scroll to position [102, 0]
